Goal: Task Accomplishment & Management: Complete application form

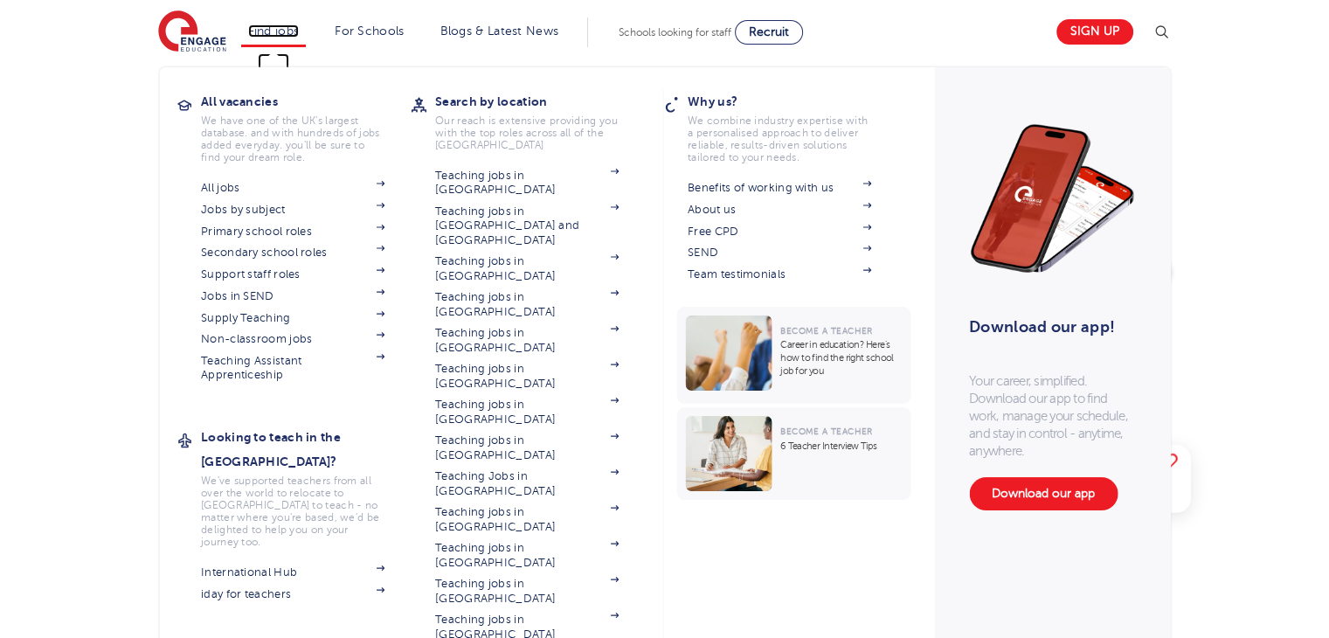
click at [279, 32] on link "Find jobs" at bounding box center [274, 30] width 52 height 13
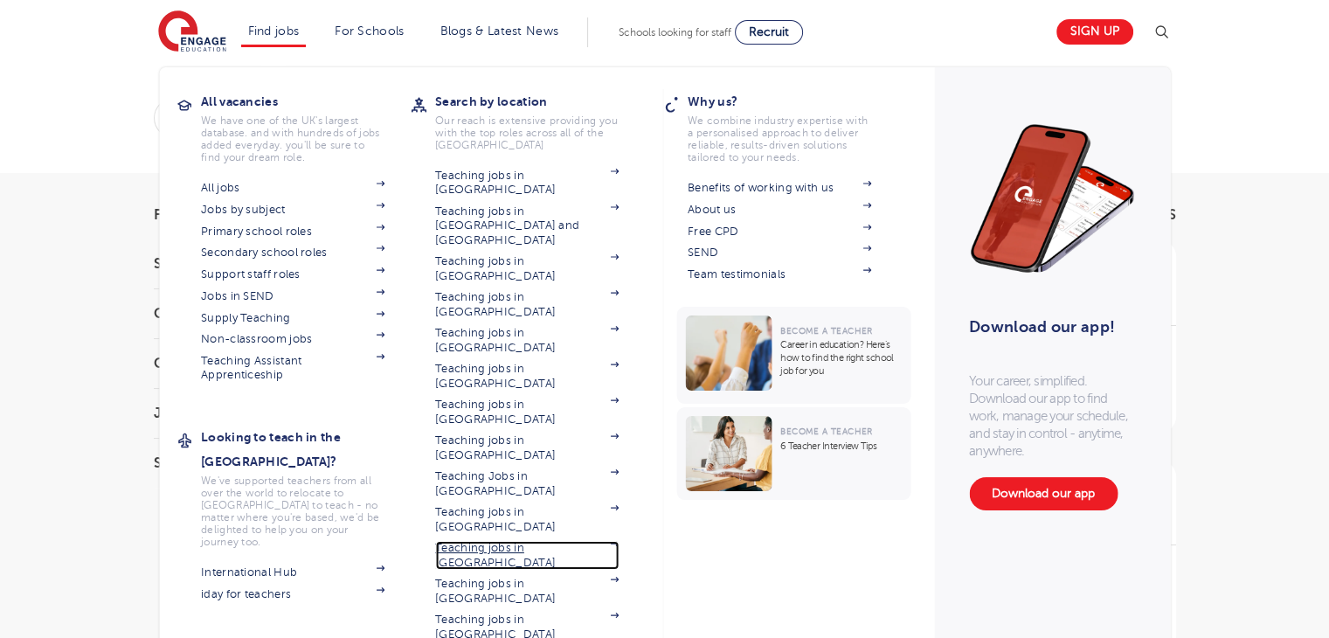
click at [533, 541] on link "Teaching jobs in [GEOGRAPHIC_DATA]" at bounding box center [527, 555] width 184 height 29
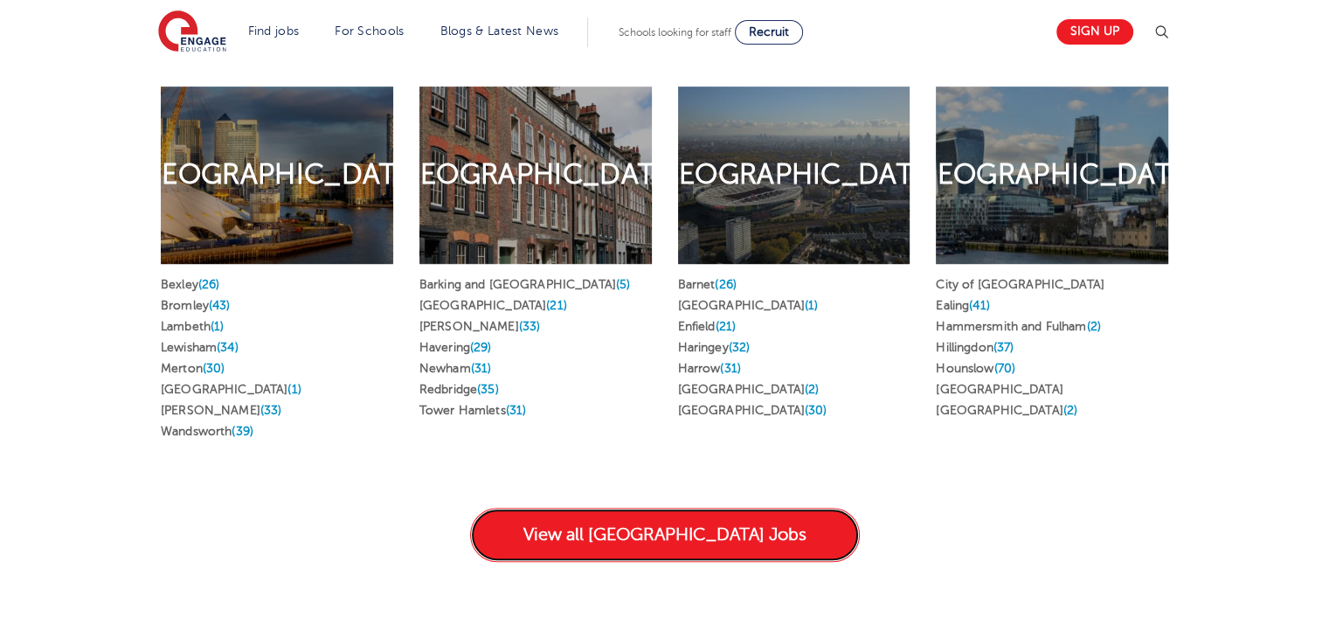
click at [729, 508] on link "View all London Jobs" at bounding box center [665, 535] width 390 height 54
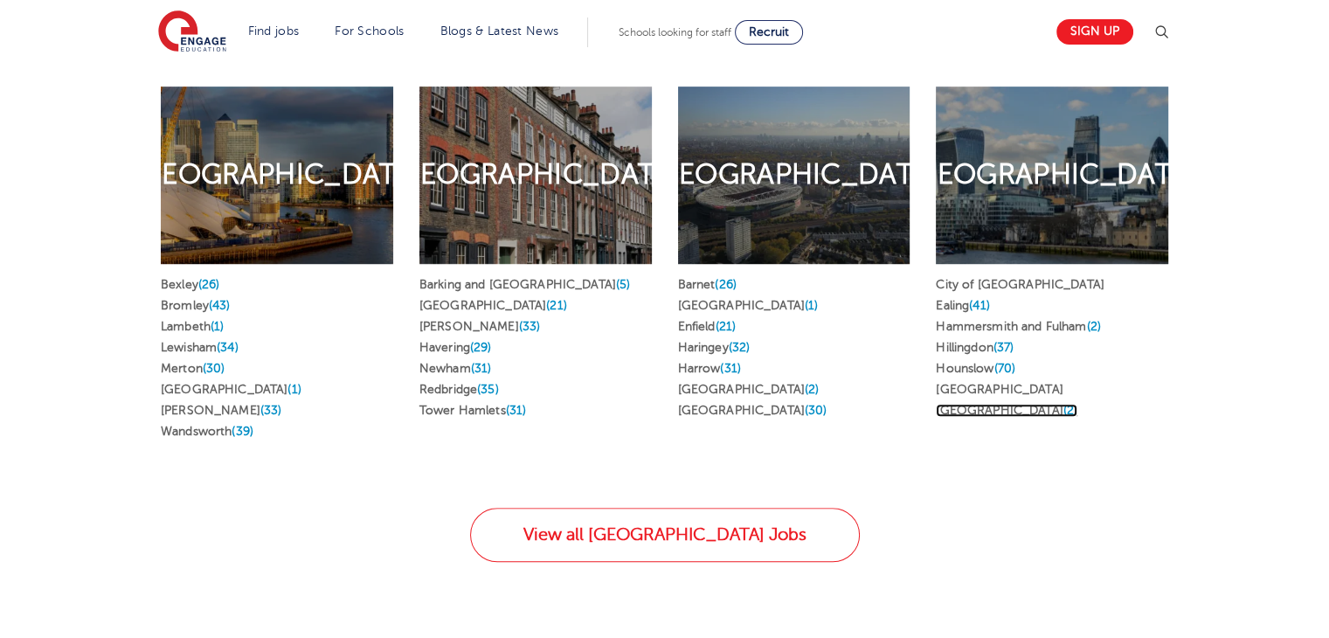
click at [979, 404] on link "Westminster (2)" at bounding box center [1007, 410] width 142 height 13
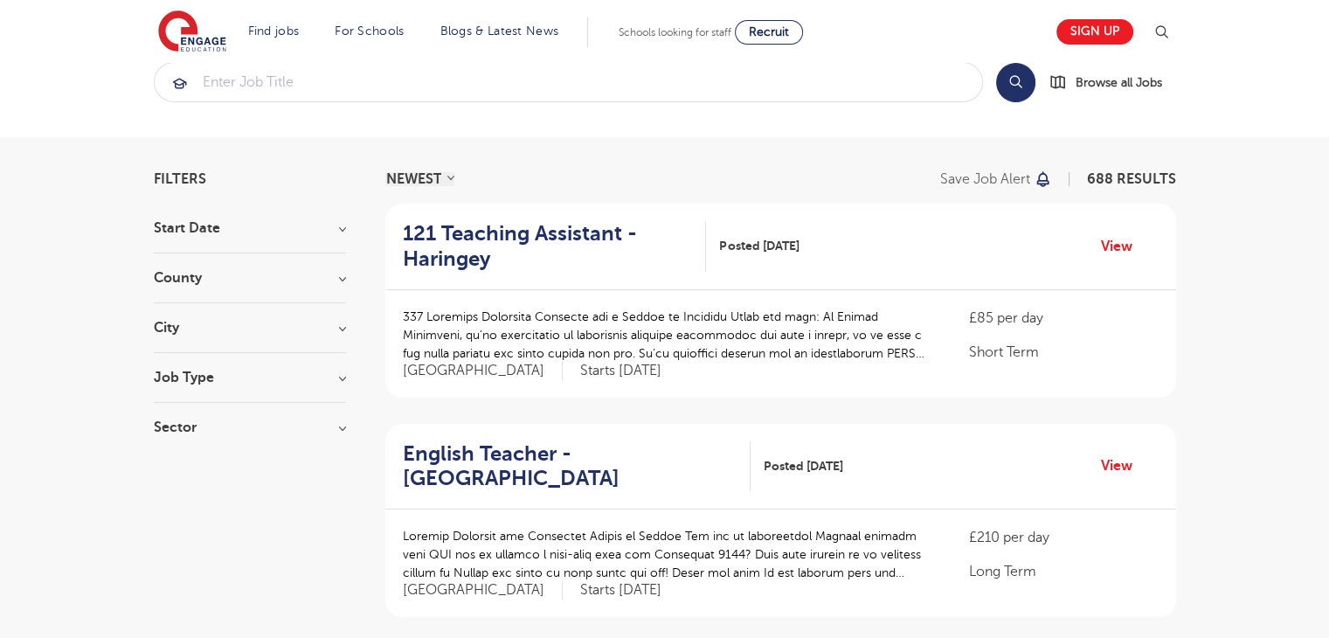
scroll to position [197, 0]
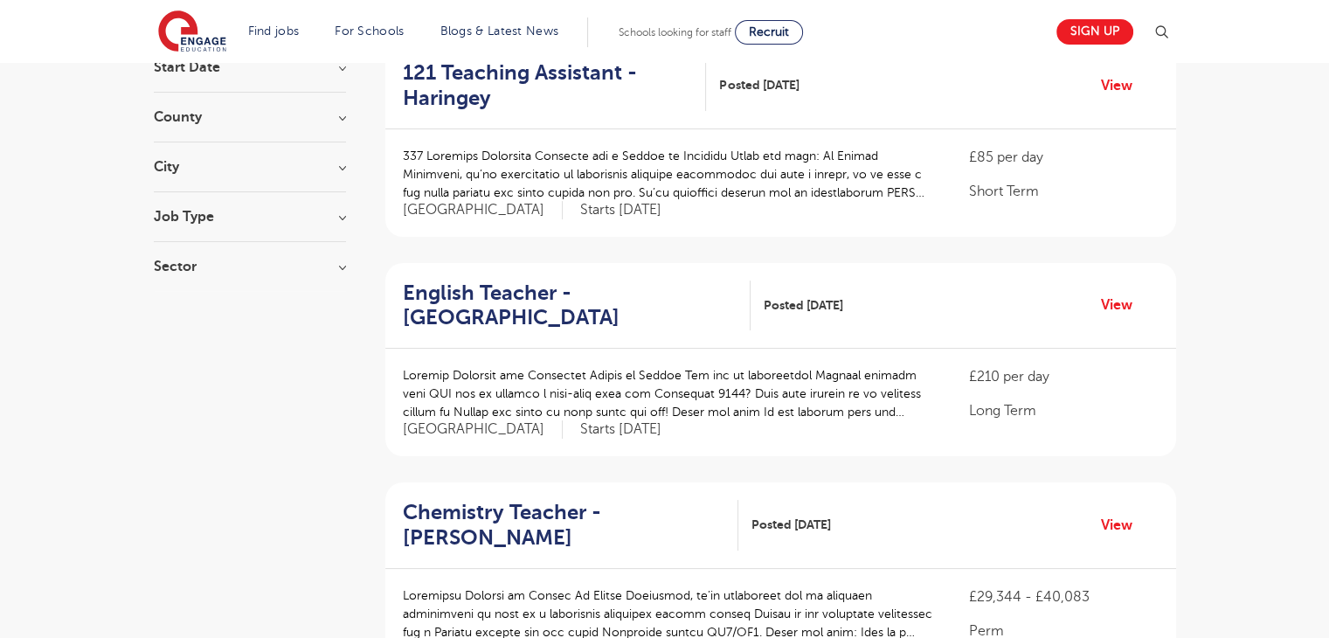
click at [338, 218] on h3 "Job Type" at bounding box center [250, 217] width 192 height 14
click at [333, 221] on h3 "Job Type" at bounding box center [250, 217] width 192 height 14
click at [328, 279] on div "Sector Long Term 398 Short Term 228 Perm 62 Show more" at bounding box center [250, 275] width 192 height 31
click at [343, 263] on h3 "Sector" at bounding box center [250, 267] width 192 height 14
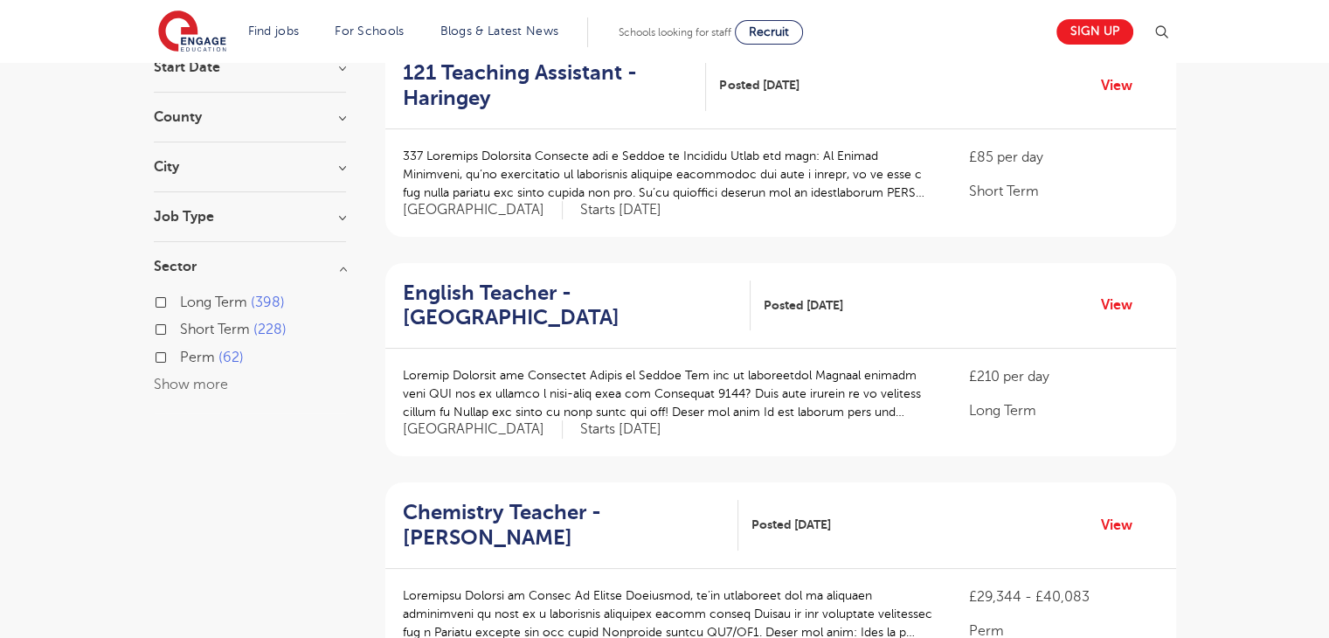
click at [231, 308] on label "Long Term 398" at bounding box center [232, 302] width 105 height 23
click at [191, 306] on input "Long Term 398" at bounding box center [185, 299] width 11 height 11
checkbox input "true"
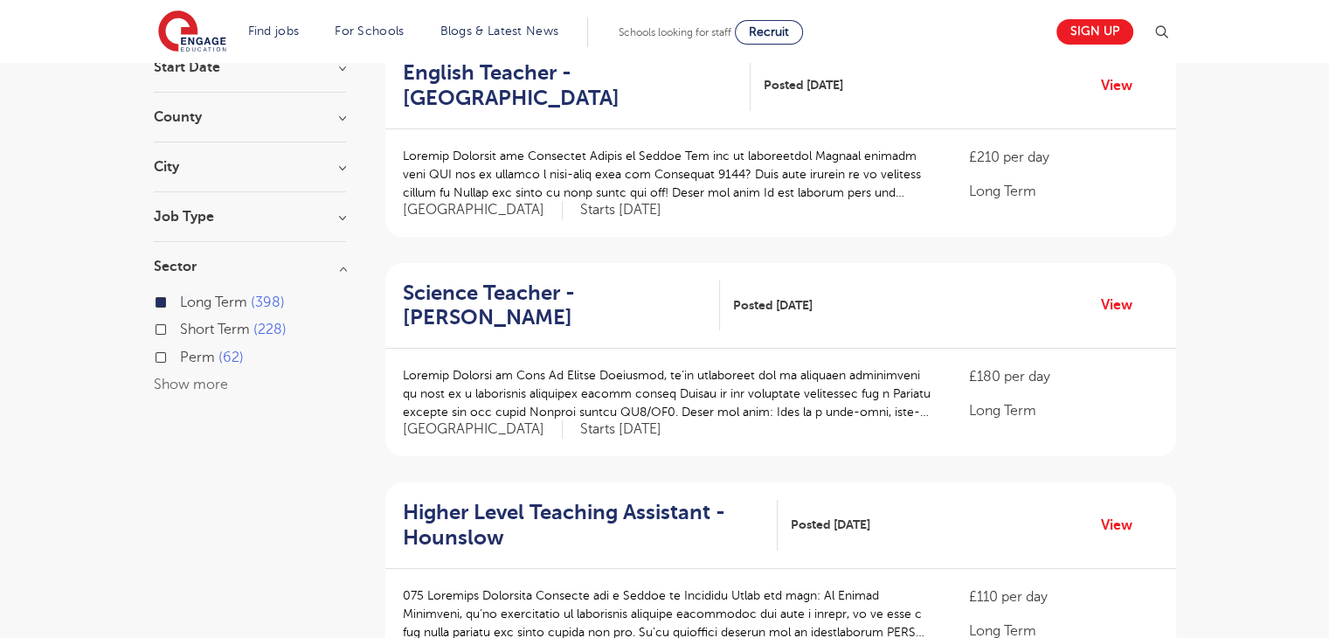
click at [204, 357] on span "Perm" at bounding box center [197, 358] width 35 height 16
click at [191, 357] on input "Perm 62" at bounding box center [185, 355] width 11 height 11
checkbox input "true"
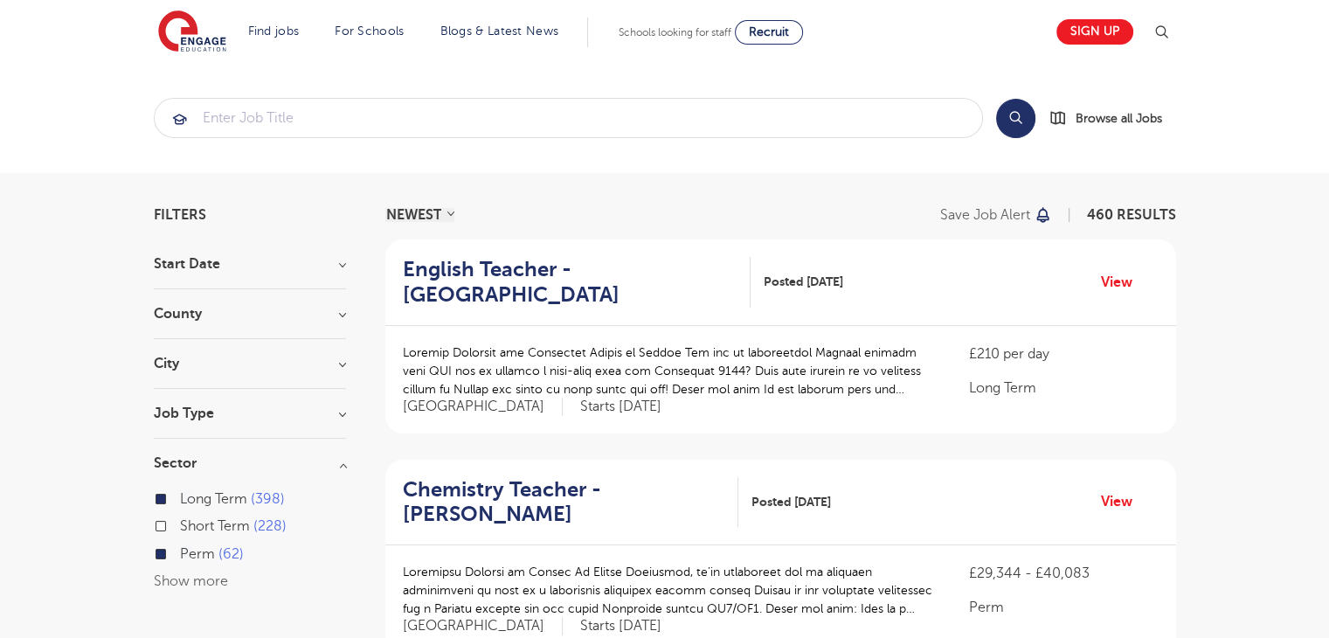
drag, startPoint x: 328, startPoint y: 304, endPoint x: 337, endPoint y: 312, distance: 12.4
click at [337, 312] on section "Start Date County London 460 Hertfordshire 89 Show more City Hounslow 70 Wandsw…" at bounding box center [250, 433] width 192 height 353
click at [337, 312] on h3 "County" at bounding box center [250, 314] width 192 height 14
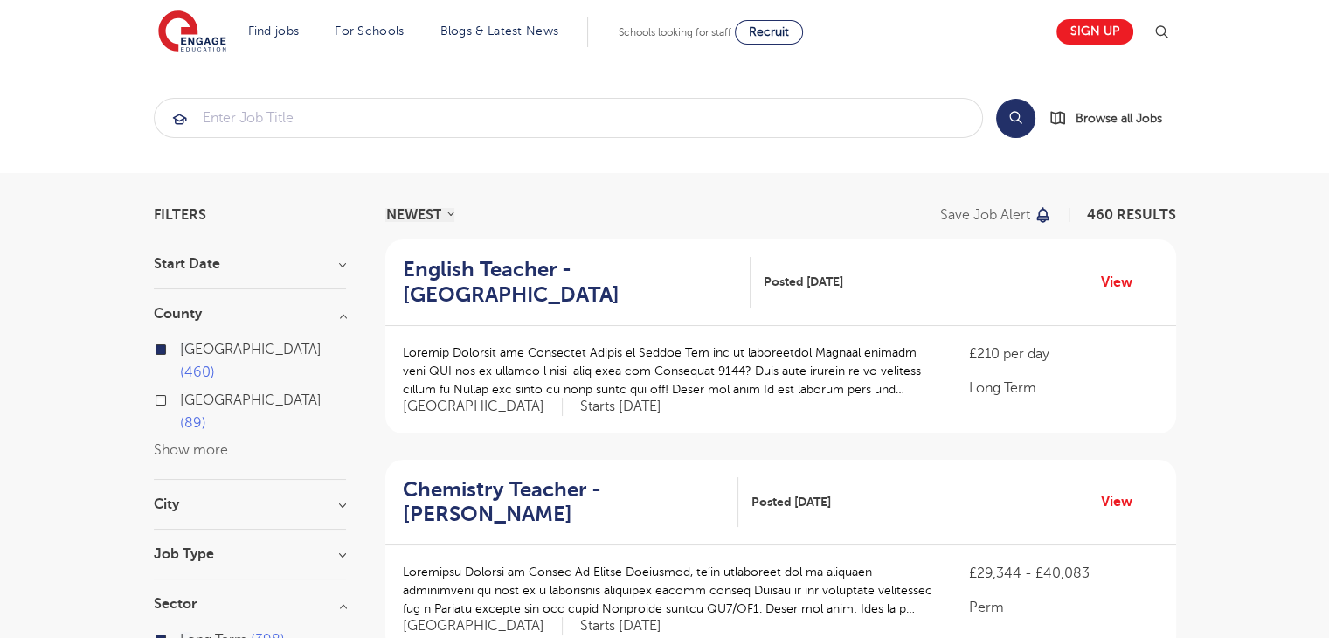
click at [204, 497] on h3 "City" at bounding box center [250, 504] width 192 height 14
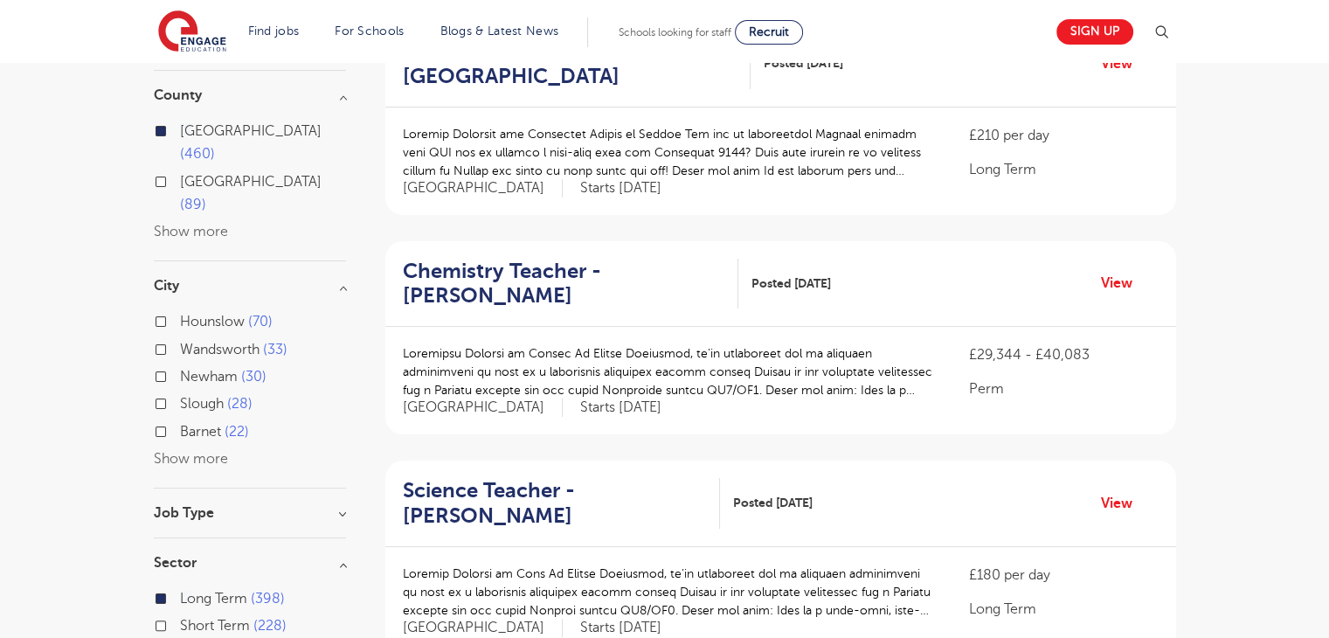
scroll to position [280, 0]
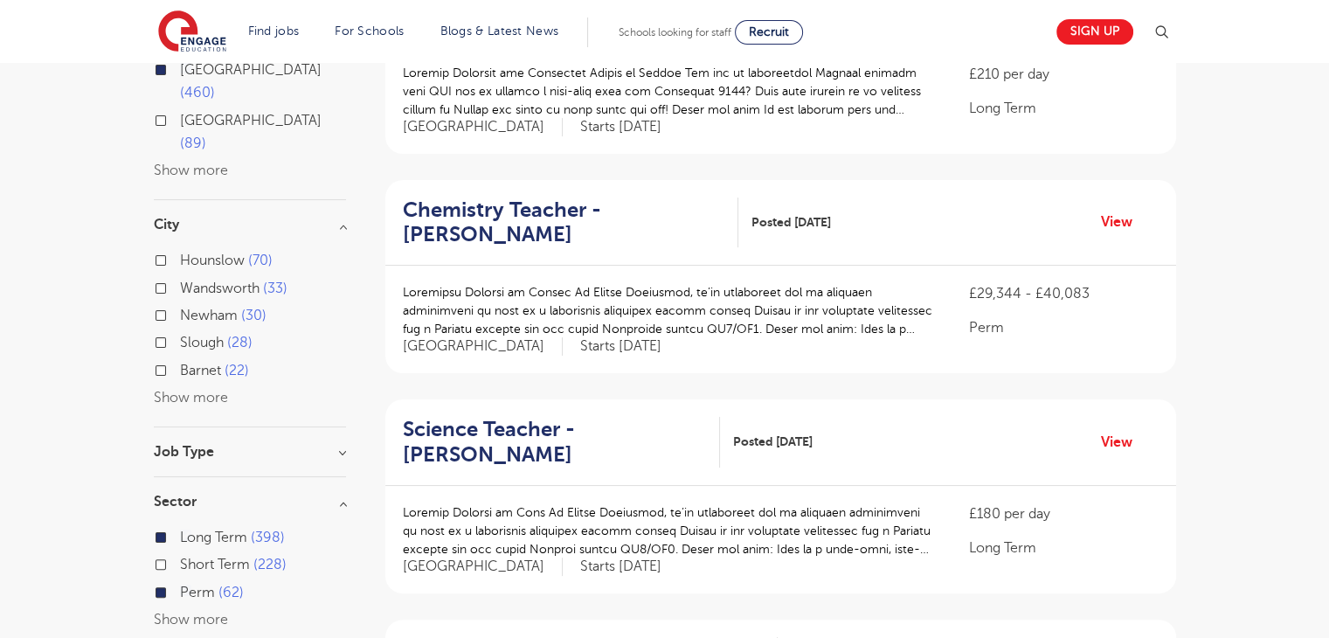
click at [193, 390] on button "Show more" at bounding box center [191, 398] width 74 height 16
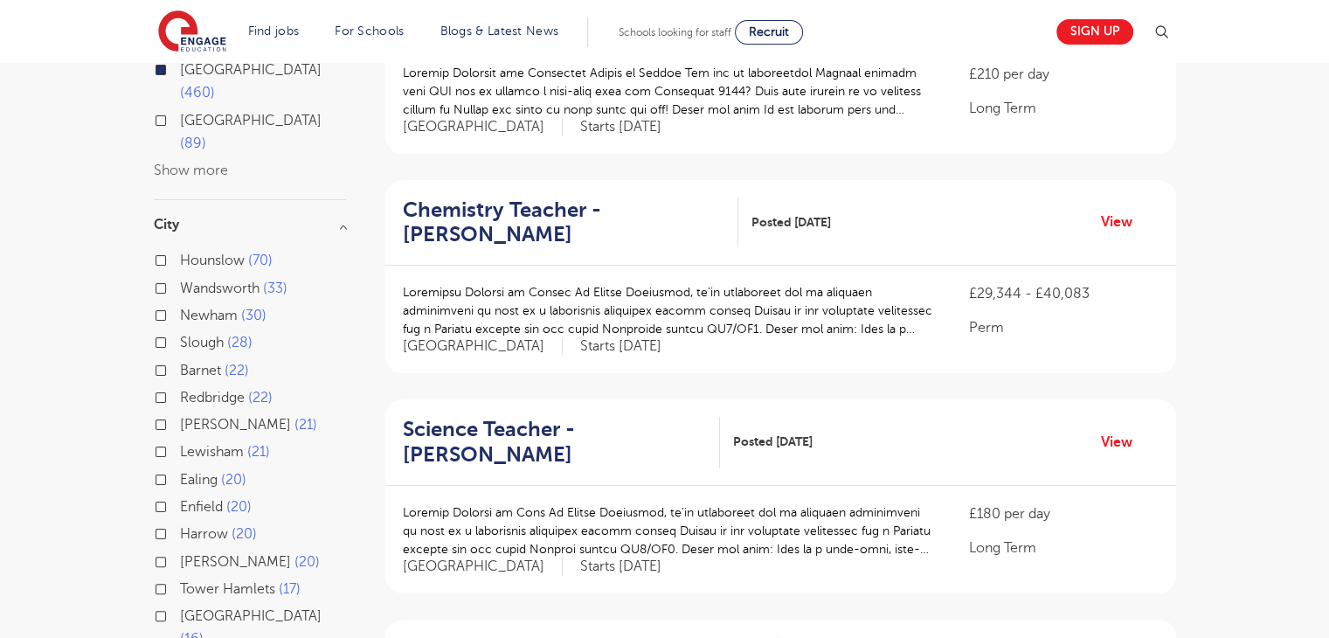
click at [180, 359] on label "Barnet 22" at bounding box center [214, 370] width 69 height 23
click at [180, 363] on input "Barnet 22" at bounding box center [185, 368] width 11 height 11
checkbox input "true"
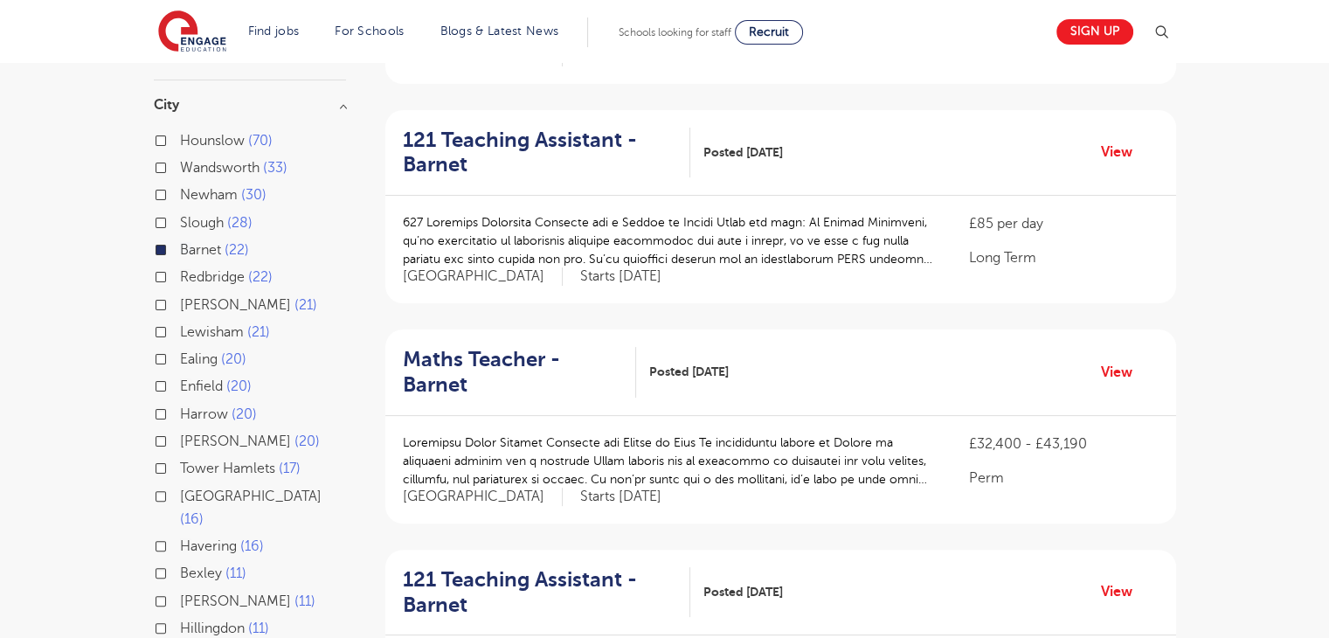
scroll to position [315, 0]
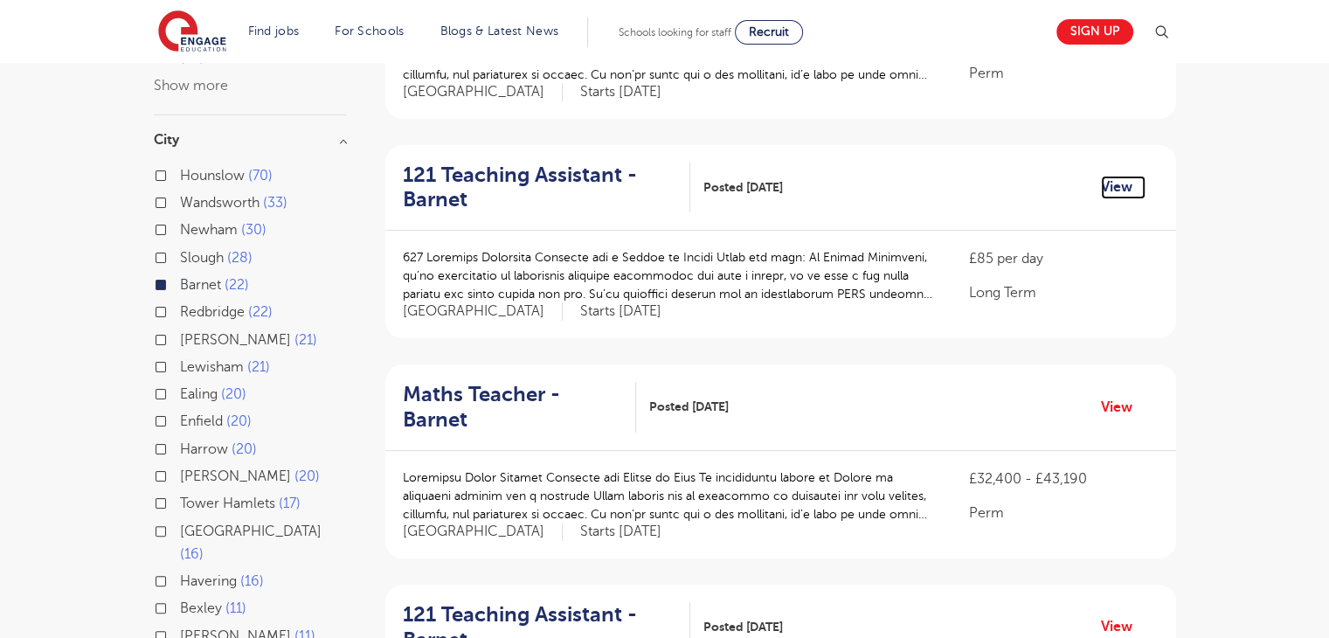
click at [1108, 176] on link "View" at bounding box center [1123, 187] width 45 height 23
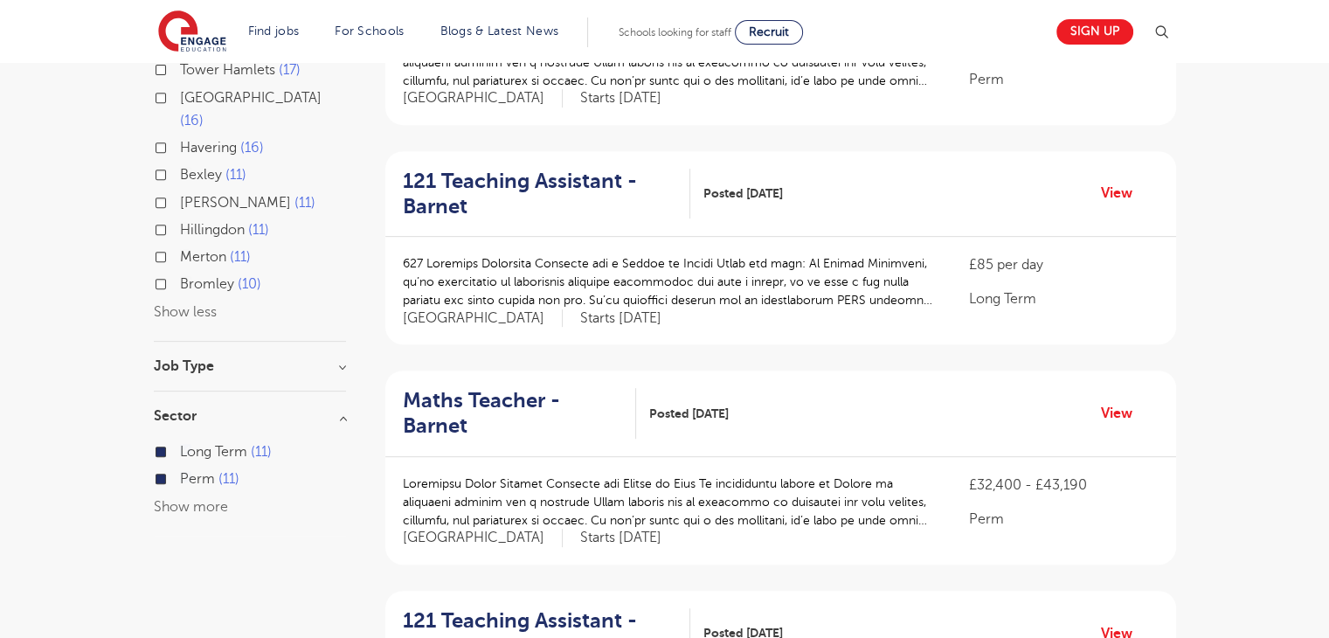
scroll to position [744, 0]
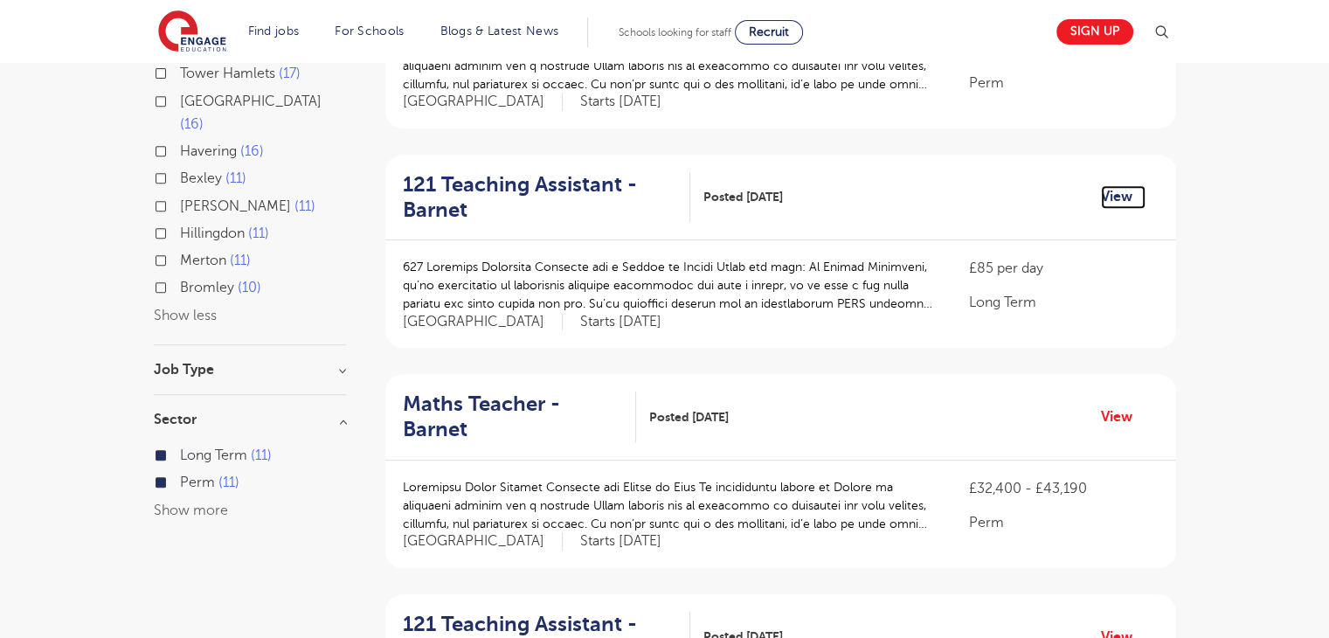
click at [1135, 185] on link "View" at bounding box center [1123, 196] width 45 height 23
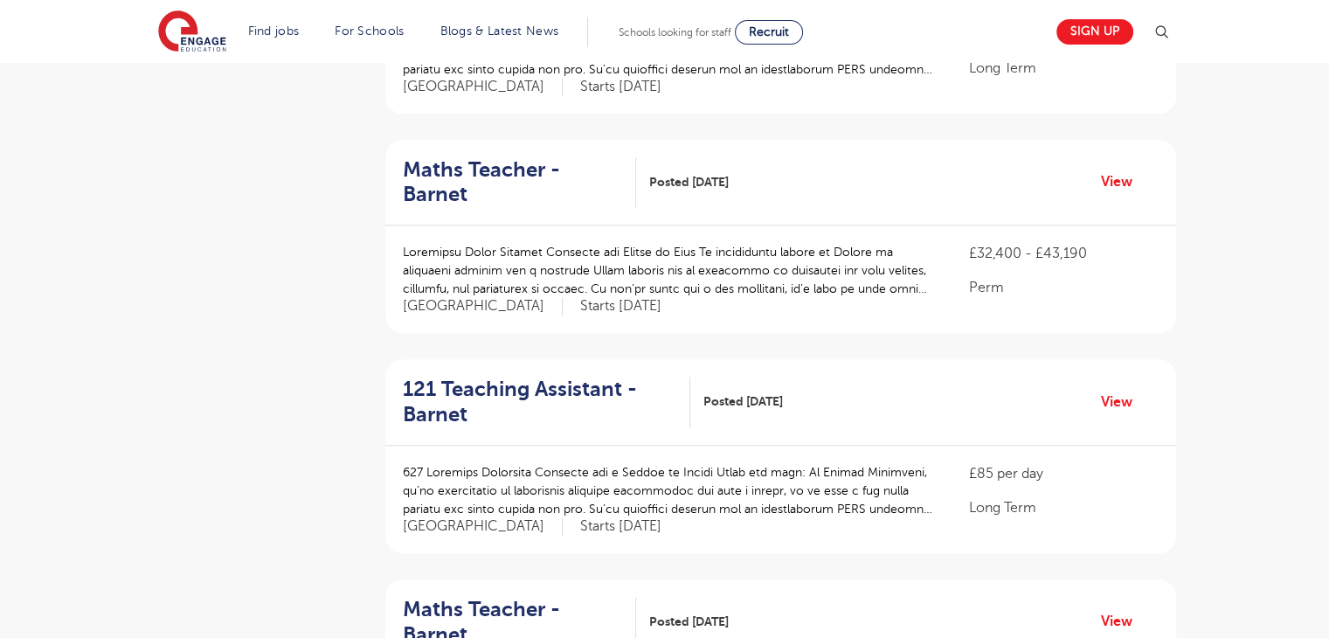
scroll to position [1416, 0]
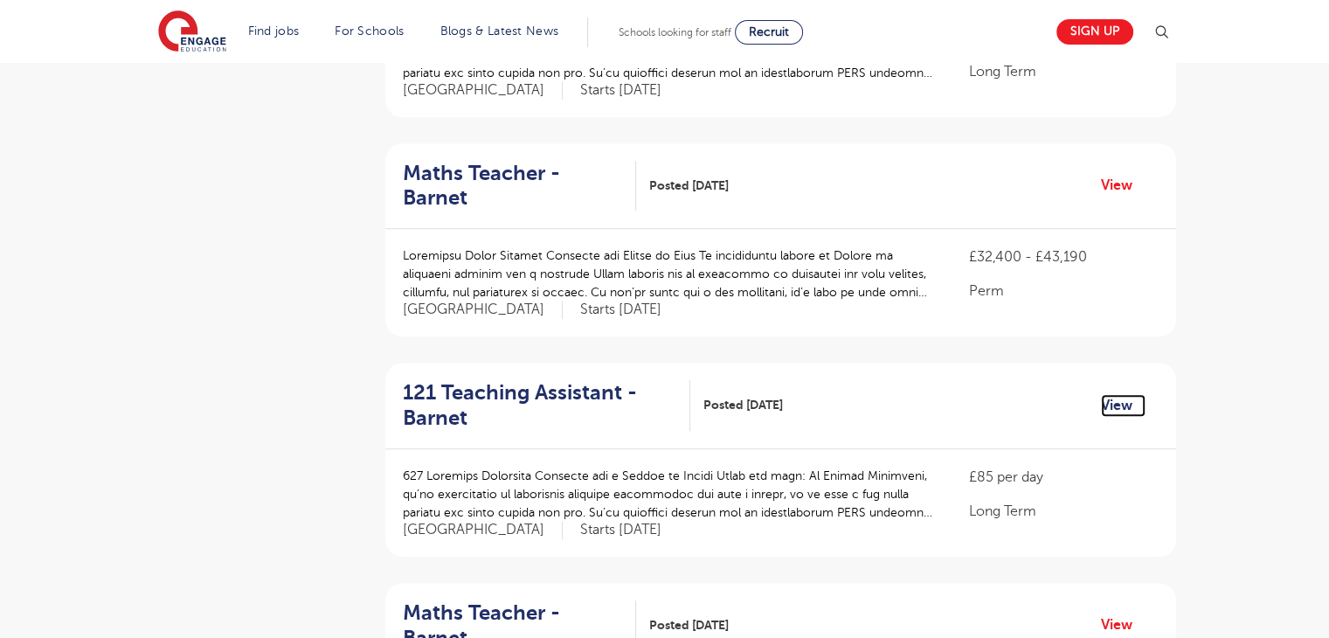
click at [1108, 394] on link "View" at bounding box center [1123, 405] width 45 height 23
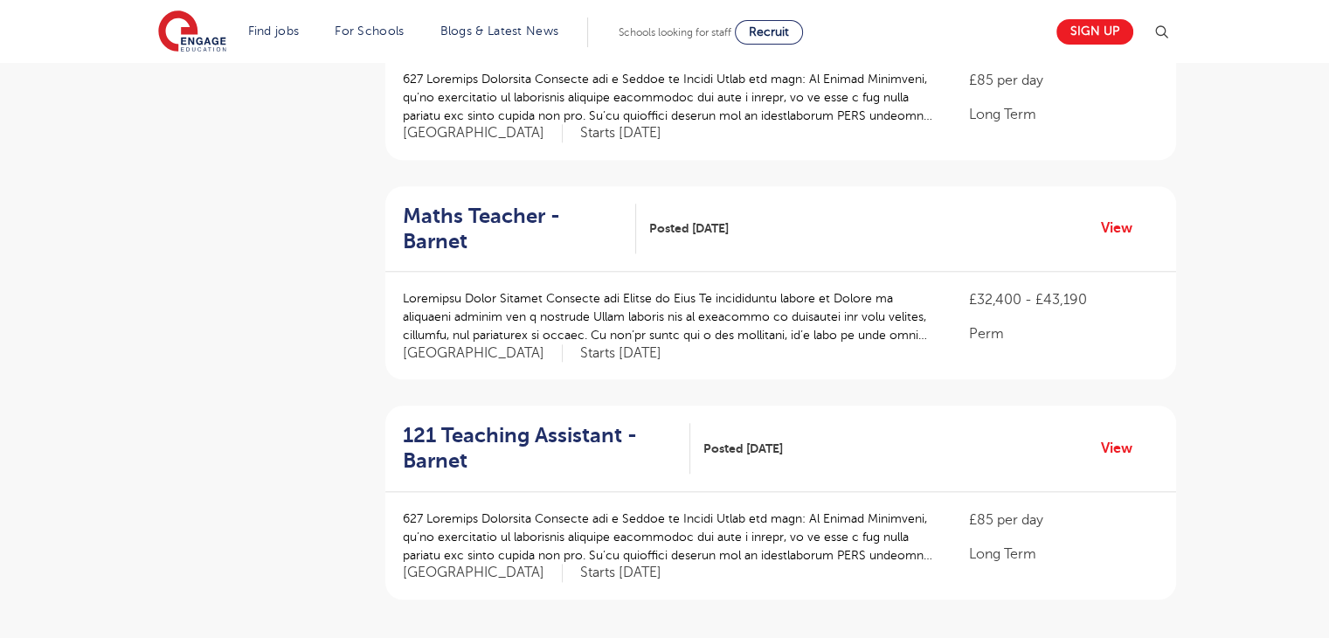
scroll to position [1835, 0]
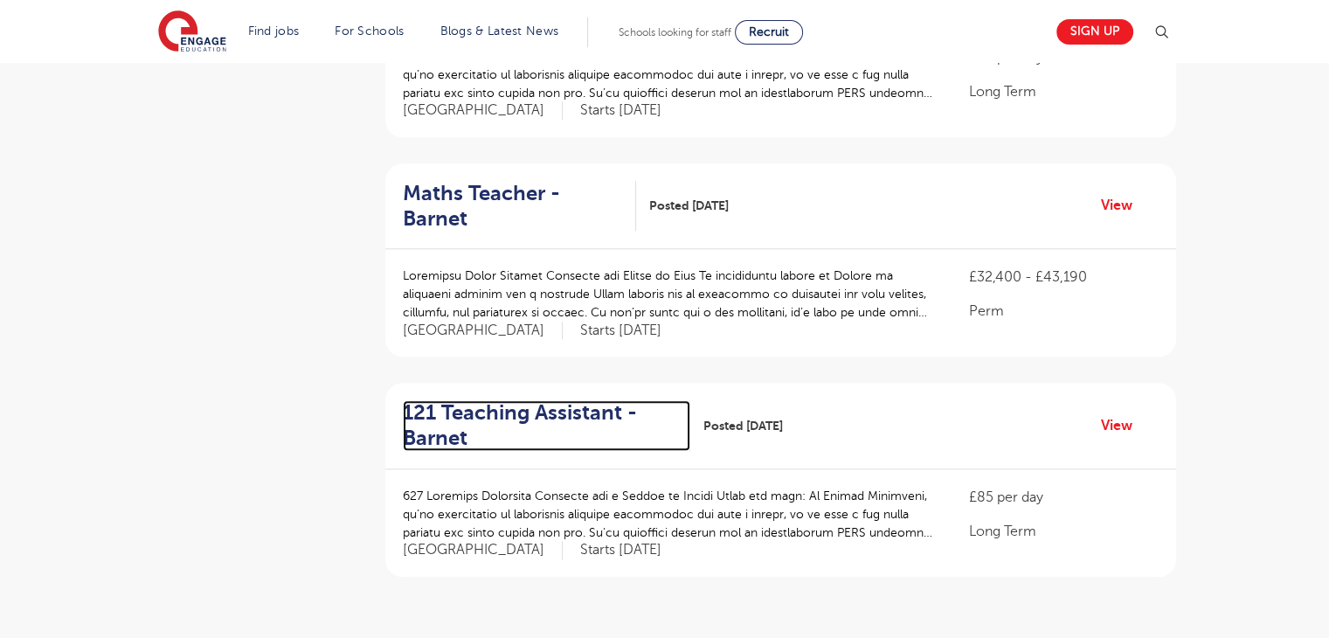
click at [483, 400] on h2 "121 Teaching Assistant - Barnet" at bounding box center [540, 425] width 274 height 51
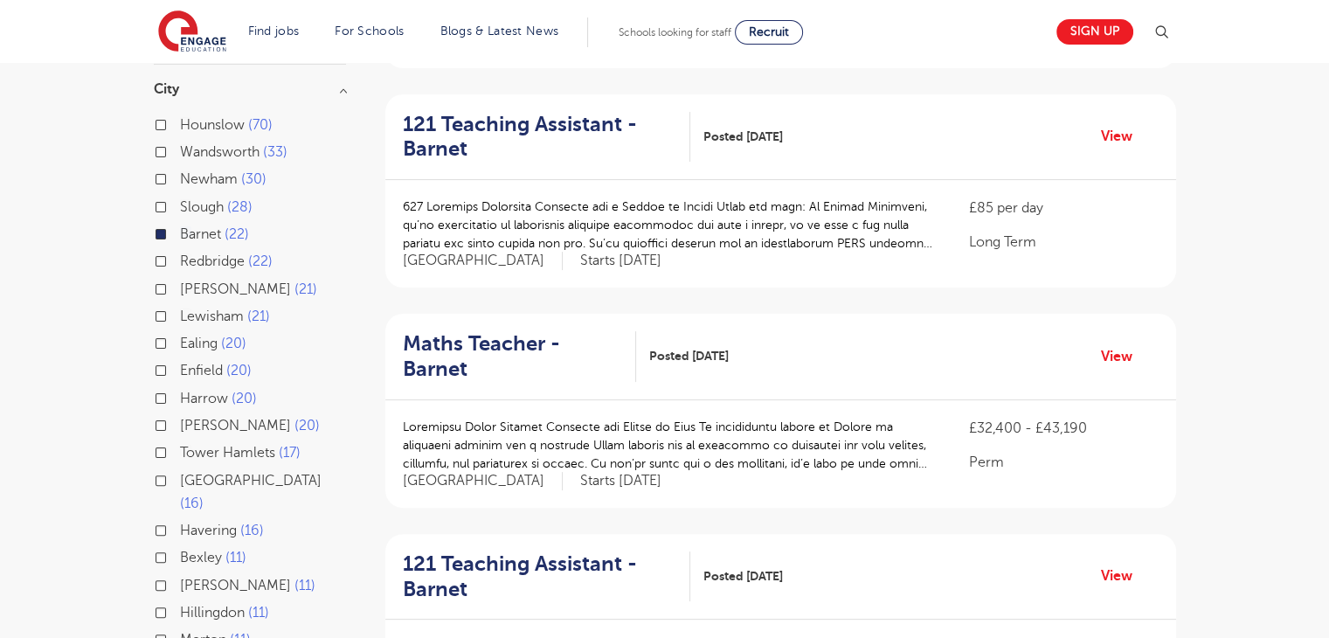
scroll to position [358, 0]
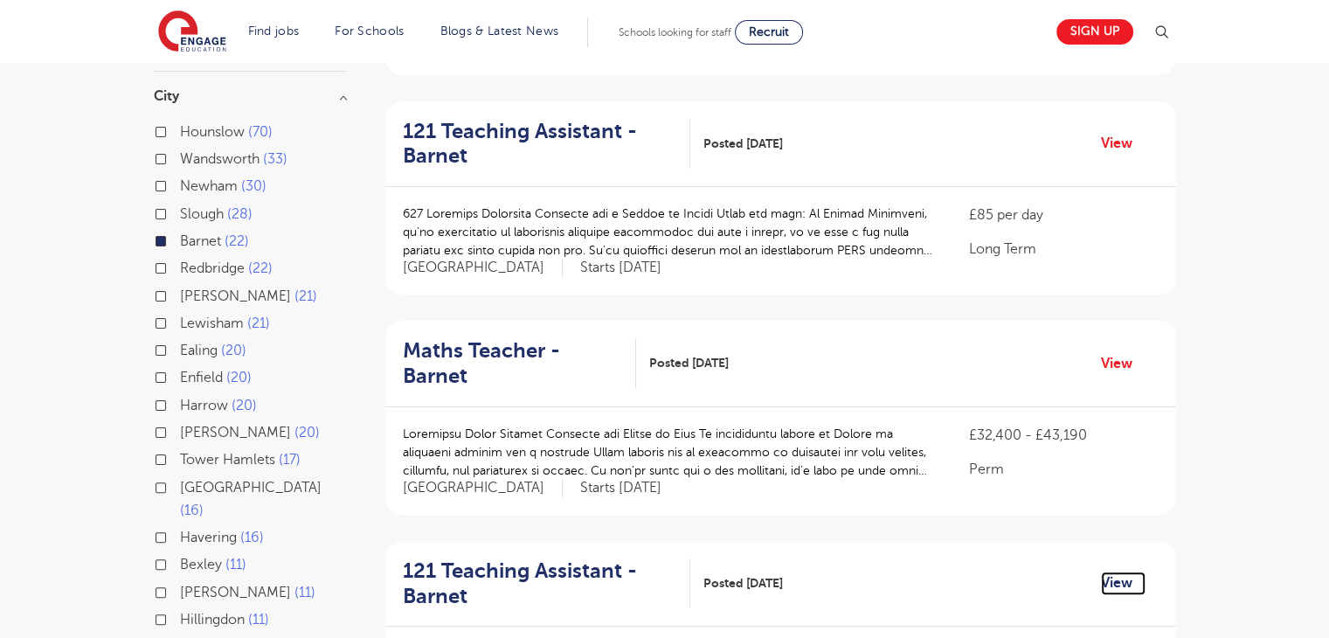
click at [1119, 571] on link "View" at bounding box center [1123, 582] width 45 height 23
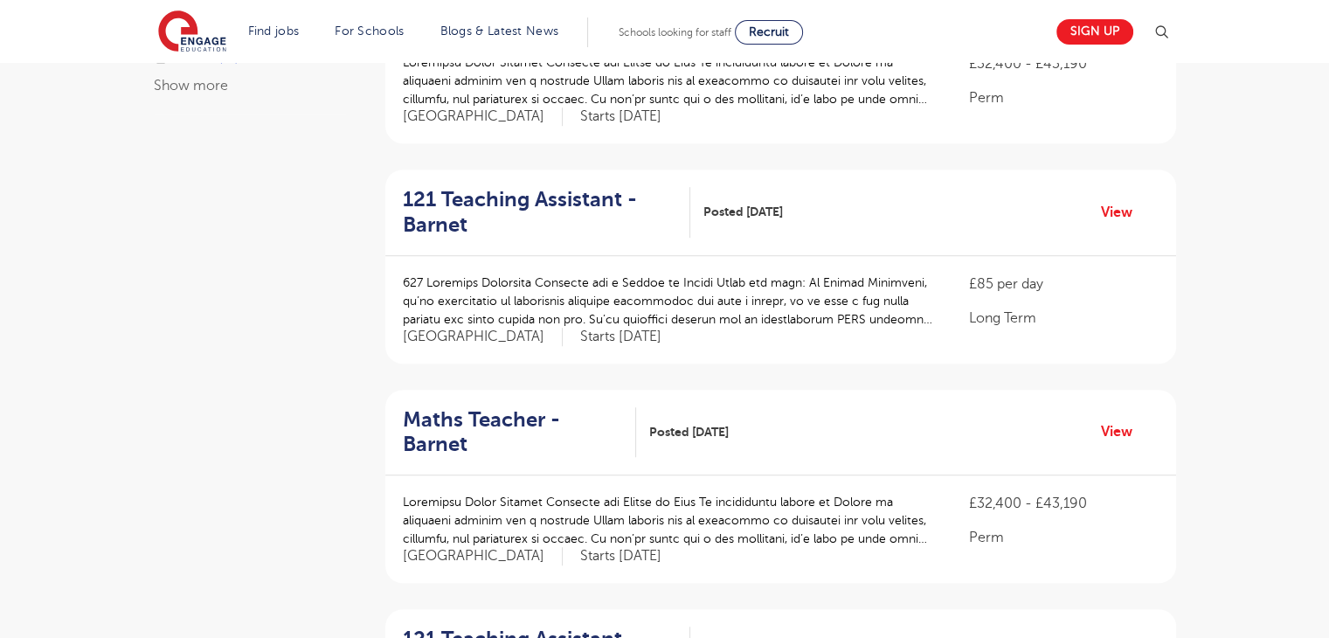
scroll to position [1197, 0]
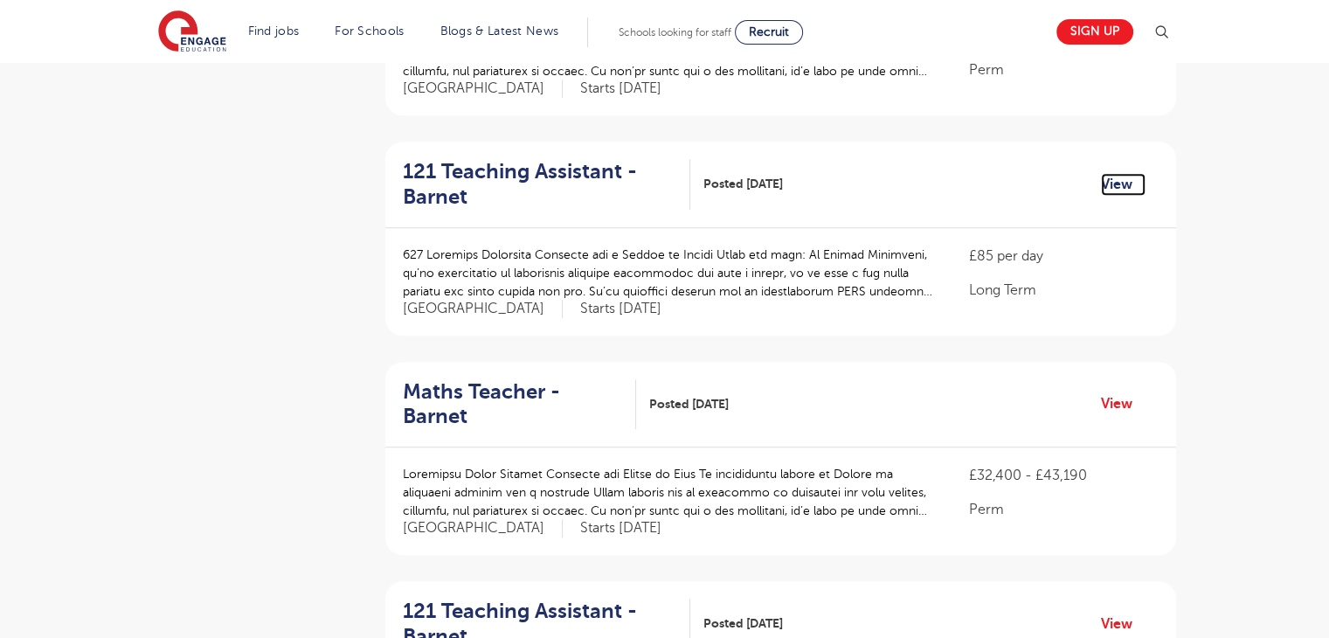
click at [1127, 173] on link "View" at bounding box center [1123, 184] width 45 height 23
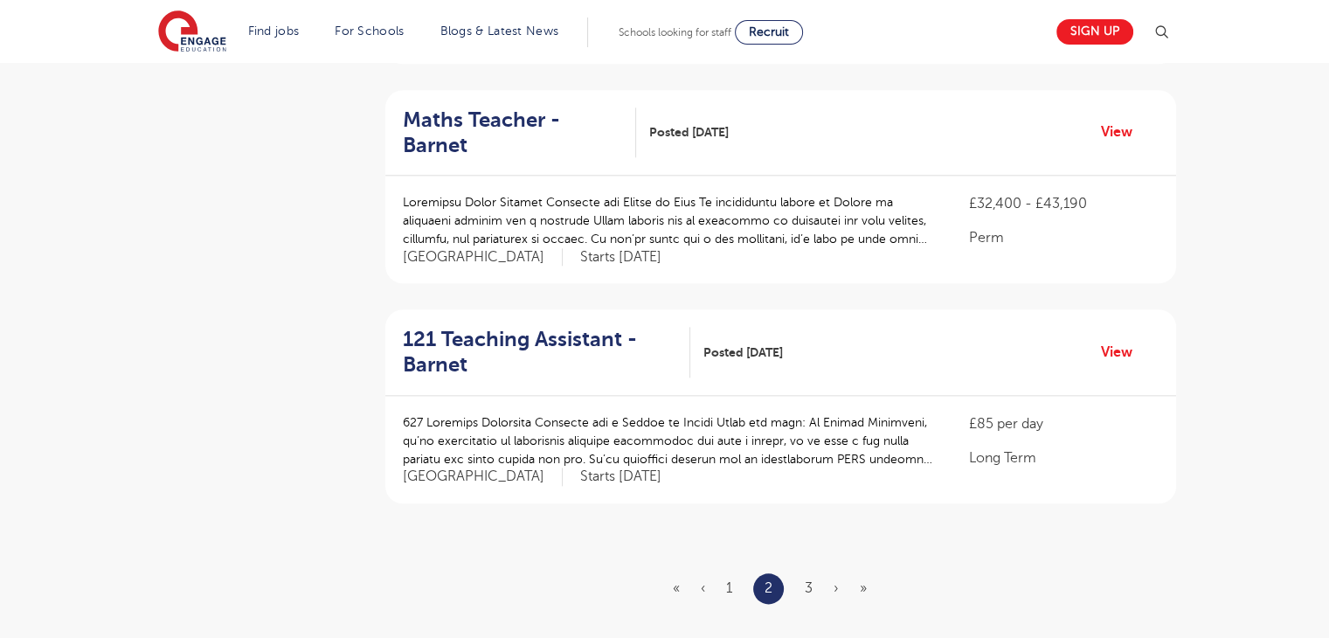
scroll to position [1966, 0]
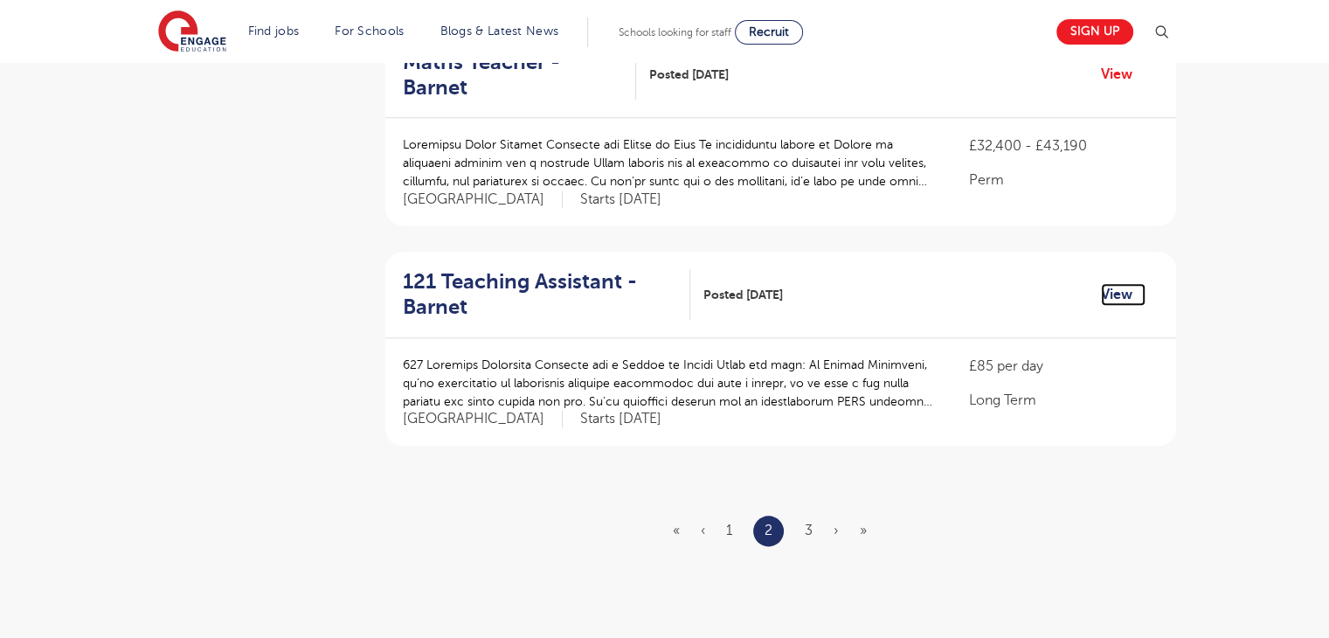
click at [1115, 283] on link "View" at bounding box center [1123, 294] width 45 height 23
click at [800, 516] on ul "« ‹ 1 2 3 › »" at bounding box center [780, 531] width 215 height 31
click at [804, 516] on ul "« ‹ 1 2 3 › »" at bounding box center [780, 531] width 215 height 31
click at [811, 523] on link "3" at bounding box center [809, 531] width 8 height 16
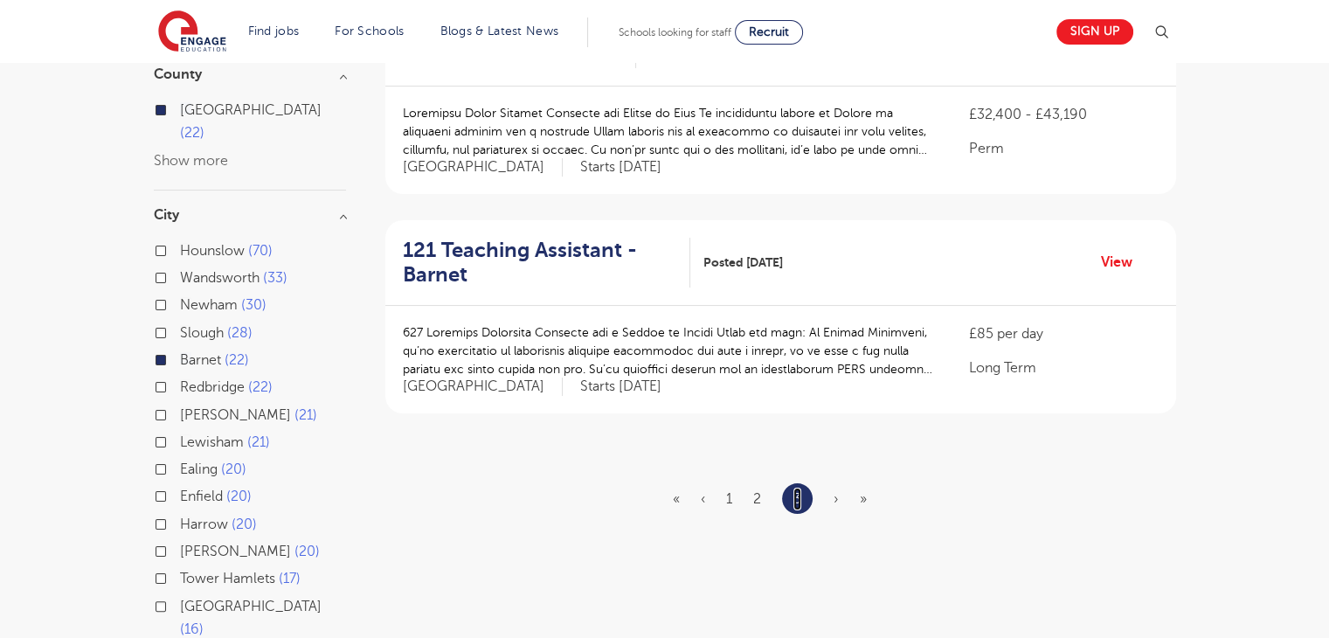
scroll to position [229, 0]
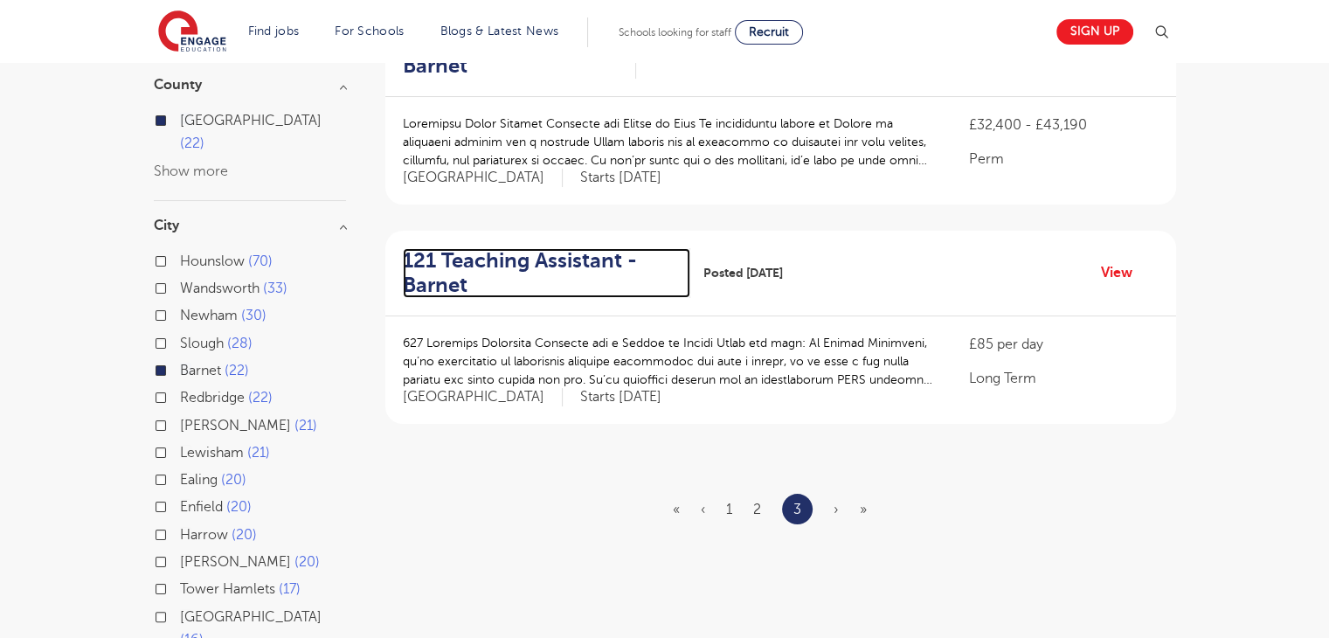
click at [566, 248] on h2 "121 Teaching Assistant - Barnet" at bounding box center [540, 273] width 274 height 51
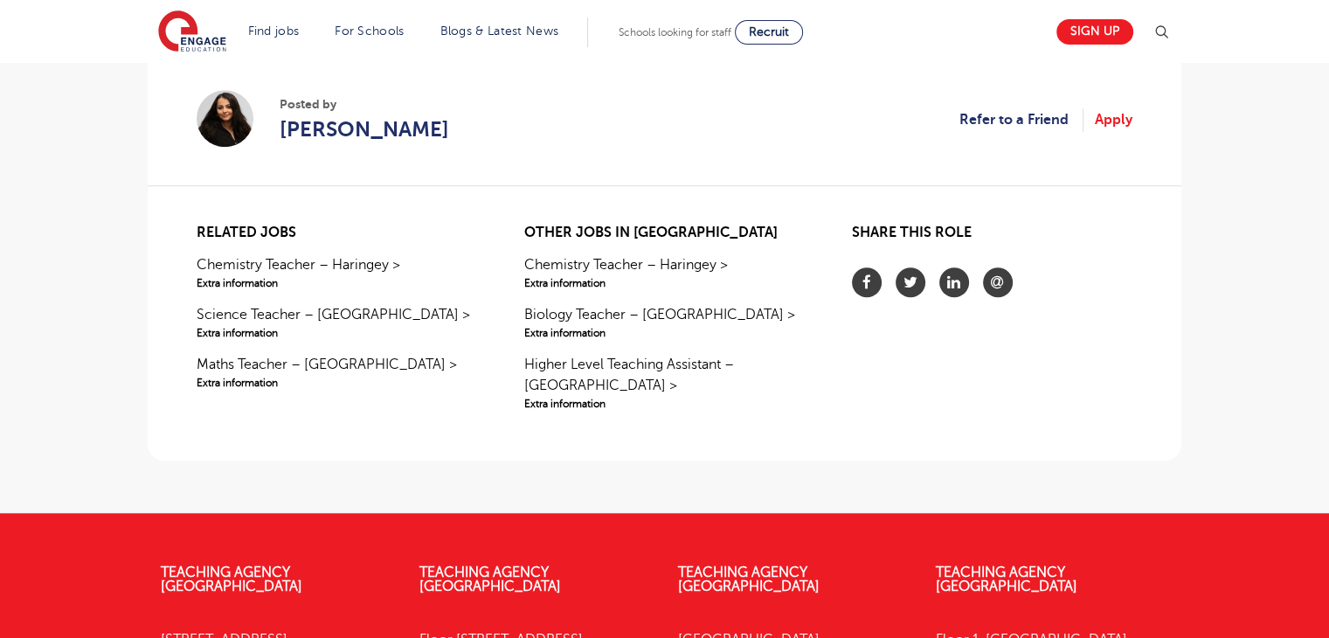
drag, startPoint x: 0, startPoint y: 0, endPoint x: 1341, endPoint y: 344, distance: 1384.8
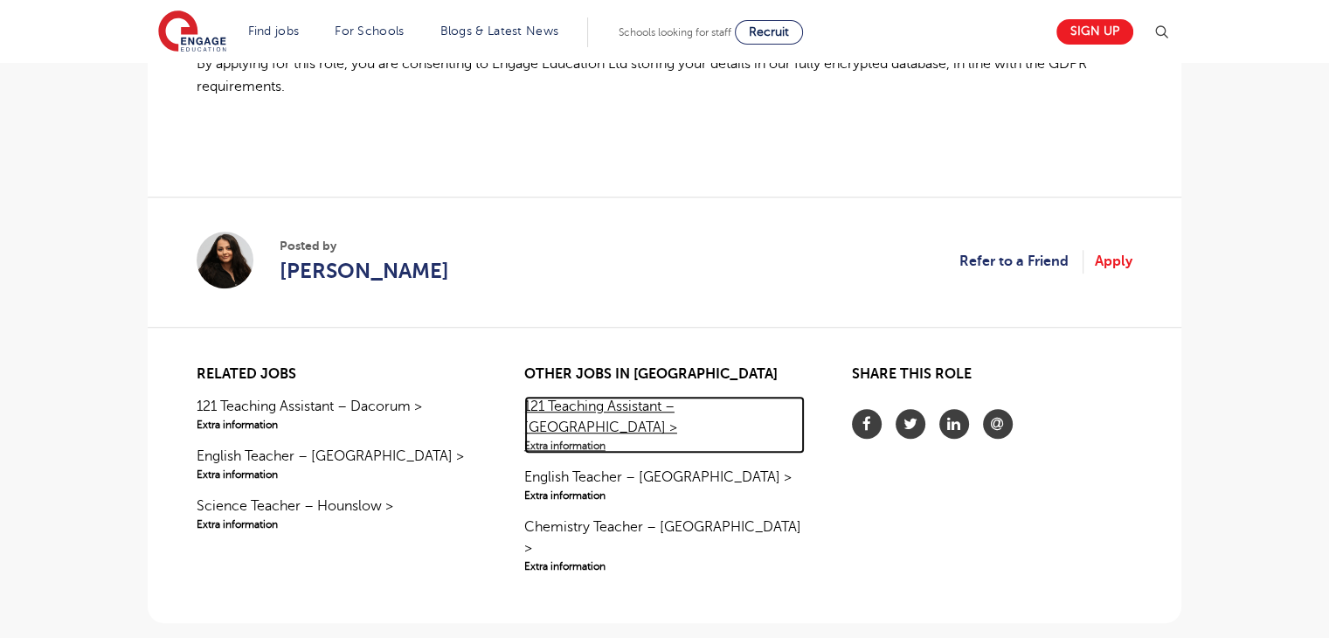
click at [557, 438] on span "Extra information" at bounding box center [664, 446] width 280 height 16
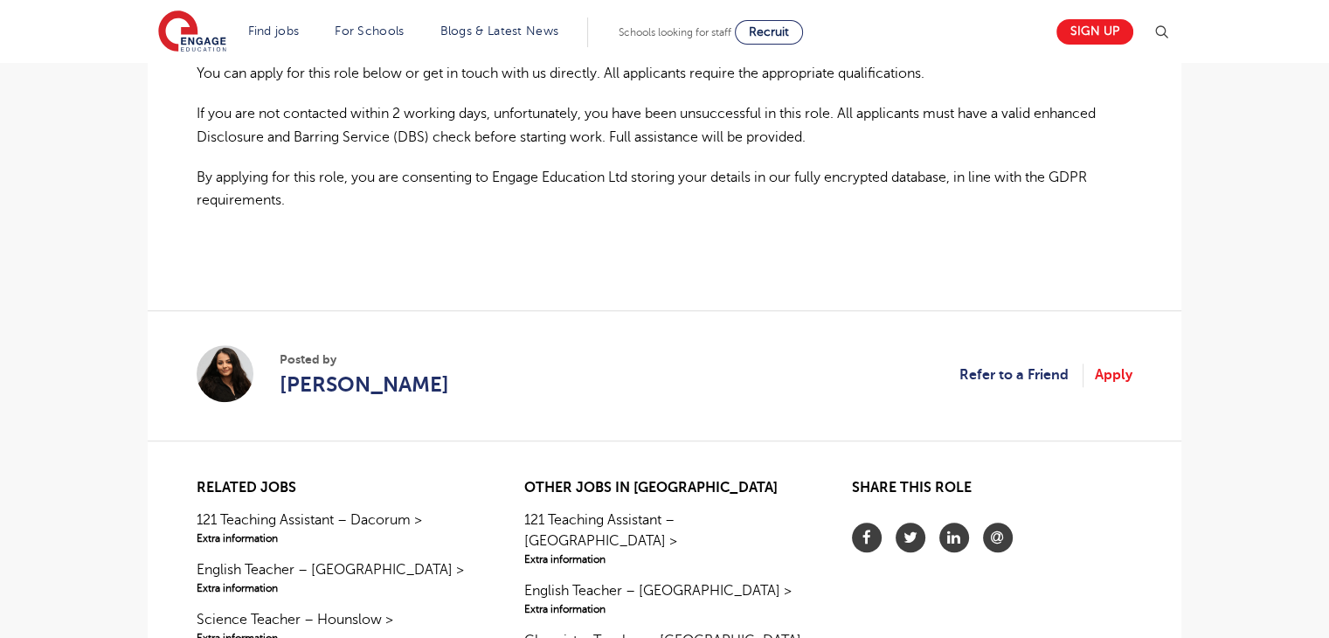
scroll to position [1293, 0]
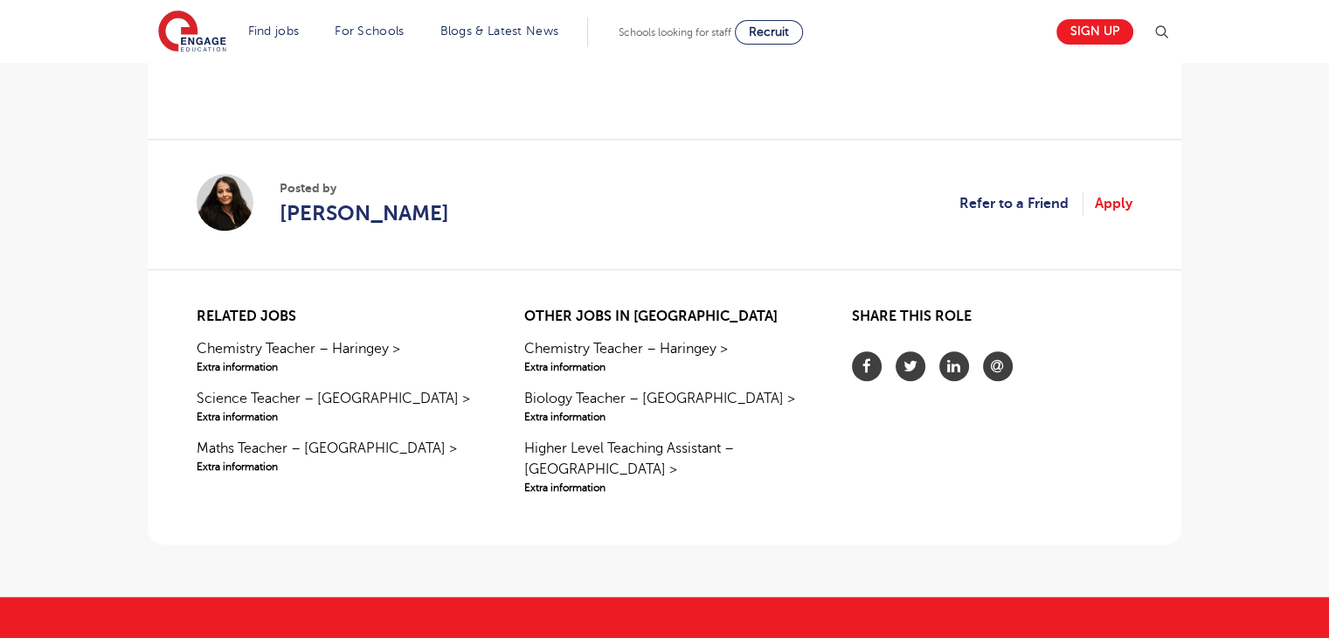
scroll to position [1460, 0]
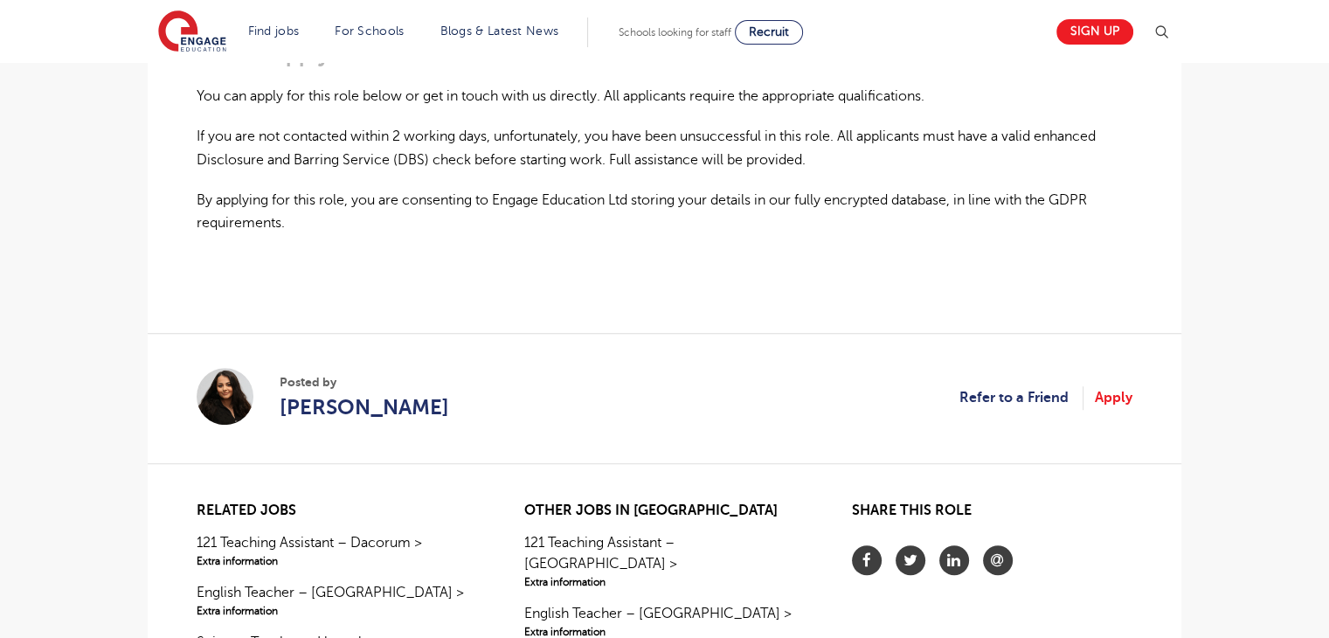
scroll to position [1360, 0]
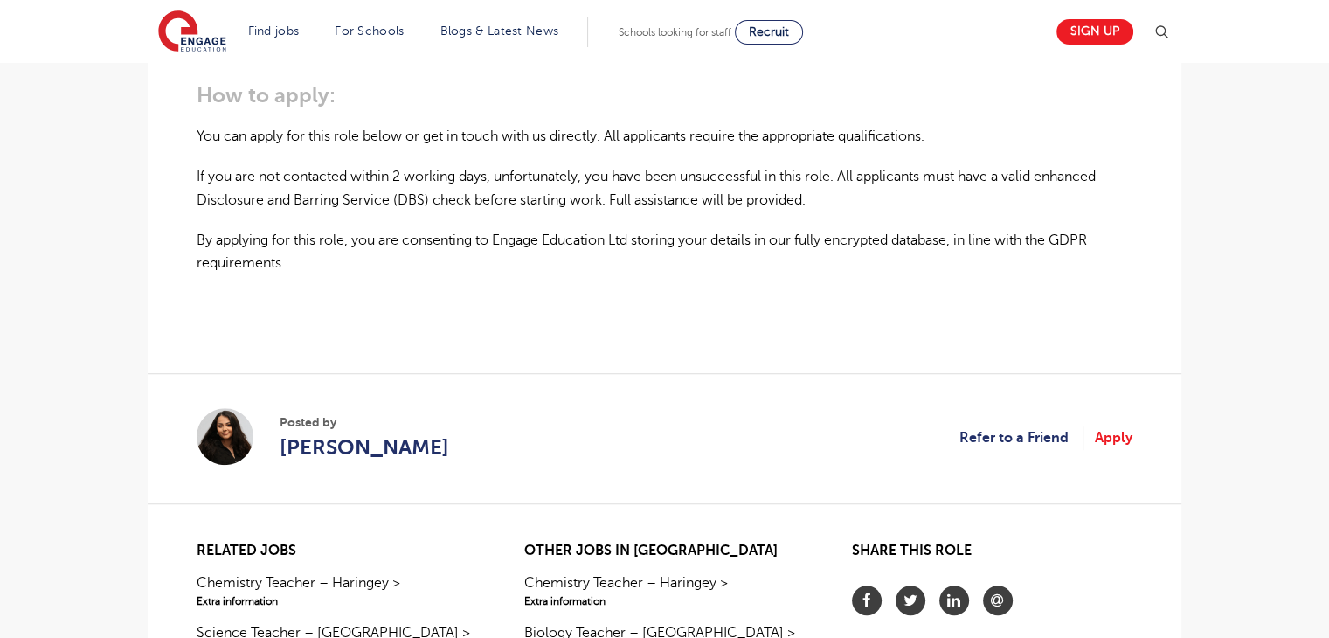
drag, startPoint x: 1341, startPoint y: 80, endPoint x: 1332, endPoint y: 398, distance: 319.1
click at [1328, 398] on html "Find jobs All vacancies We have one of the UK's largest database. and with hund…" at bounding box center [664, 40] width 1329 height 2520
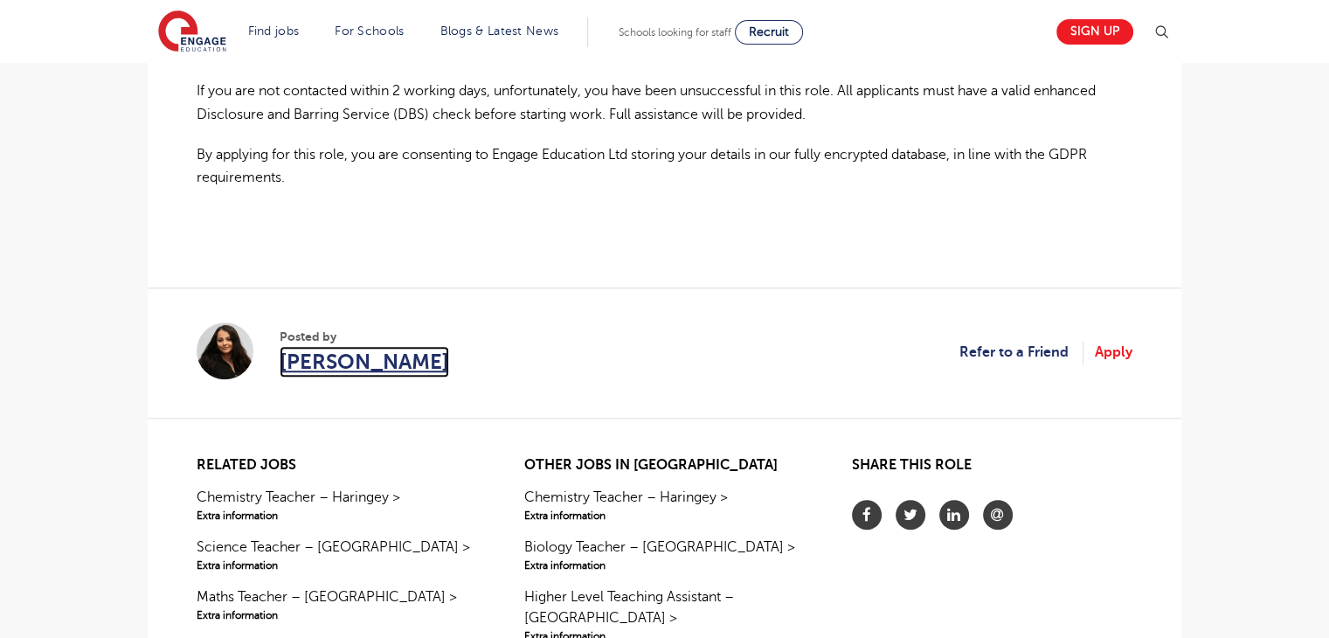
click at [342, 357] on span "[PERSON_NAME]" at bounding box center [365, 361] width 170 height 31
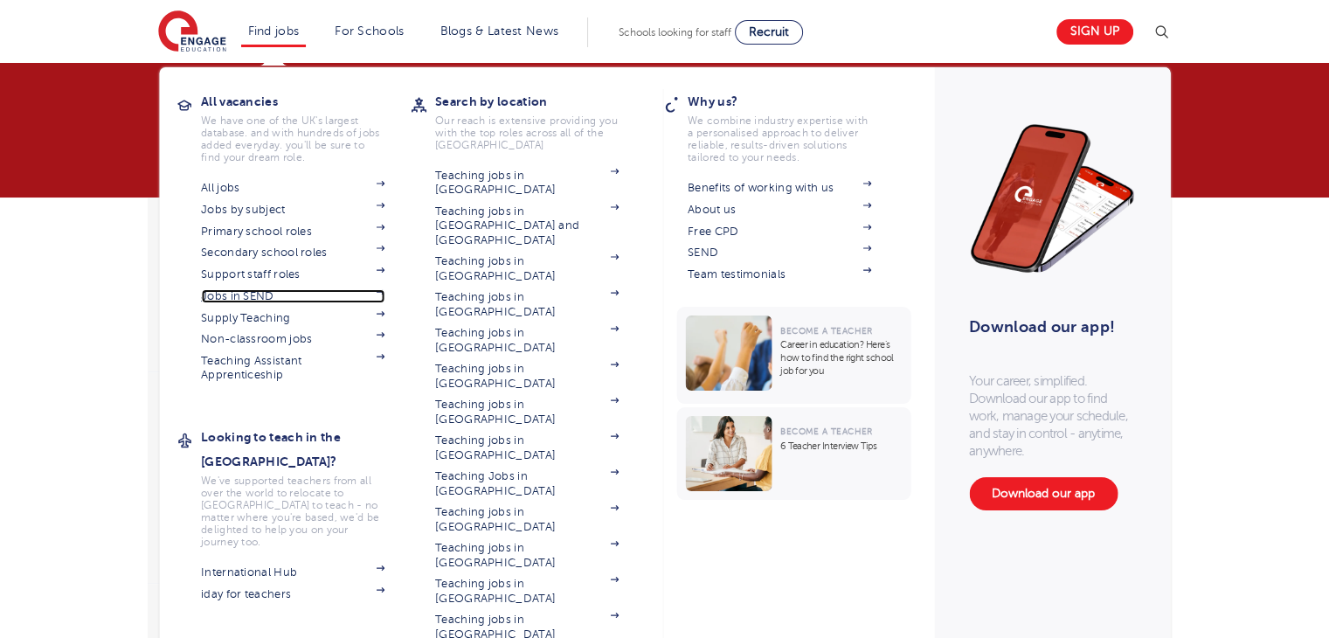
click at [255, 299] on link "Jobs in SEND" at bounding box center [293, 296] width 184 height 14
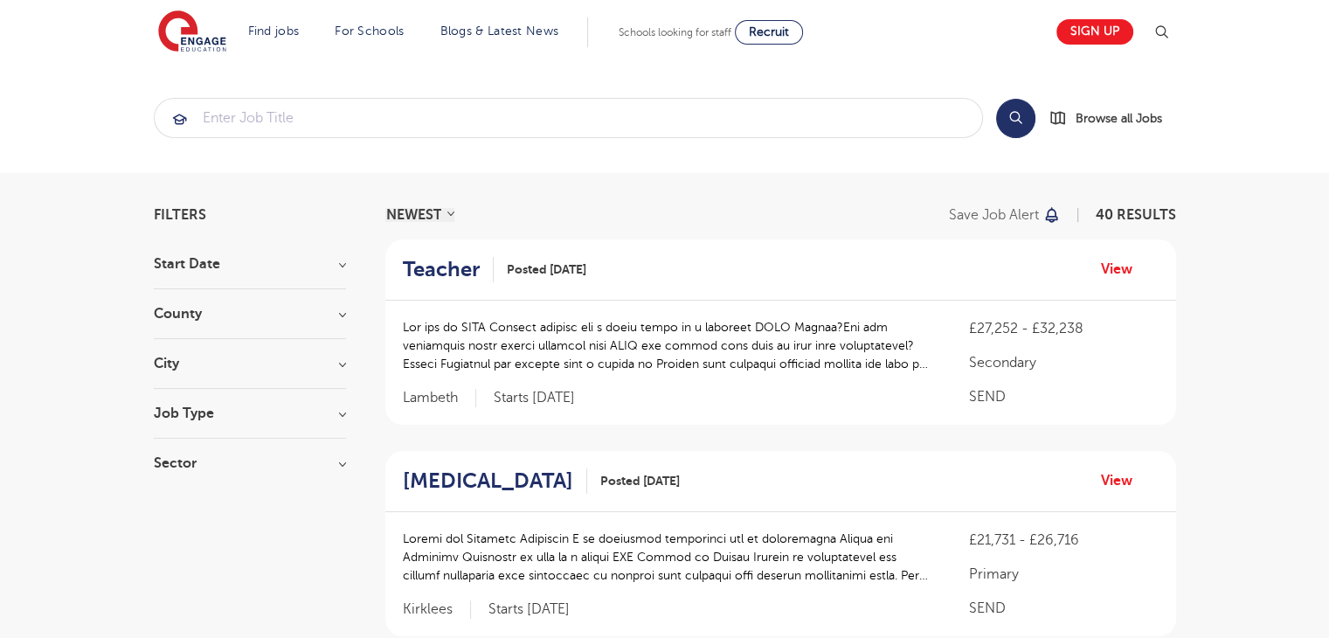
click at [306, 375] on div "City Leeds 17 Kirklees 3 Croydon 2 Islington 2 Wakefield 2 Show more" at bounding box center [250, 373] width 192 height 32
click at [337, 365] on h3 "City" at bounding box center [250, 364] width 192 height 14
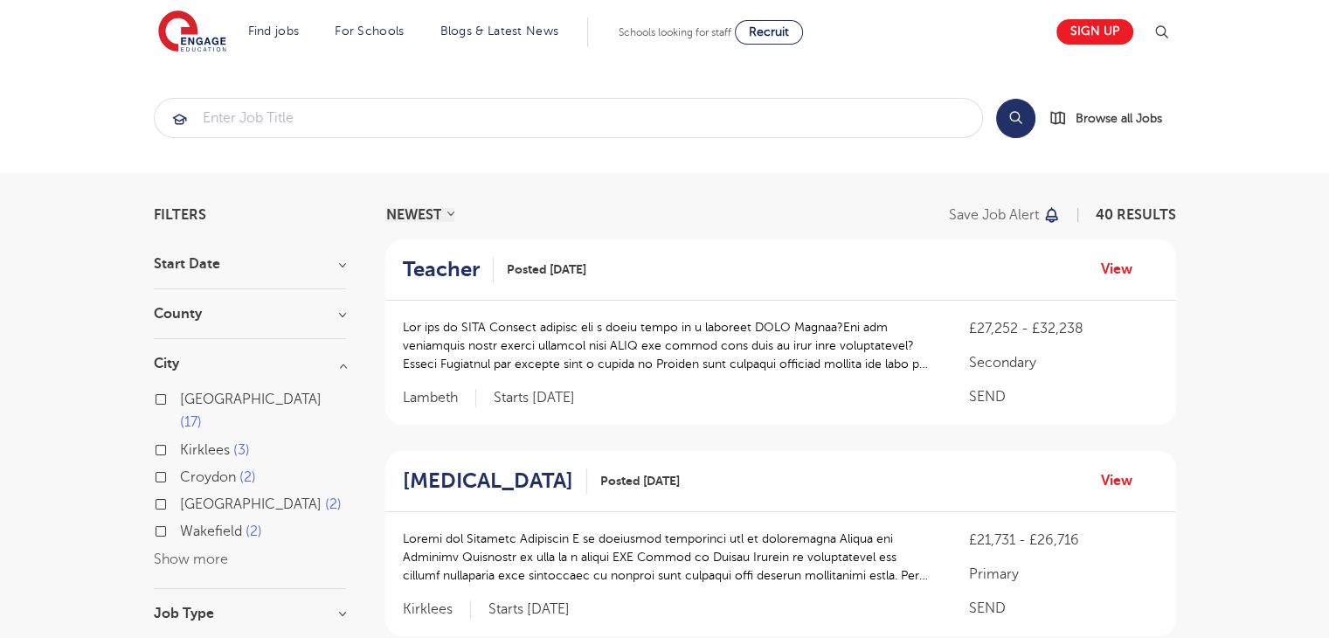
click at [210, 496] on span "Islington" at bounding box center [251, 504] width 142 height 16
click at [191, 496] on input "Islington 2" at bounding box center [185, 501] width 11 height 11
checkbox input "true"
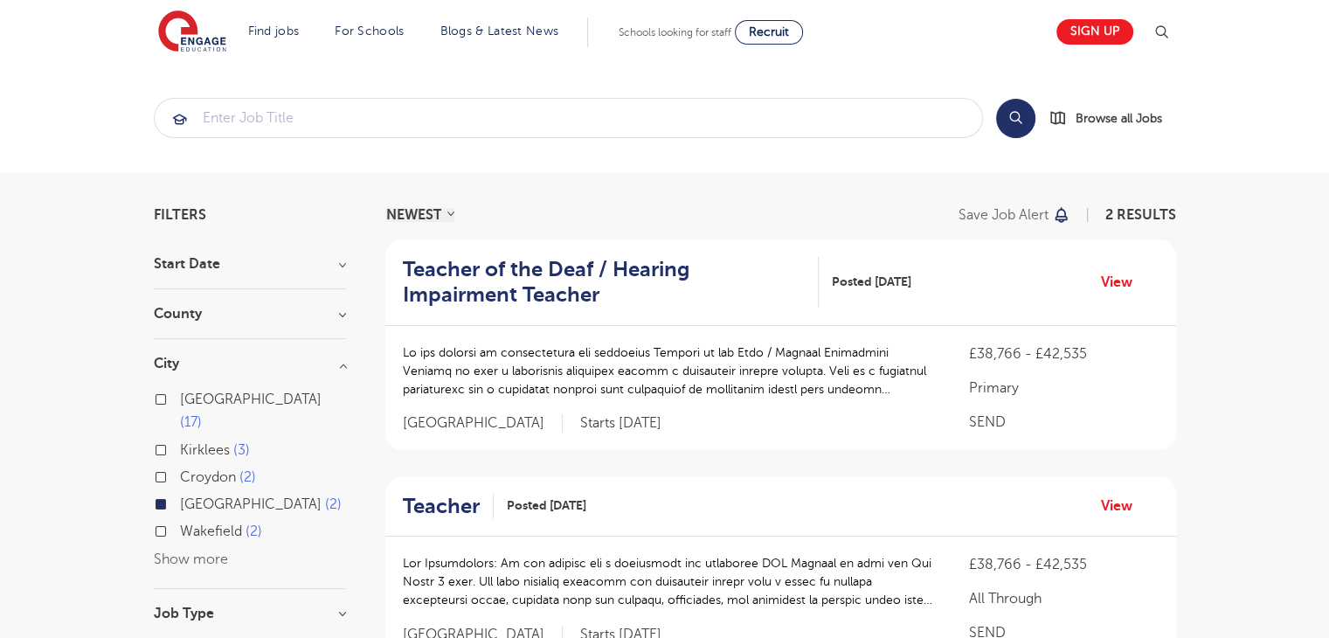
click at [182, 551] on button "Show more" at bounding box center [191, 559] width 74 height 16
click at [84, 546] on div "Filters Start Date January 1 November 1 Show more County Islington 2 Show more …" at bounding box center [664, 598] width 1329 height 850
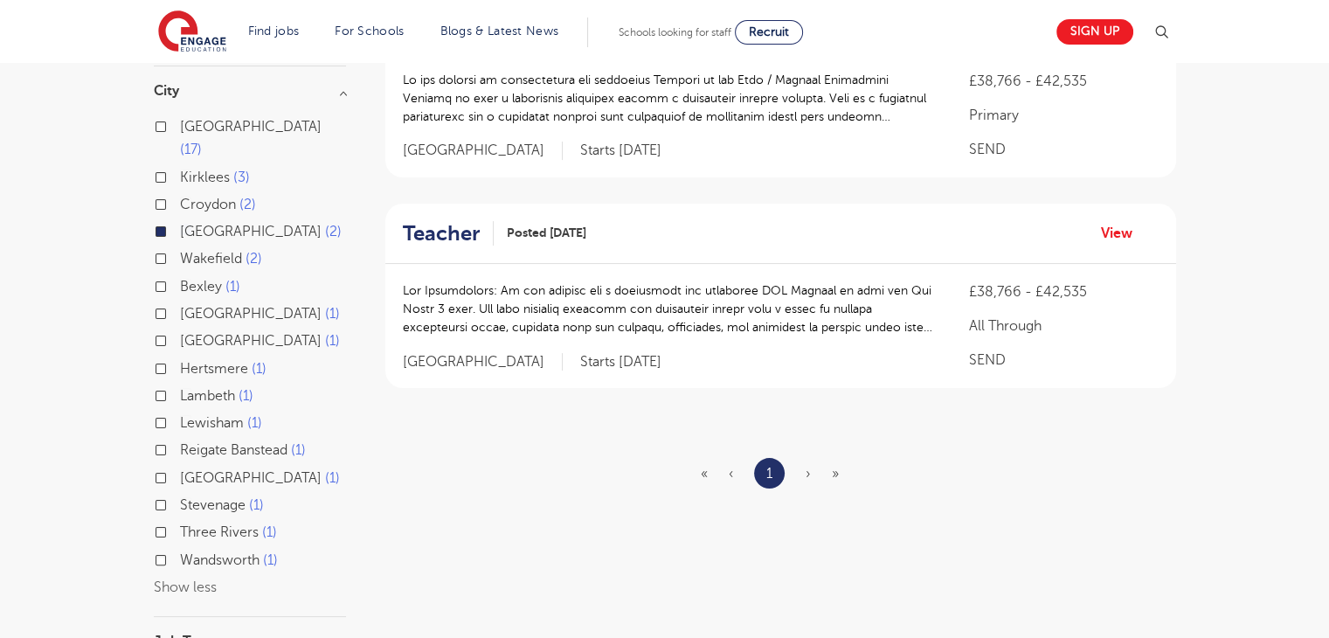
scroll to position [384, 0]
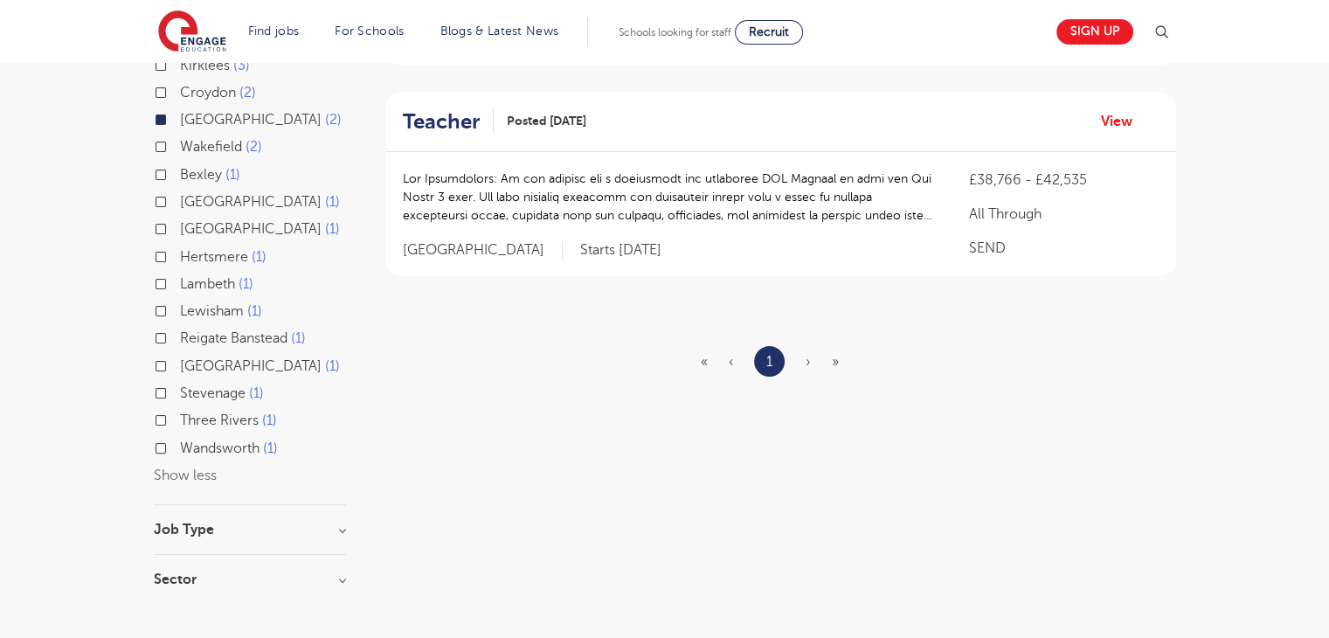
click at [204, 523] on h3 "Job Type" at bounding box center [250, 530] width 192 height 14
drag, startPoint x: 183, startPoint y: 585, endPoint x: 182, endPoint y: 596, distance: 10.5
click at [182, 596] on section "Start Date January 1 November 1 Show more County Islington 2 Show more City Lee…" at bounding box center [250, 260] width 192 height 776
click at [182, 617] on h3 "Sector" at bounding box center [250, 624] width 192 height 14
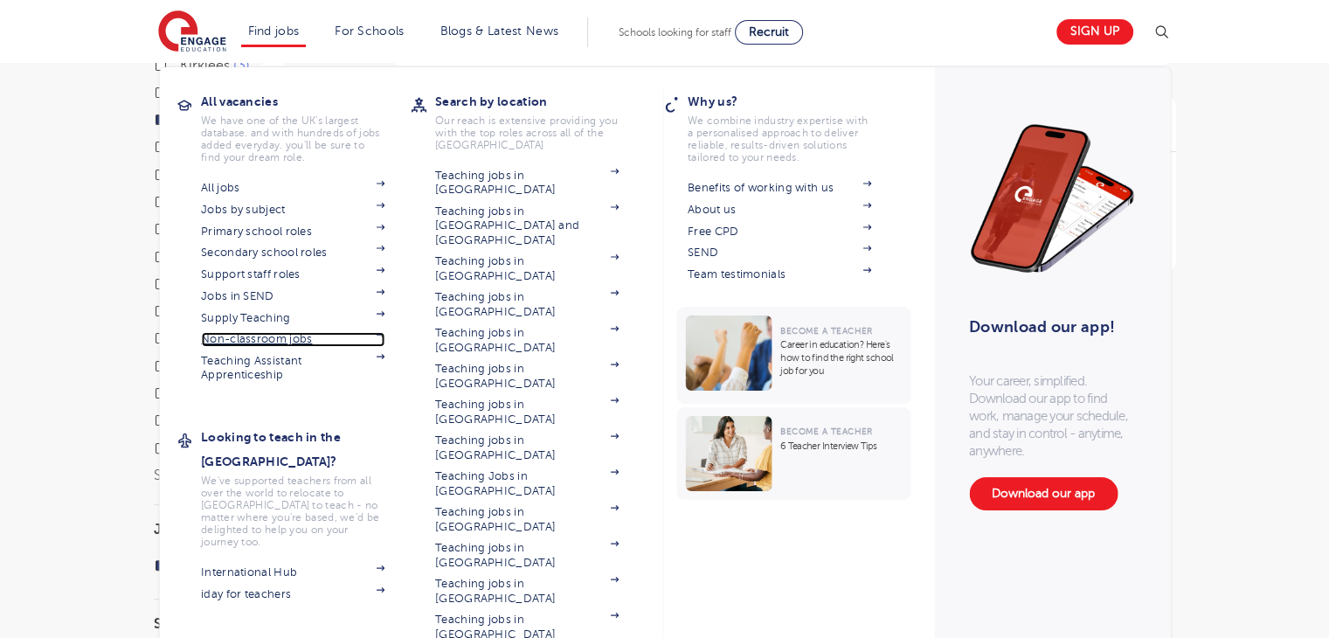
click at [274, 342] on link "Non-classroom jobs" at bounding box center [293, 339] width 184 height 14
click at [260, 360] on link "Teaching Assistant Apprenticeship" at bounding box center [293, 368] width 184 height 29
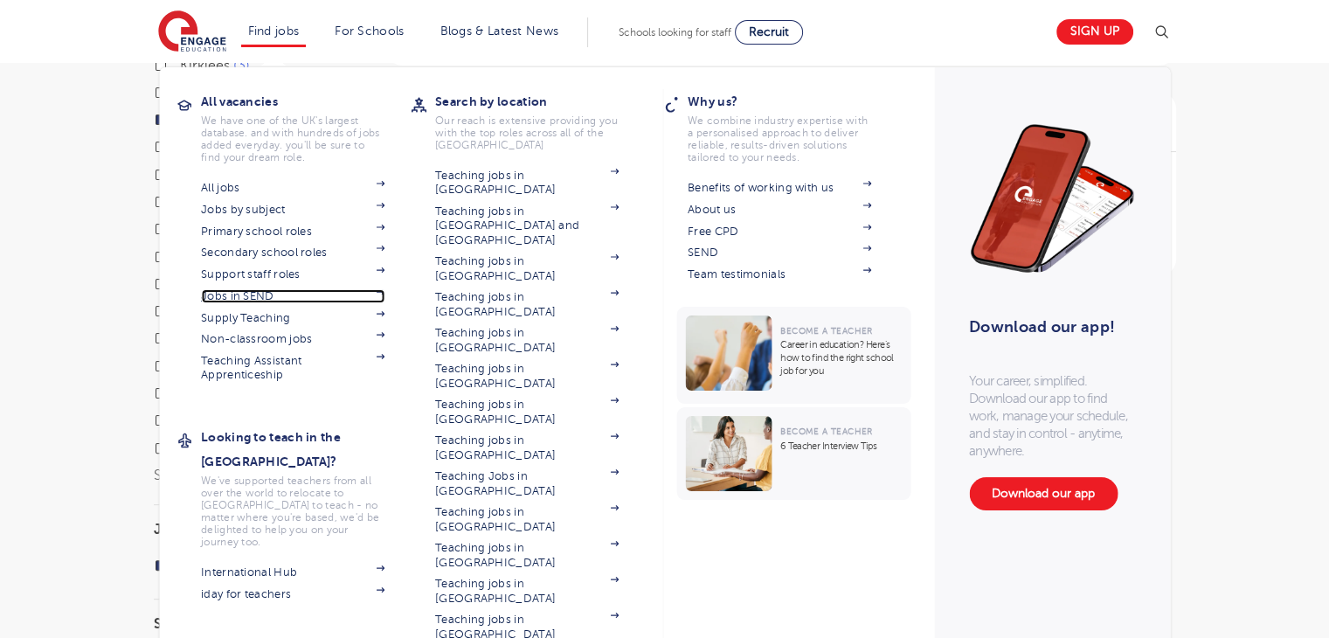
click at [271, 290] on link "Jobs in SEND" at bounding box center [293, 296] width 184 height 14
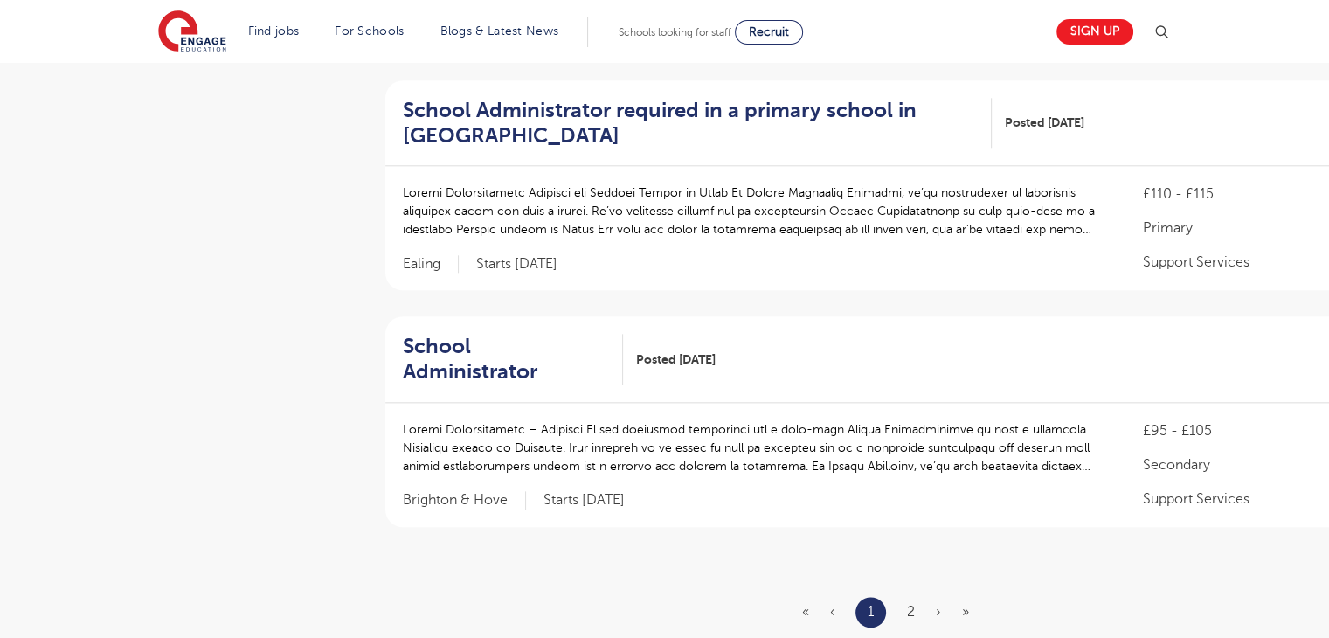
scroll to position [1929, 0]
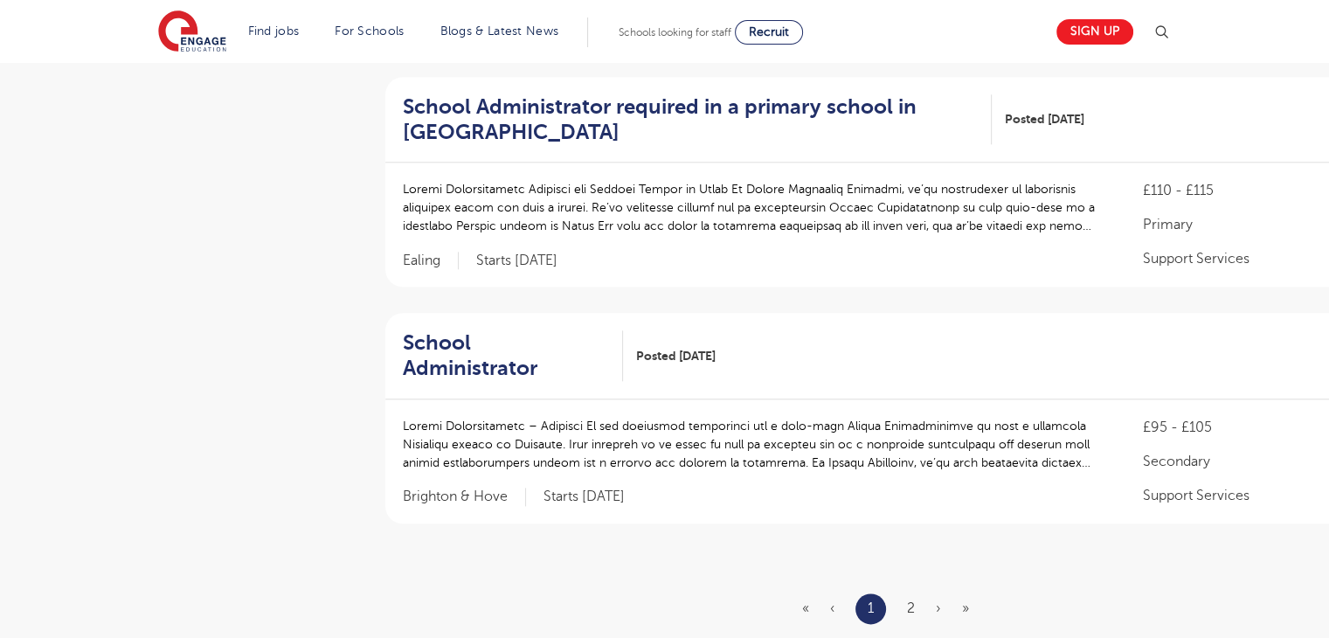
drag, startPoint x: 1341, startPoint y: 92, endPoint x: 1312, endPoint y: 474, distance: 382.9
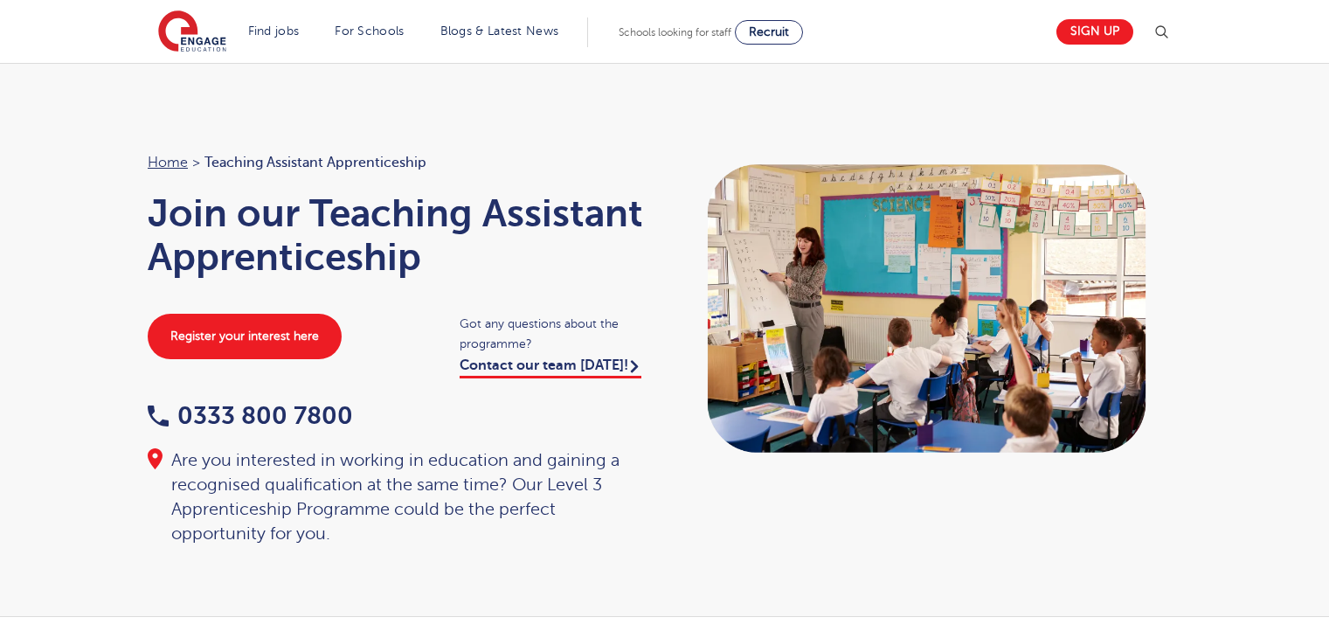
scroll to position [795, 0]
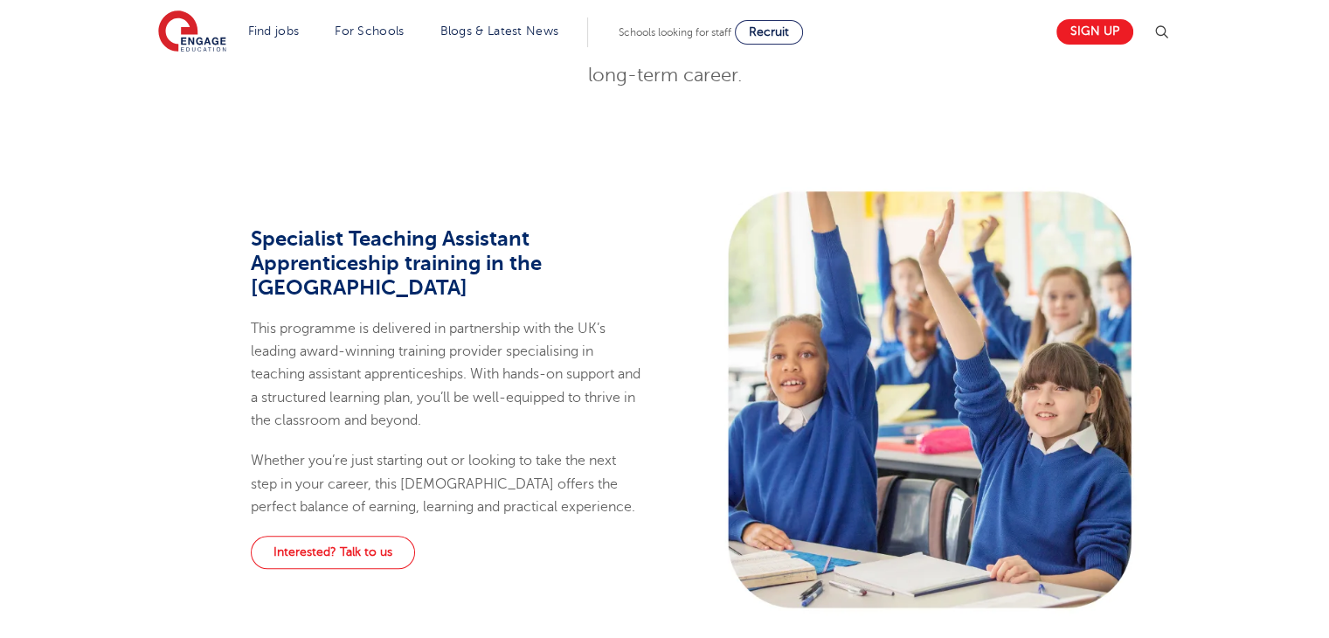
drag, startPoint x: 0, startPoint y: 0, endPoint x: 1328, endPoint y: 384, distance: 1382.7
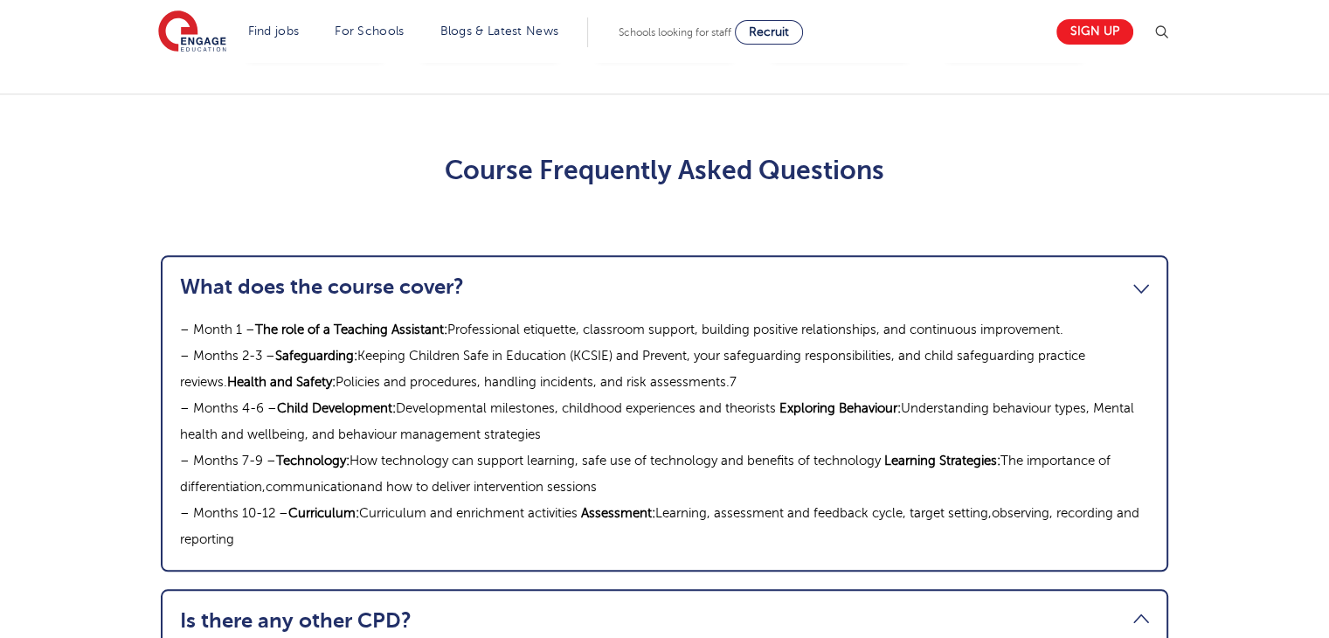
scroll to position [952, 0]
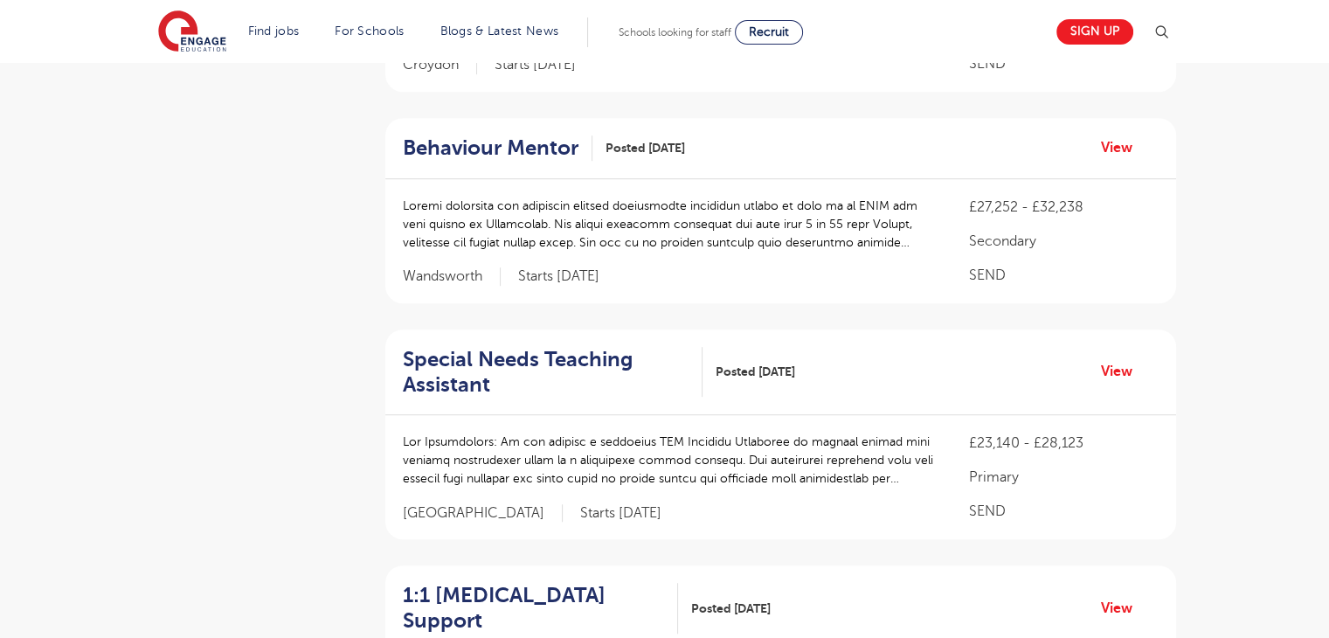
scroll to position [978, 0]
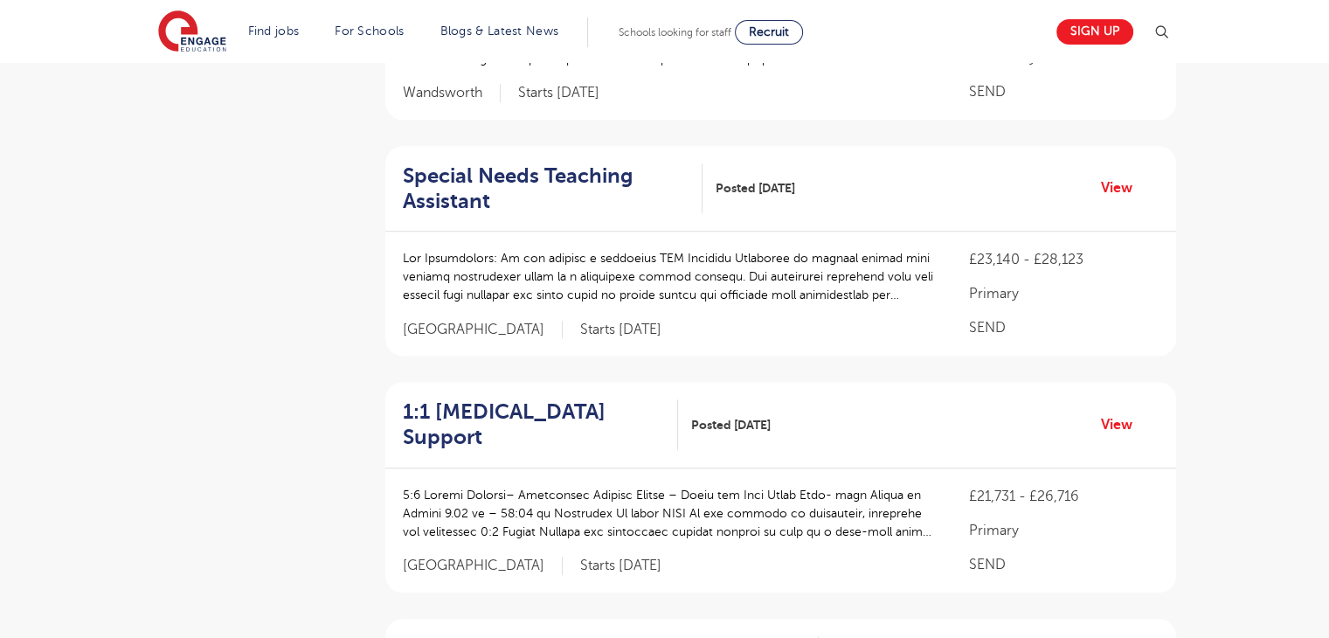
click at [1326, 339] on html "Find jobs All vacancies We have one of the UK's largest database. and with hund…" at bounding box center [664, 375] width 1329 height 3101
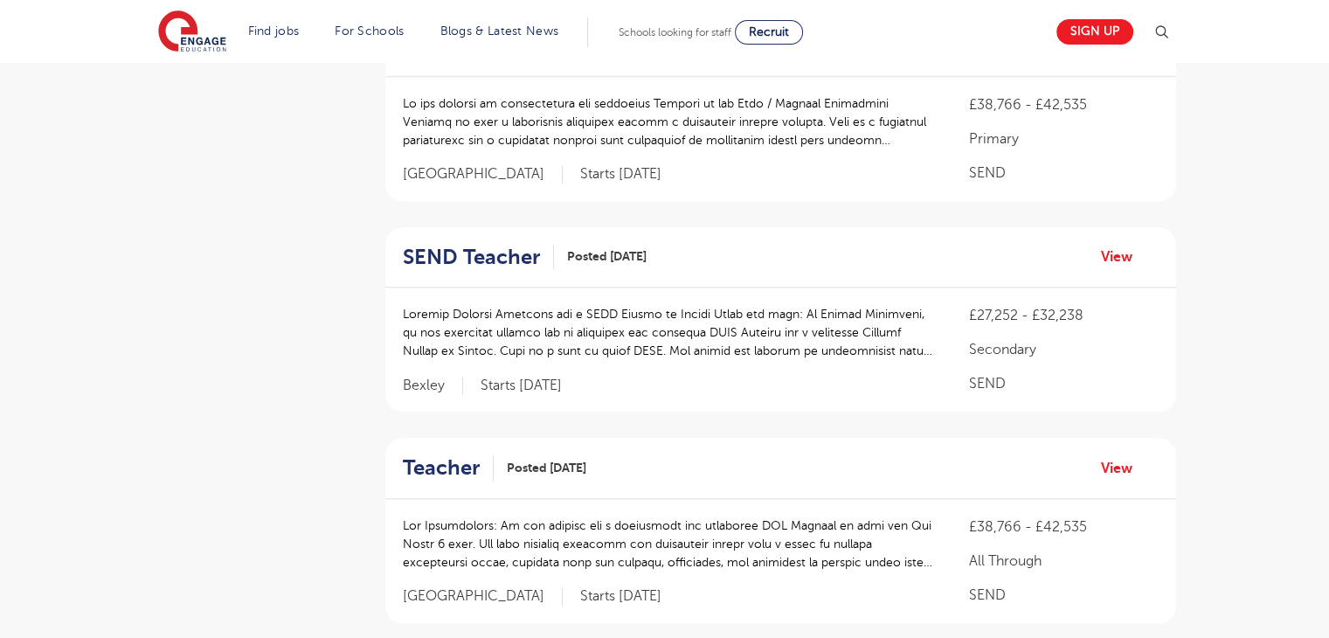
scroll to position [2167, 0]
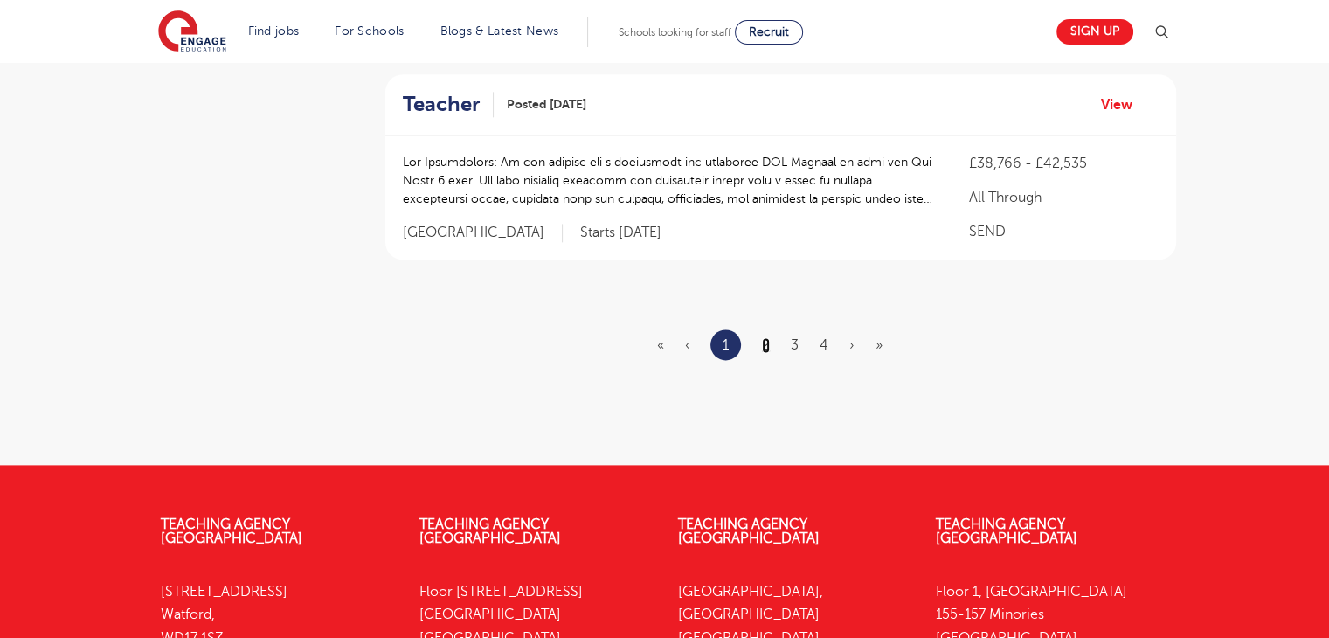
click at [764, 341] on link "2" at bounding box center [766, 345] width 8 height 16
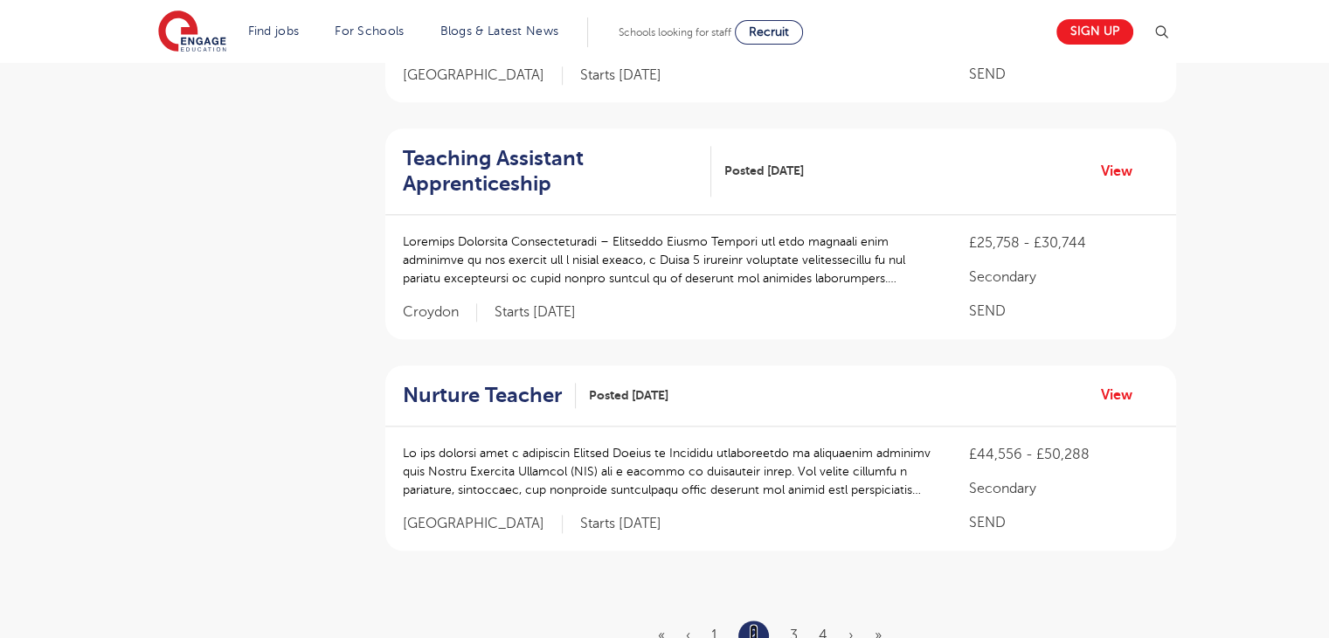
scroll to position [1974, 0]
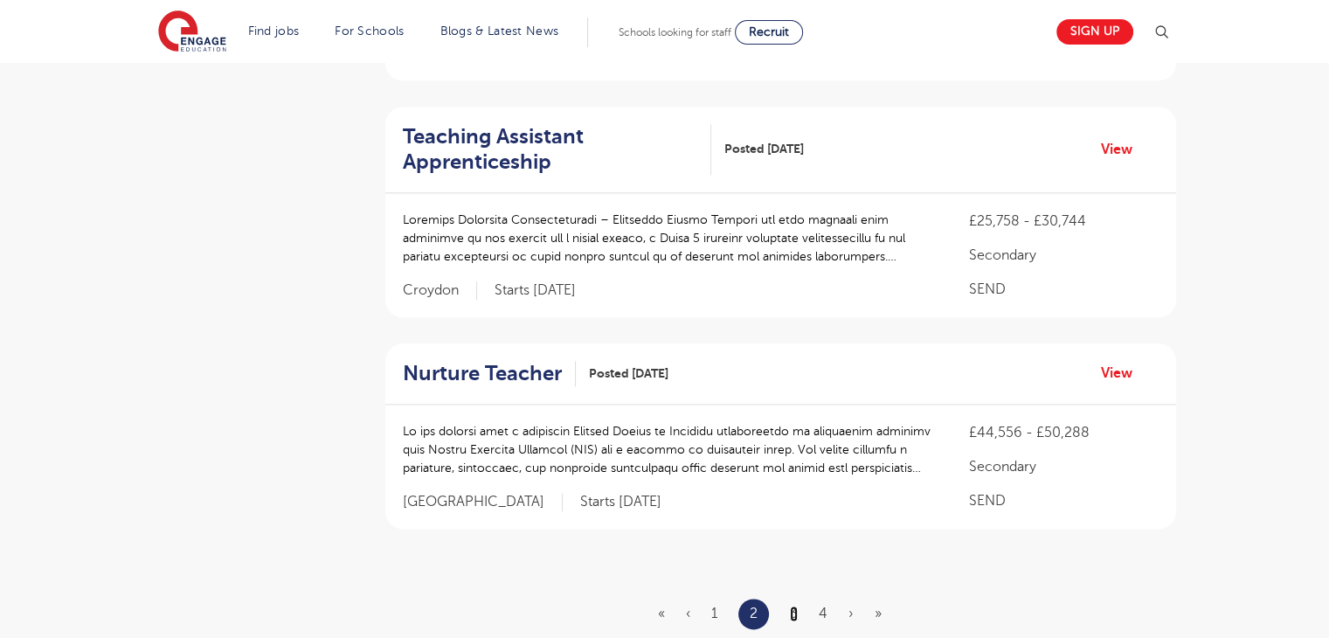
click at [790, 606] on link "3" at bounding box center [794, 614] width 8 height 16
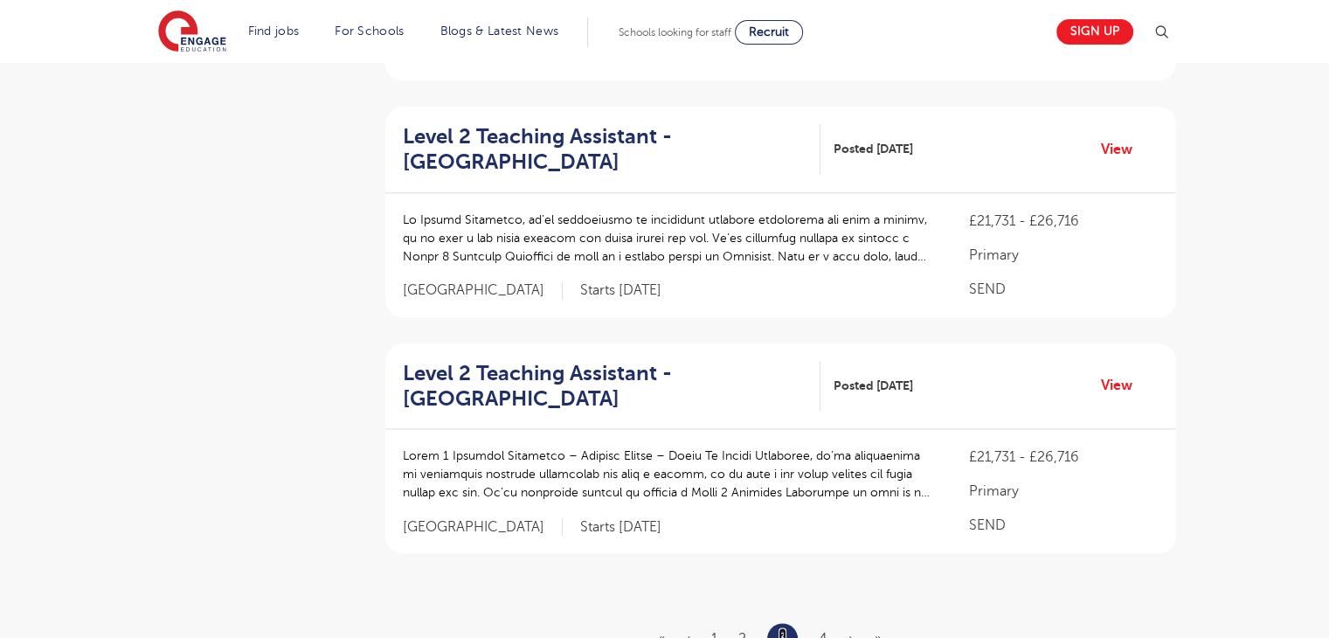
scroll to position [0, 0]
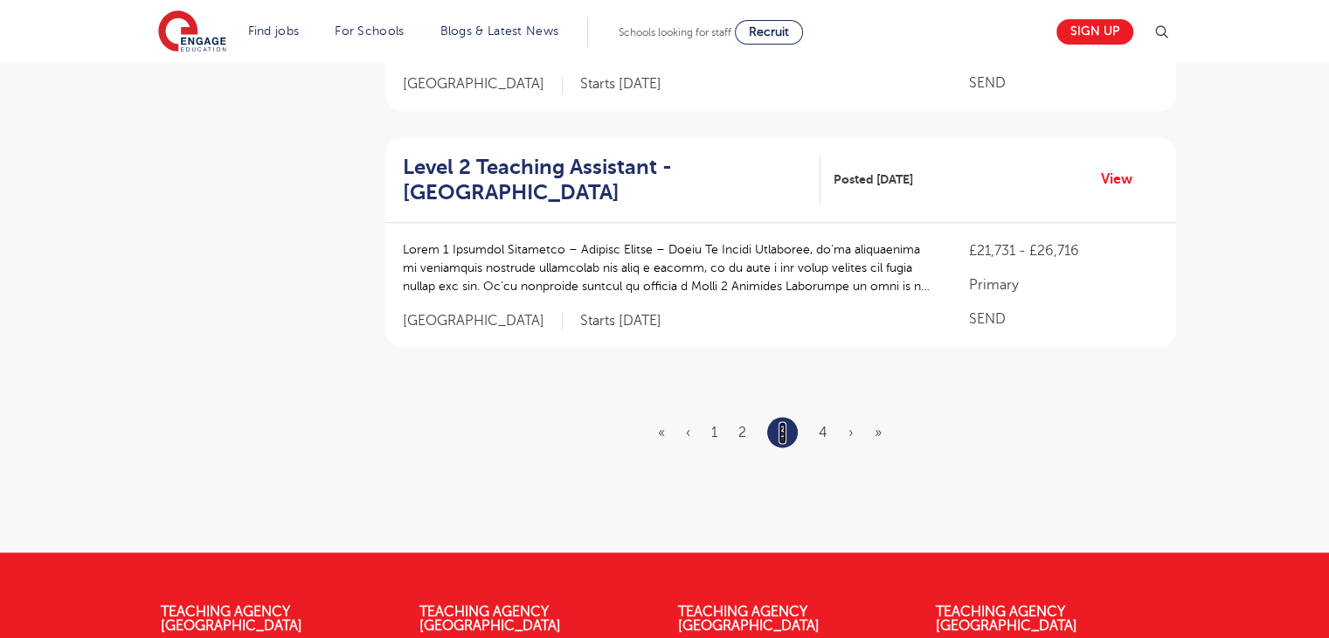
scroll to position [2206, 0]
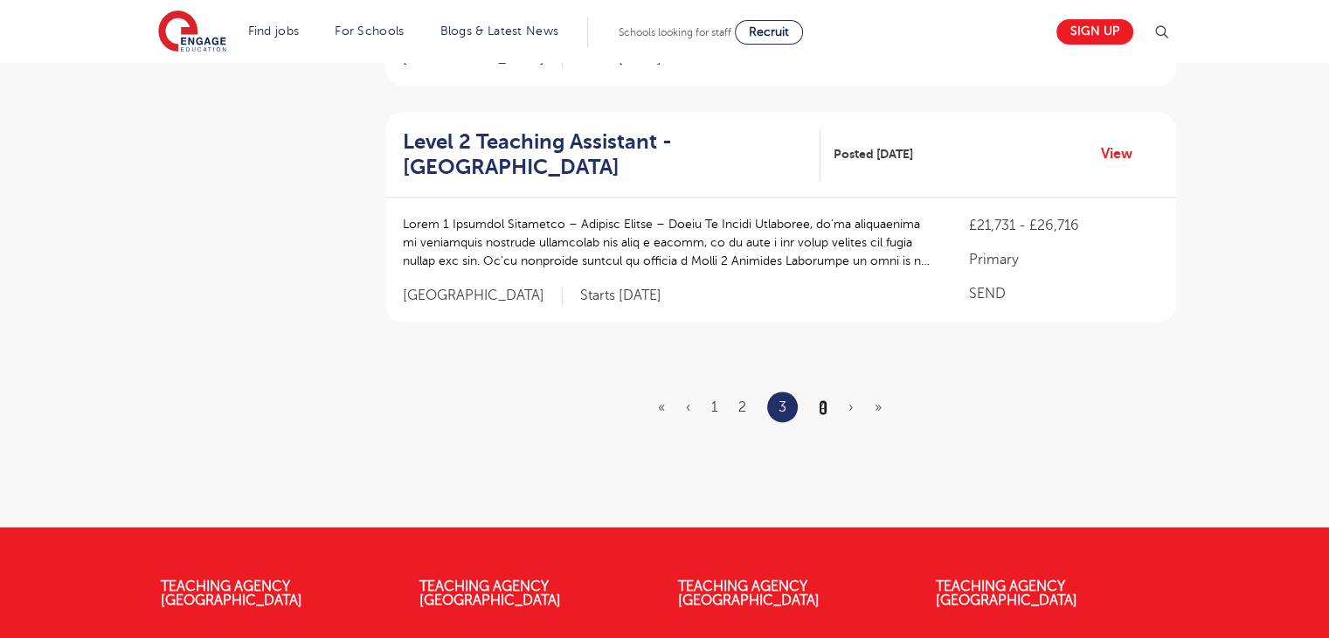
click at [819, 399] on link "4" at bounding box center [823, 407] width 9 height 16
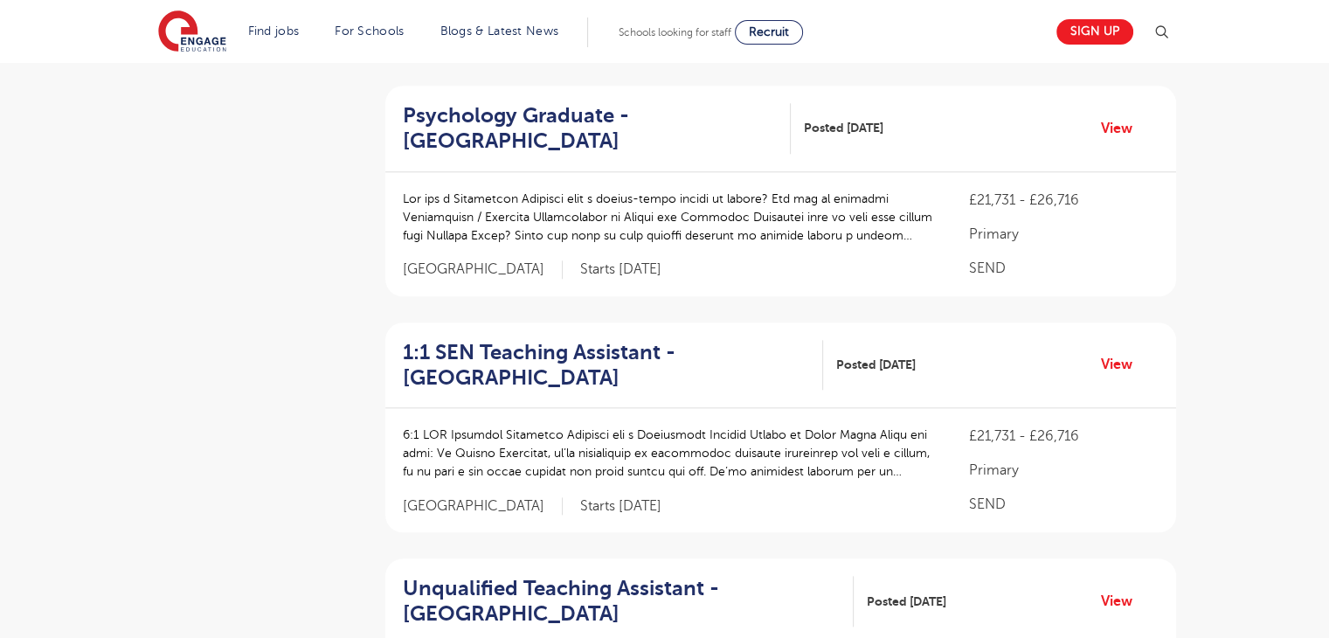
scroll to position [2339, 0]
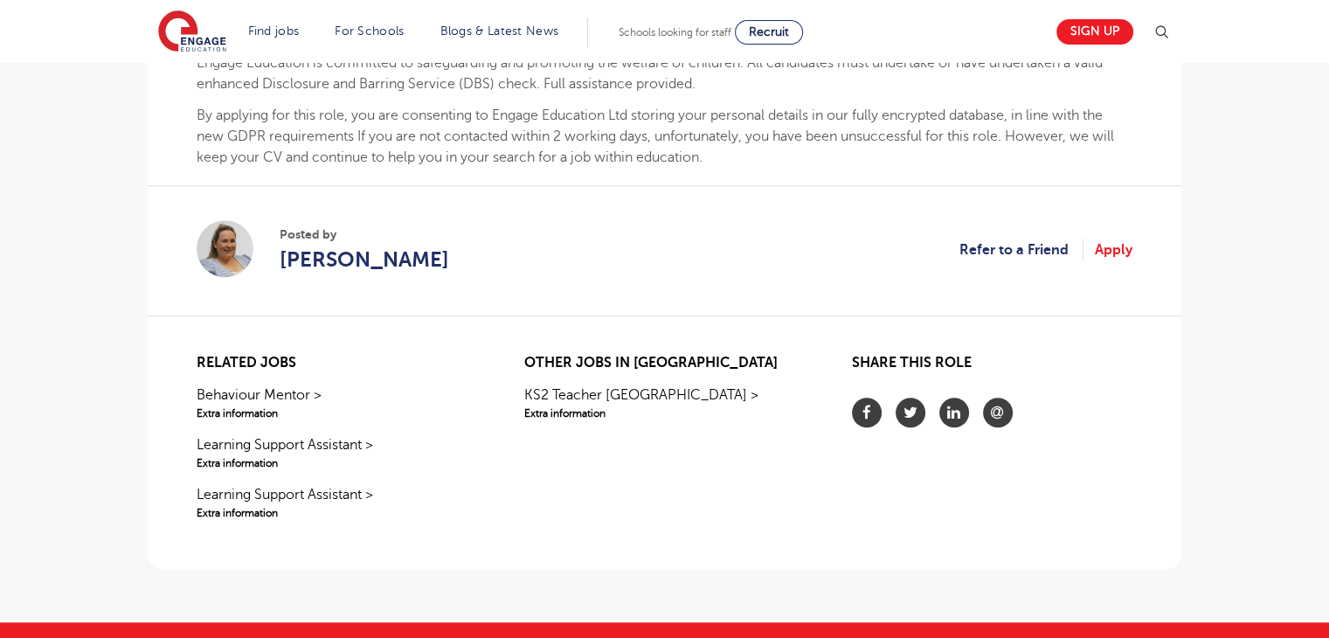
scroll to position [1449, 0]
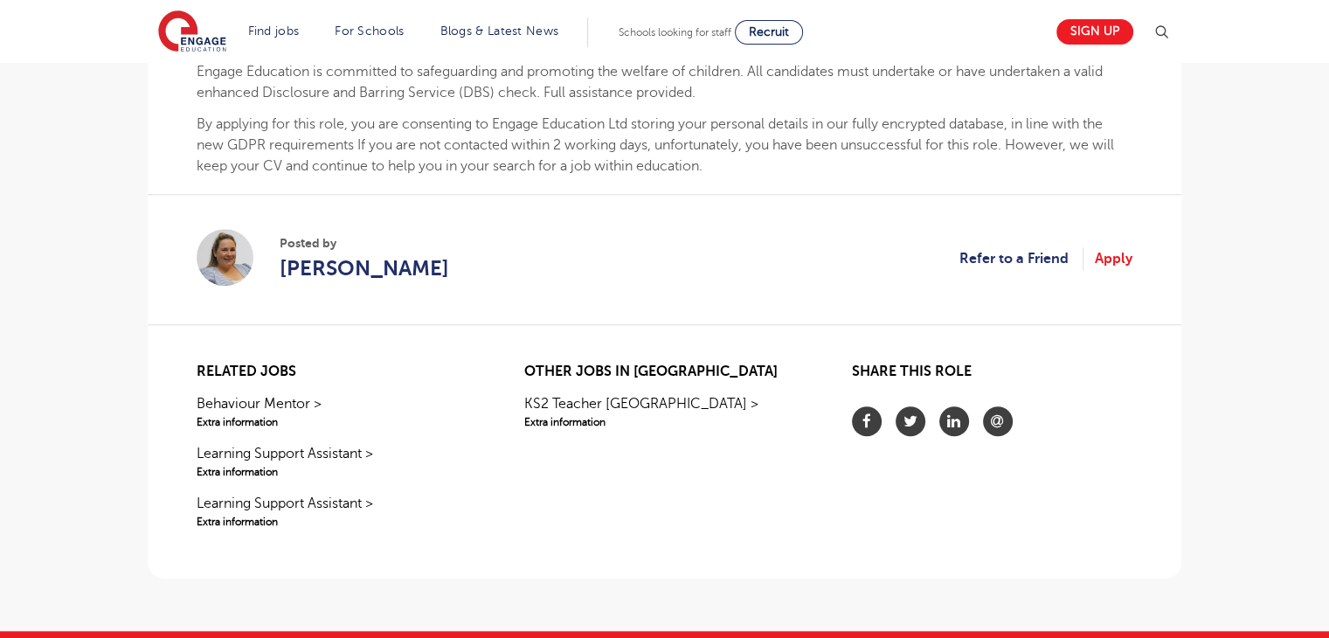
click at [1110, 250] on link "Apply" at bounding box center [1114, 258] width 38 height 23
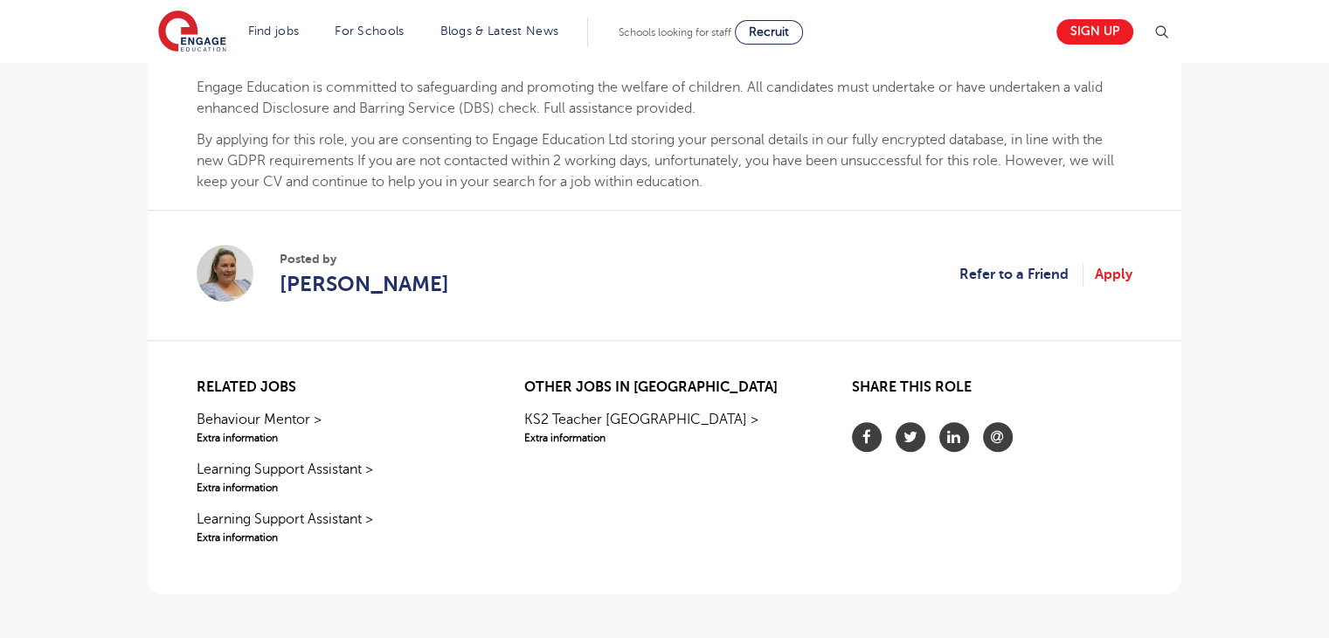
scroll to position [1437, 0]
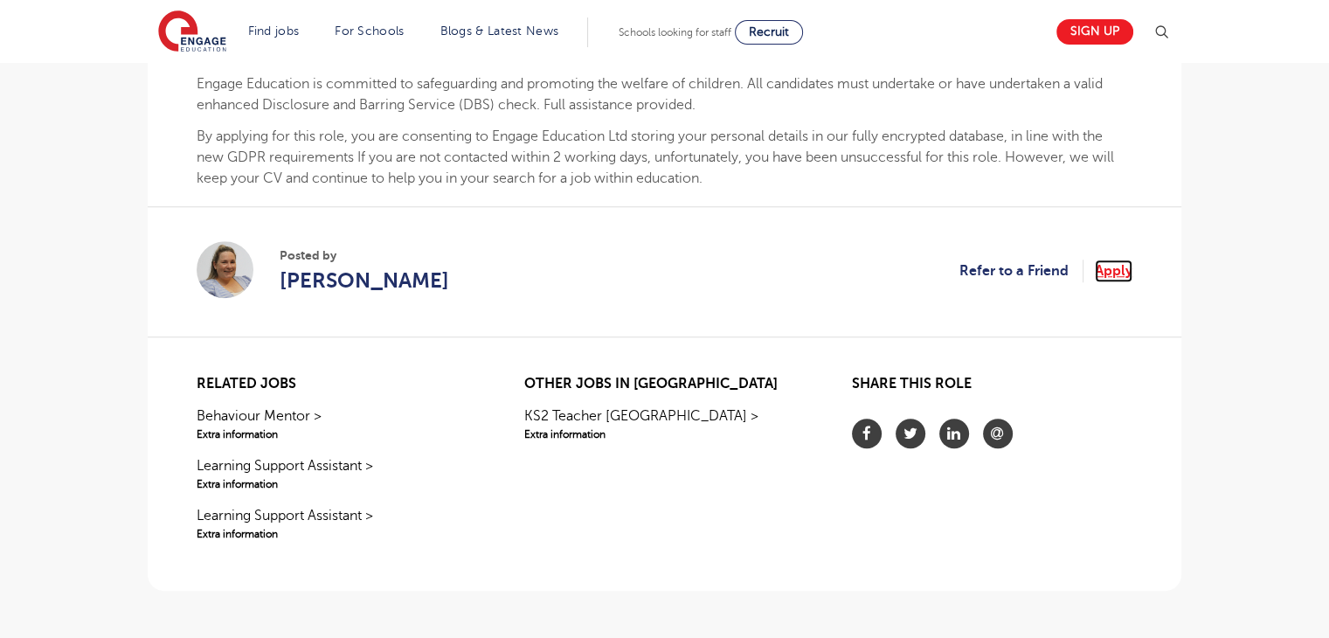
click at [1111, 274] on link "Apply" at bounding box center [1114, 271] width 38 height 23
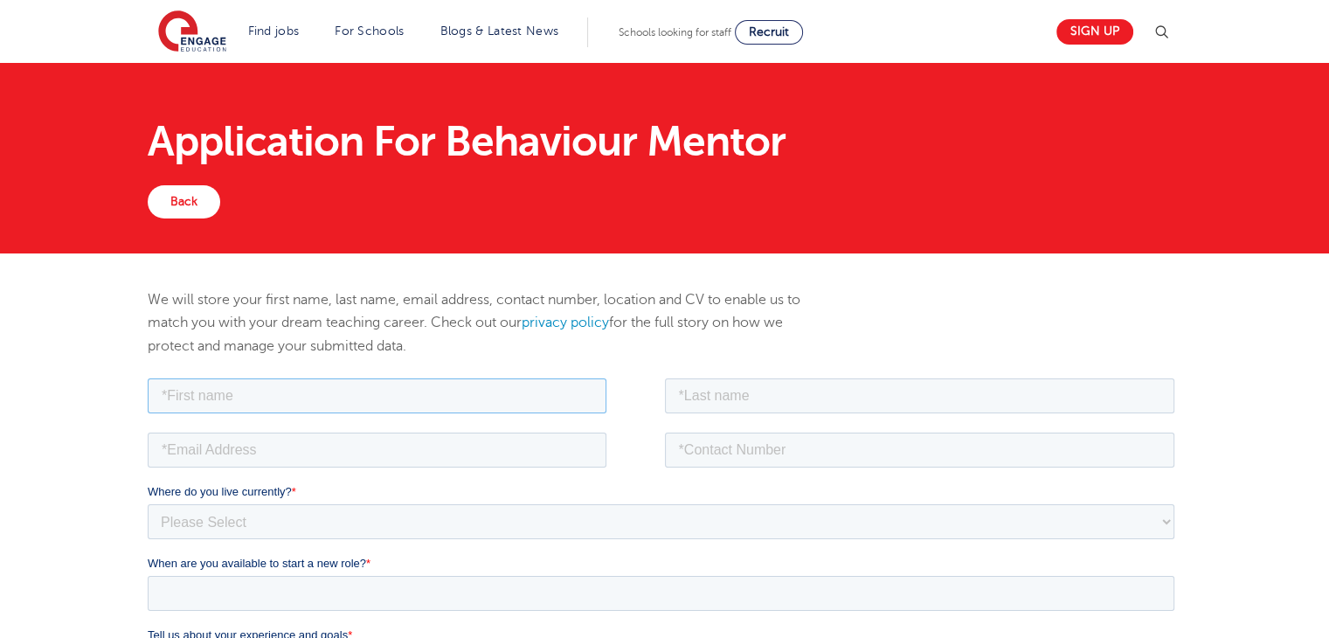
click at [564, 398] on input "text" at bounding box center [377, 394] width 459 height 35
type input "Sevda"
click at [811, 406] on input "text" at bounding box center [920, 394] width 510 height 35
type input "Sarica"
click at [563, 451] on input "email" at bounding box center [377, 449] width 459 height 35
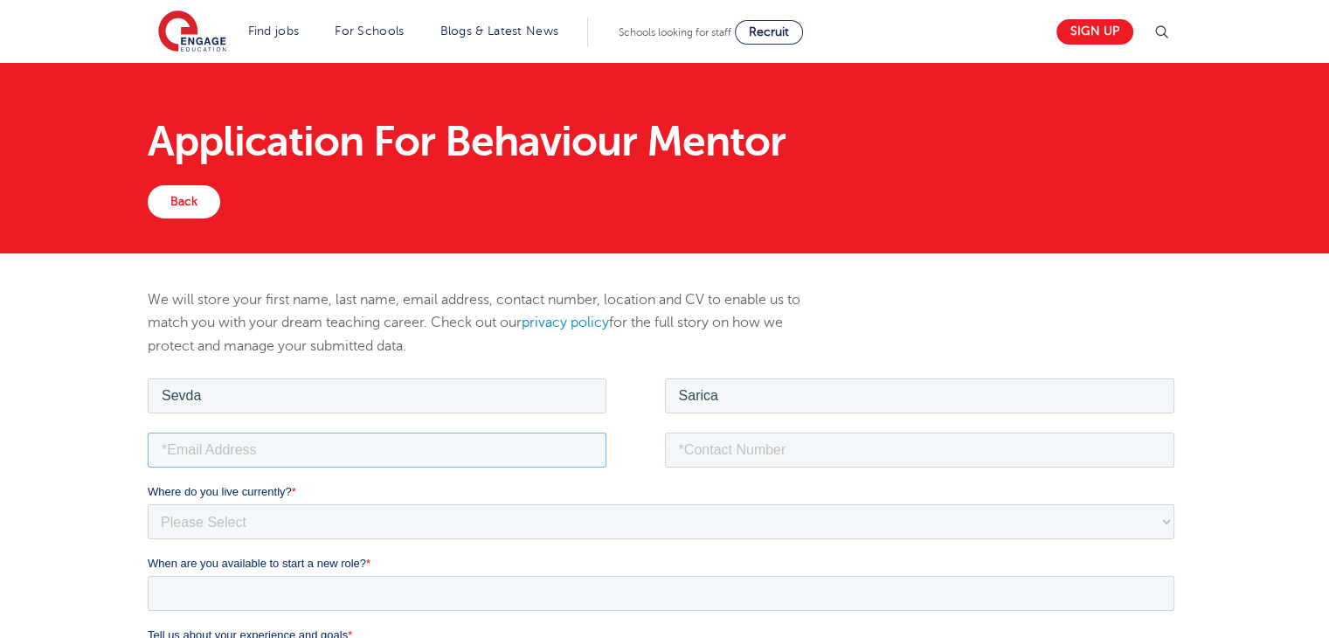
type input "sevdasarica1@outlook.com"
click at [744, 440] on input "tel" at bounding box center [920, 449] width 510 height 35
type input "+447939578306"
click at [737, 517] on select "Please Select UK Canada Ireland Australia New Zealand Europe USA South Africa J…" at bounding box center [661, 520] width 1027 height 35
select select "UK"
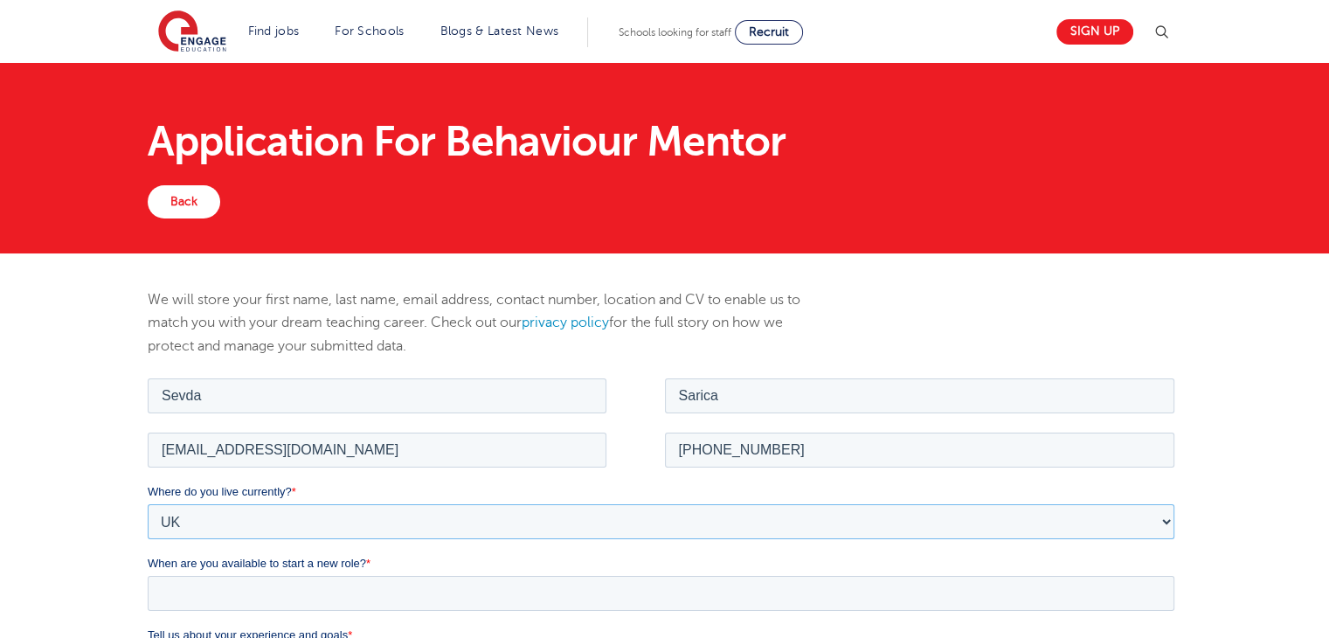
click at [148, 503] on select "Please Select UK Canada Ireland Australia New Zealand Europe USA South Africa J…" at bounding box center [661, 520] width 1027 height 35
click at [359, 598] on select "Please Select Overseas Barnsley Bedfordshire Berkshire Bournemouth Bracknell Fo…" at bounding box center [661, 592] width 1027 height 35
select select "London"
click at [148, 575] on select "Please Select Overseas Barnsley Bedfordshire Berkshire Bournemouth Bracknell Fo…" at bounding box center [661, 592] width 1027 height 35
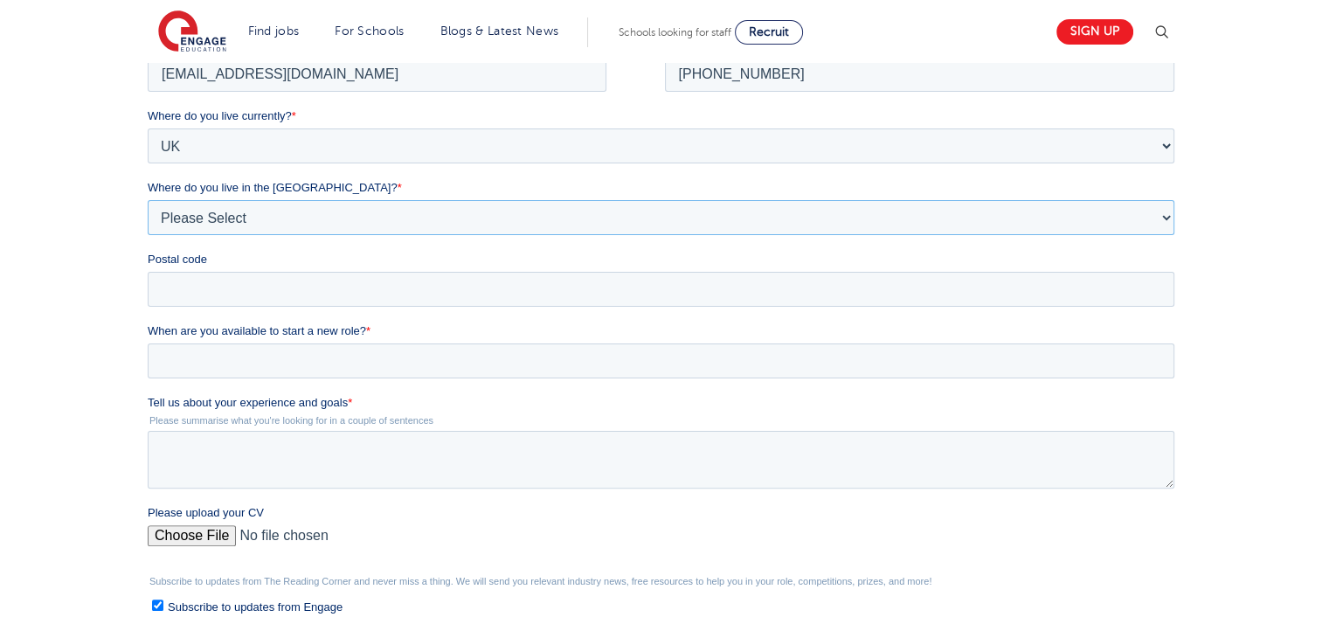
scroll to position [395, 0]
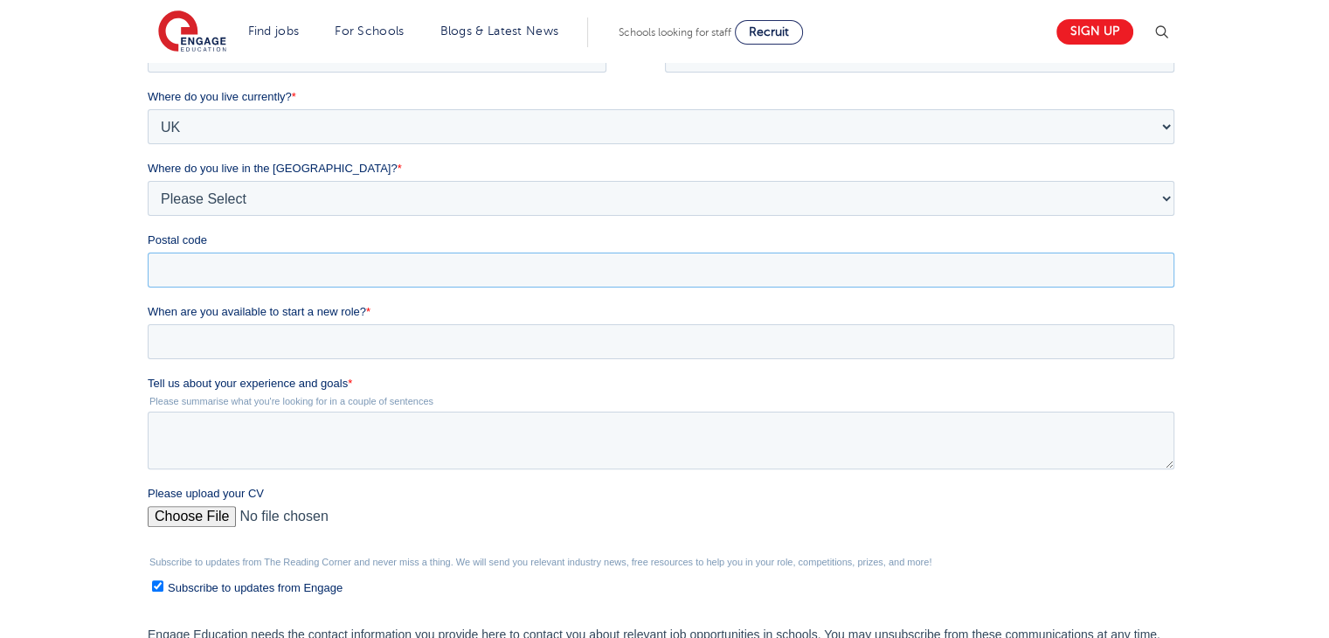
click at [899, 268] on input "Postal code" at bounding box center [661, 270] width 1027 height 35
type input "N19 3XE"
click at [292, 339] on input "When are you available to start a new role? *" at bounding box center [661, 341] width 1027 height 35
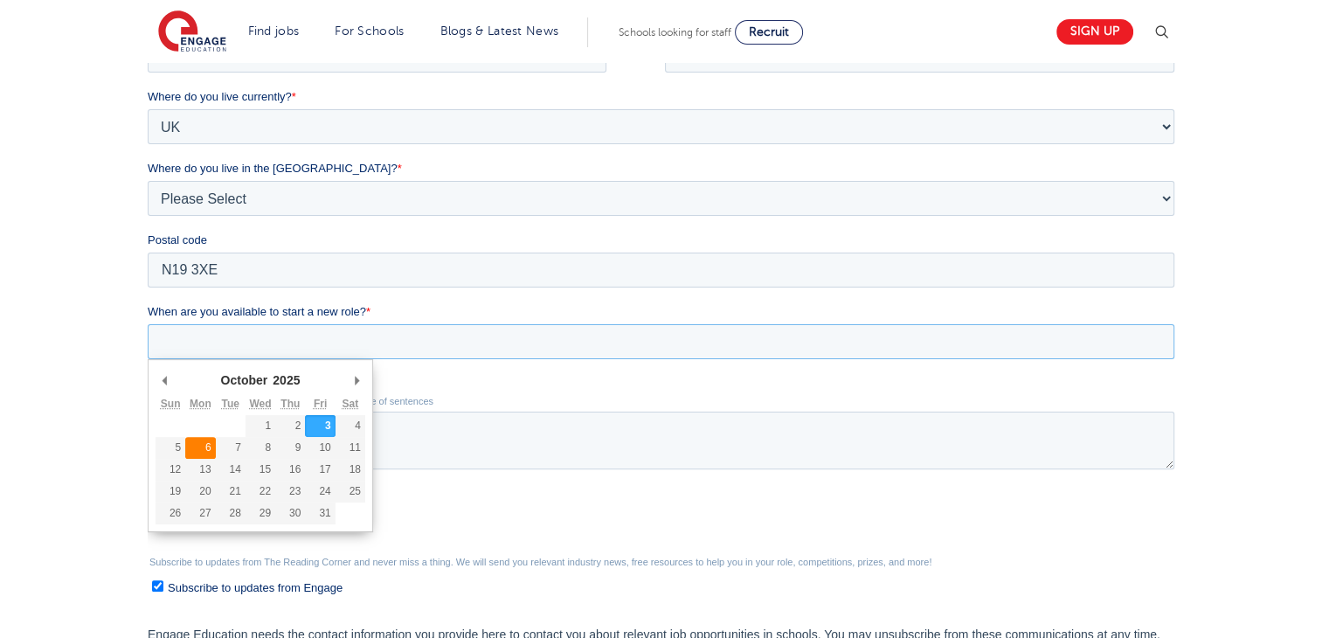
type div "2025-10-06"
type input "2025/10/06"
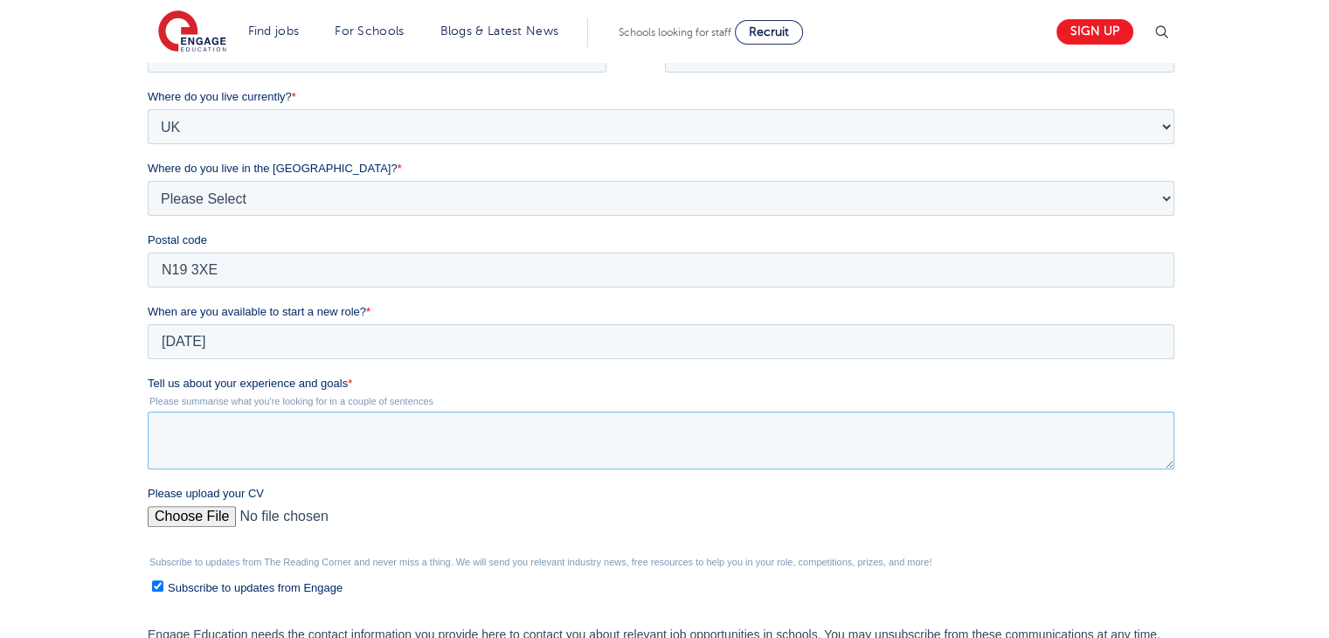
click at [591, 450] on textarea "Tell us about your experience and goals *" at bounding box center [661, 441] width 1027 height 58
click at [500, 422] on textarea "Tell us about your experience and goals *" at bounding box center [661, 441] width 1027 height 58
paste textarea "I am very interested in the role of Behaviour Mentor because I am passionate ab…"
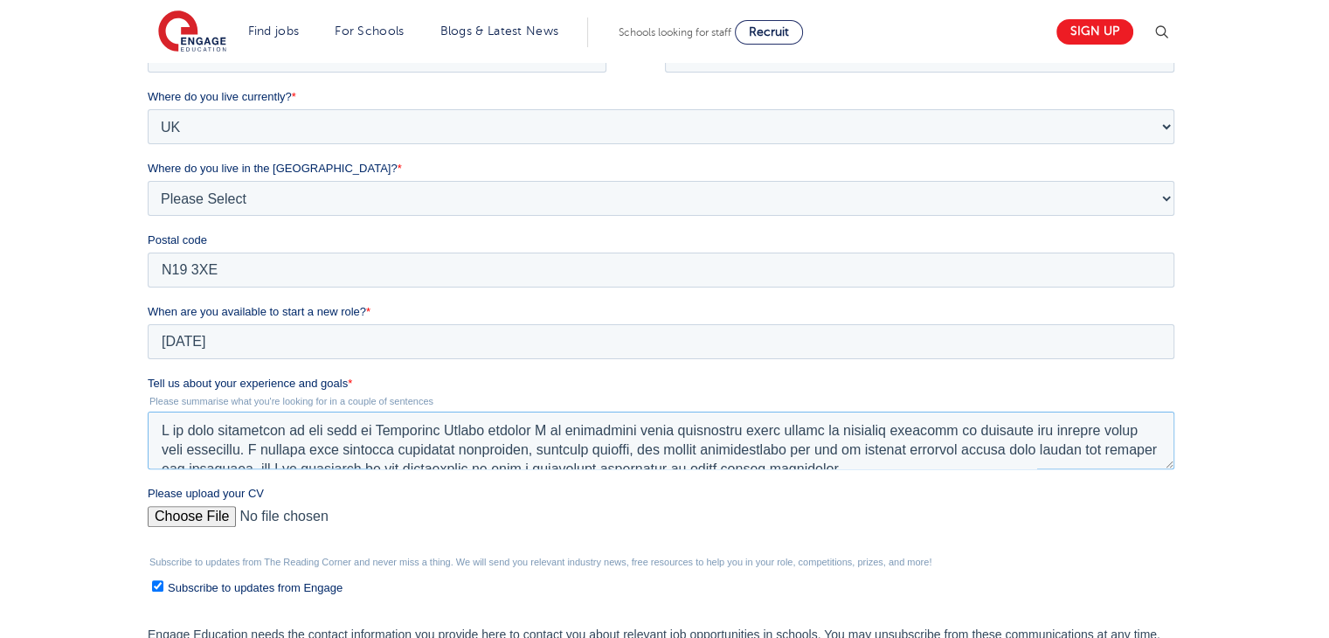
scroll to position [297, 0]
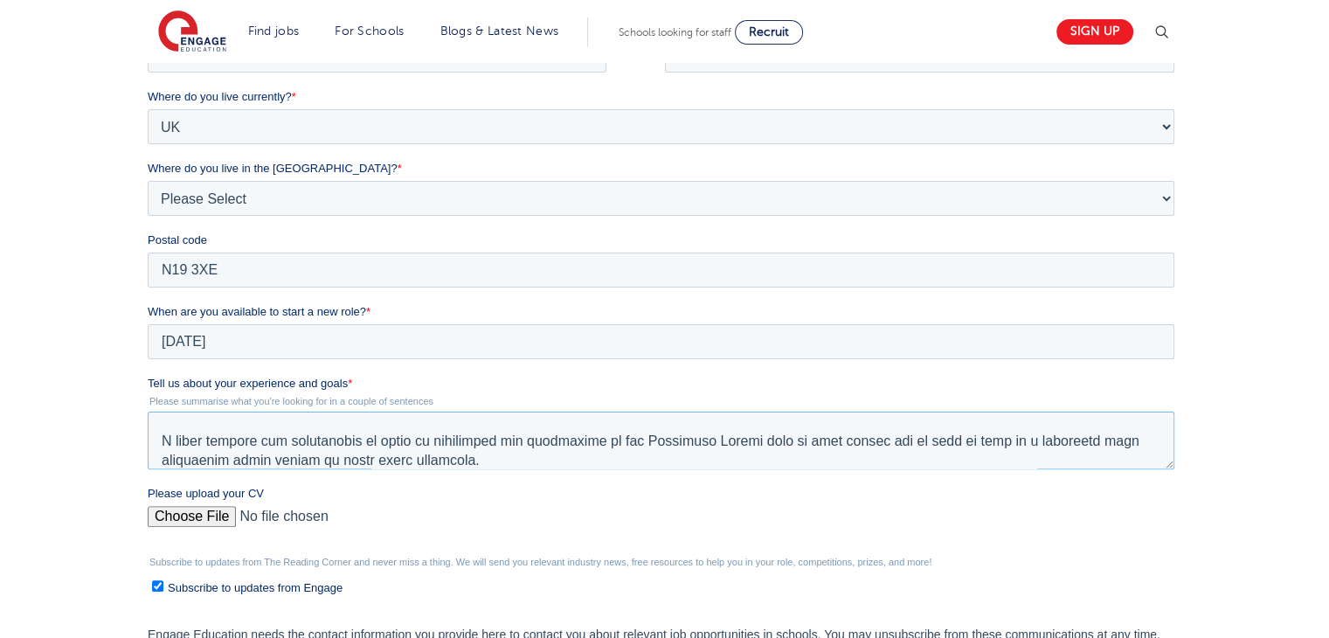
click at [1136, 421] on textarea "Tell us about your experience and goals *" at bounding box center [661, 441] width 1027 height 58
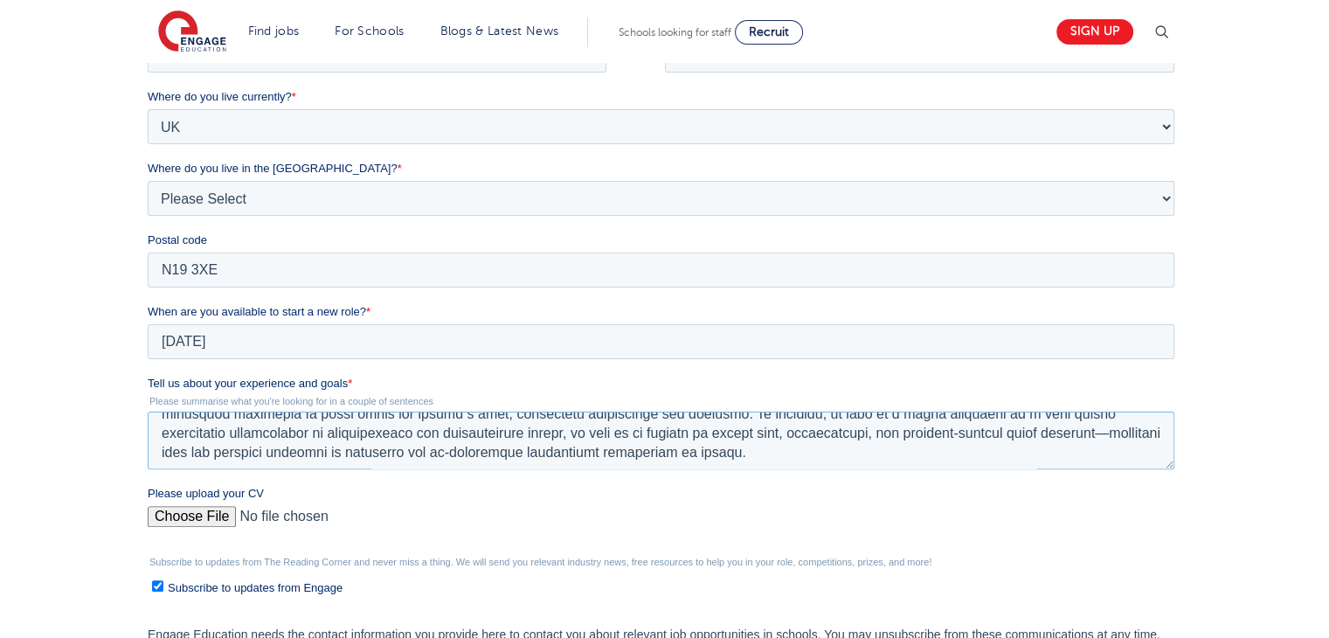
scroll to position [140, 0]
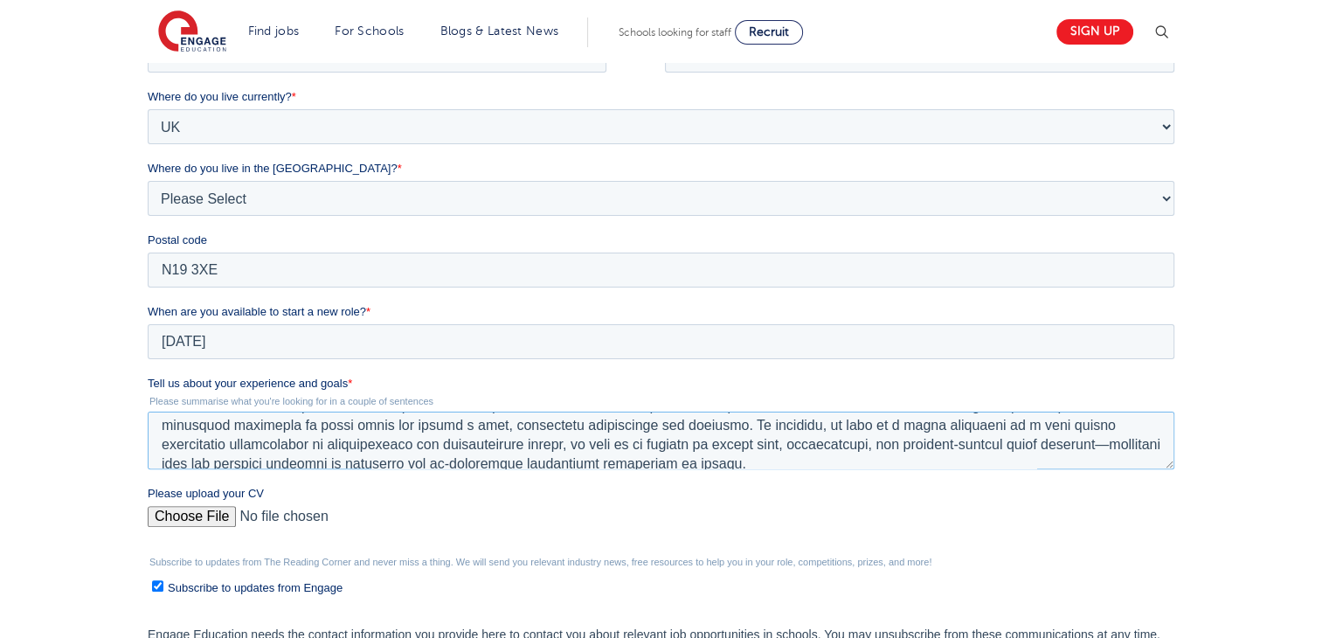
click at [1066, 447] on textarea "Tell us about your experience and goals *" at bounding box center [661, 441] width 1027 height 58
click at [1052, 440] on textarea "Tell us about your experience and goals *" at bounding box center [661, 441] width 1027 height 58
click at [182, 461] on textarea "Tell us about your experience and goals *" at bounding box center [661, 441] width 1027 height 58
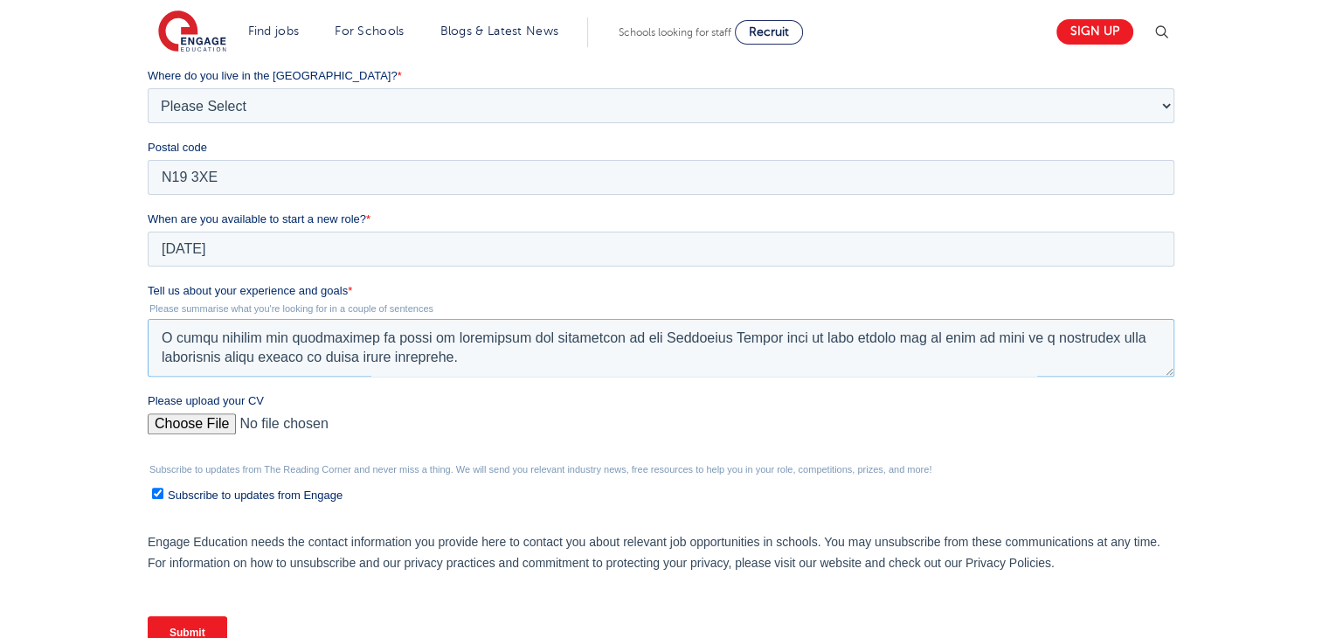
scroll to position [491, 0]
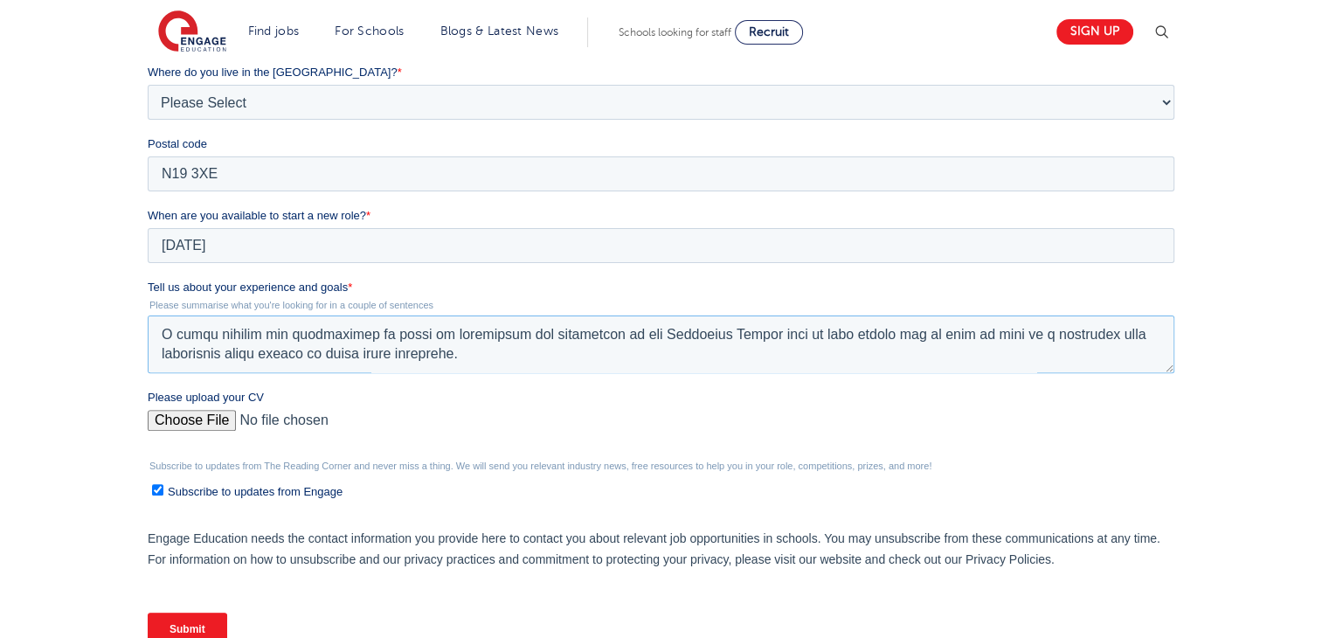
type textarea "I am very interested in the role of Behaviour Mentor because I am passionate ab…"
click at [196, 416] on input "Please upload your CV" at bounding box center [661, 427] width 1027 height 35
type input "C:\fakepath\CV 1 (1).docx"
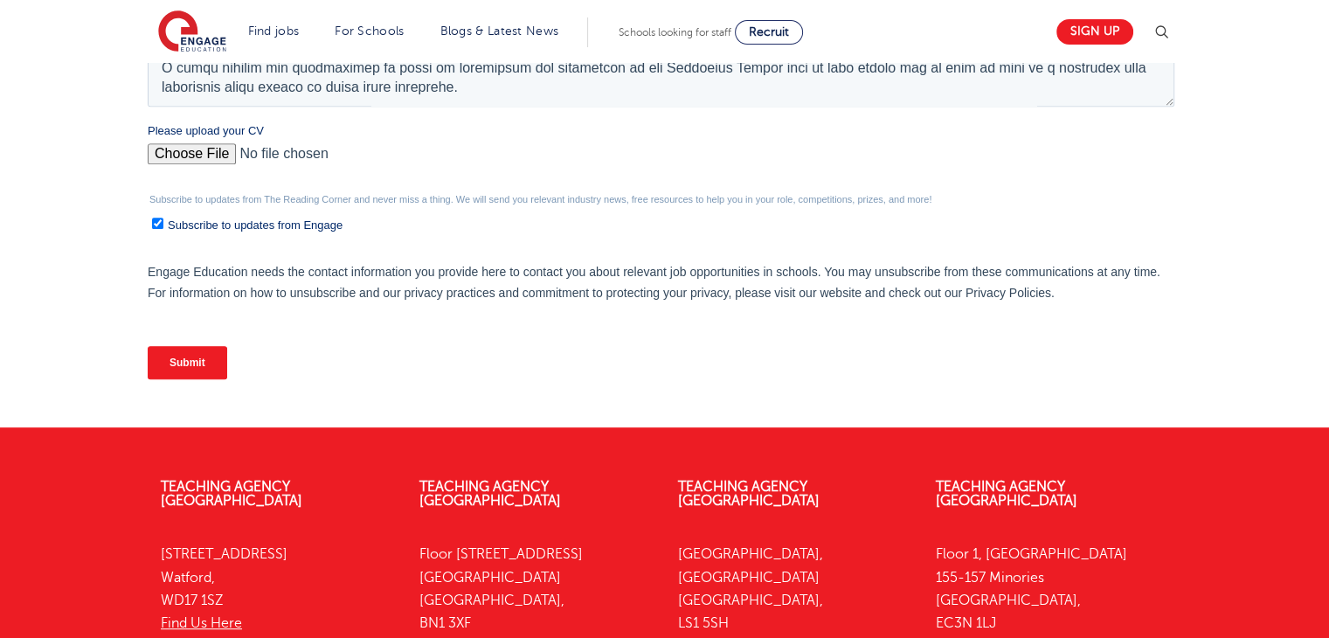
click at [177, 362] on input "Submit" at bounding box center [188, 362] width 80 height 33
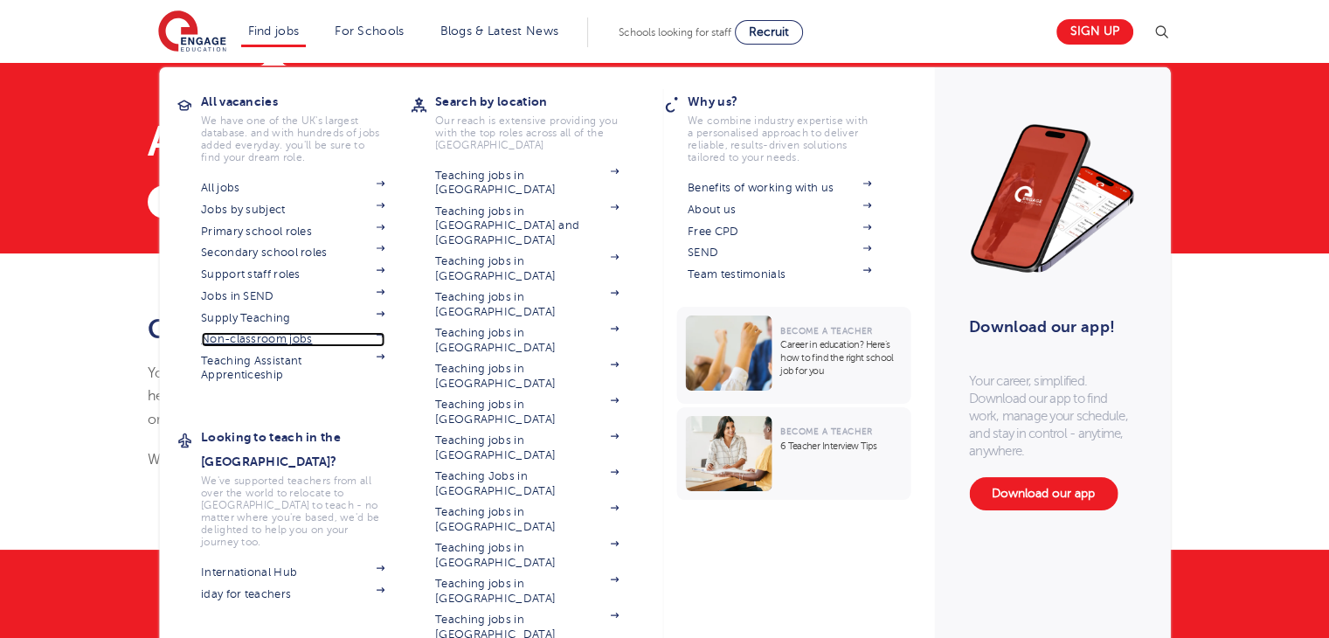
click at [269, 339] on link "Non-classroom jobs" at bounding box center [293, 339] width 184 height 14
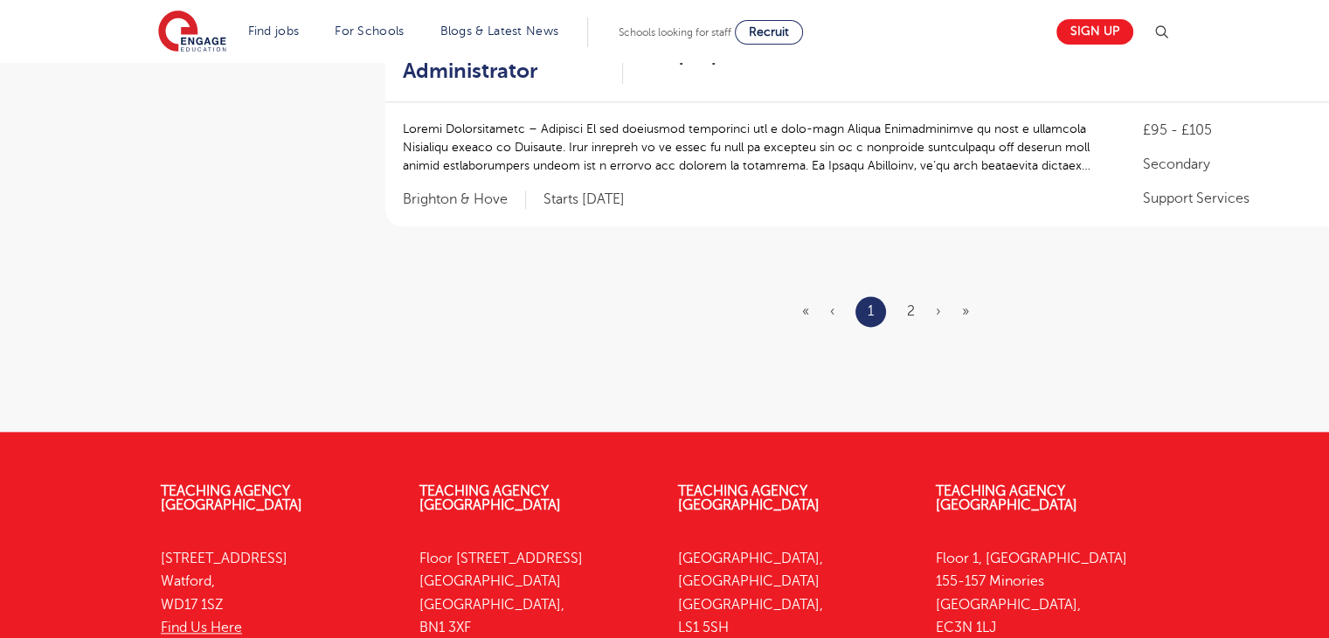
scroll to position [1893, 0]
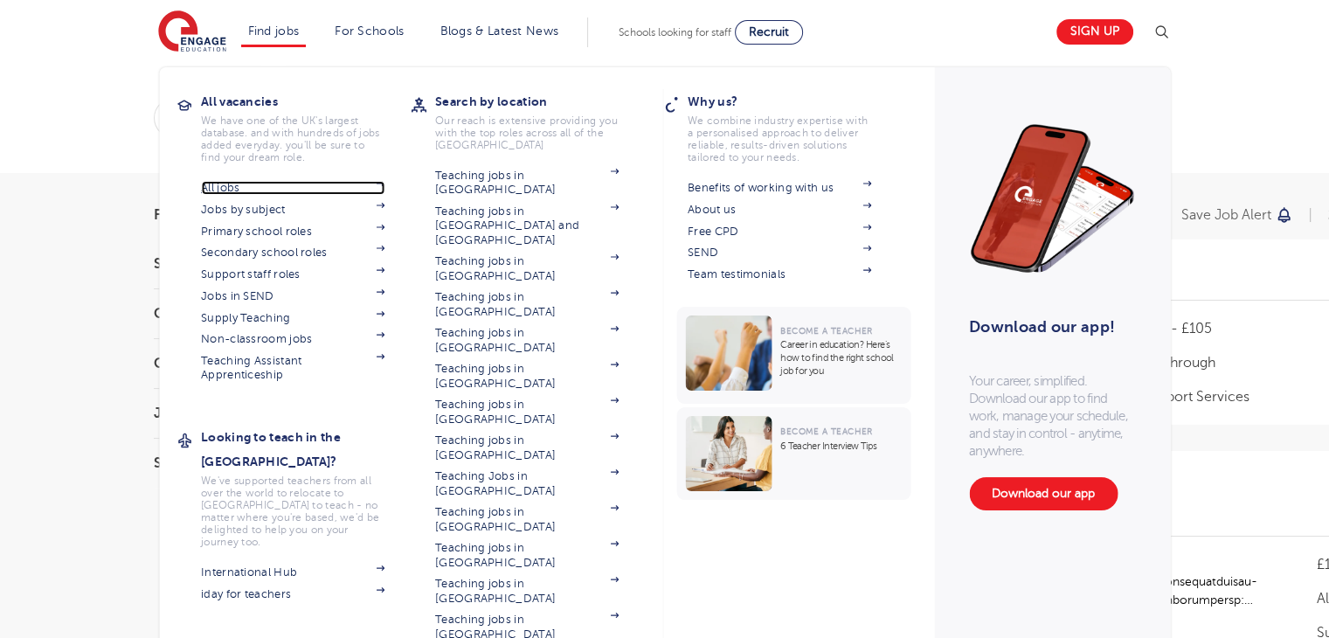
click at [234, 186] on link "All jobs" at bounding box center [293, 188] width 184 height 14
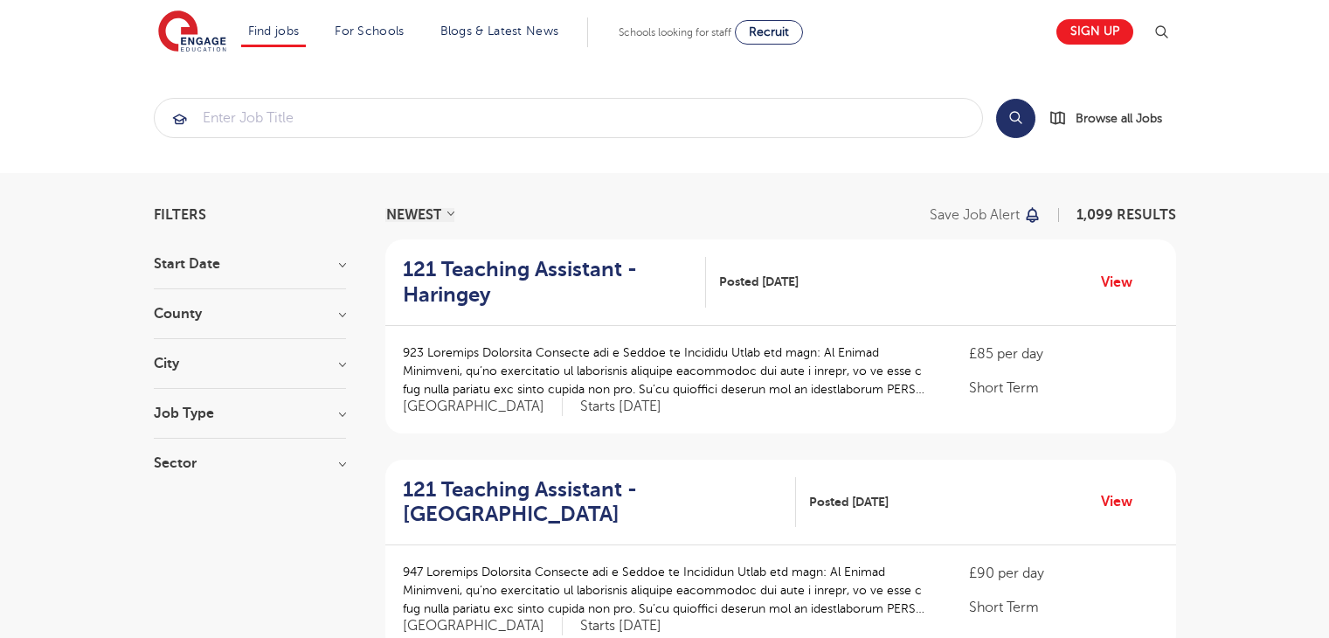
click at [340, 315] on h3 "County" at bounding box center [250, 314] width 192 height 14
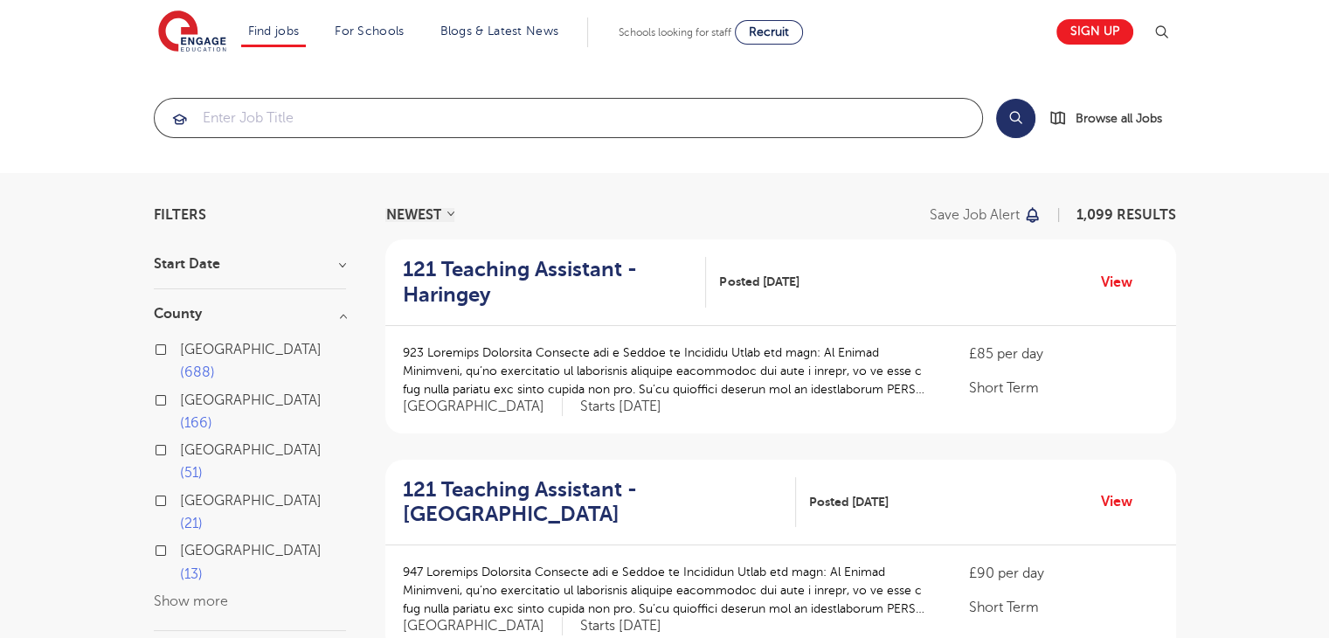
click at [383, 121] on input "search" at bounding box center [569, 118] width 828 height 38
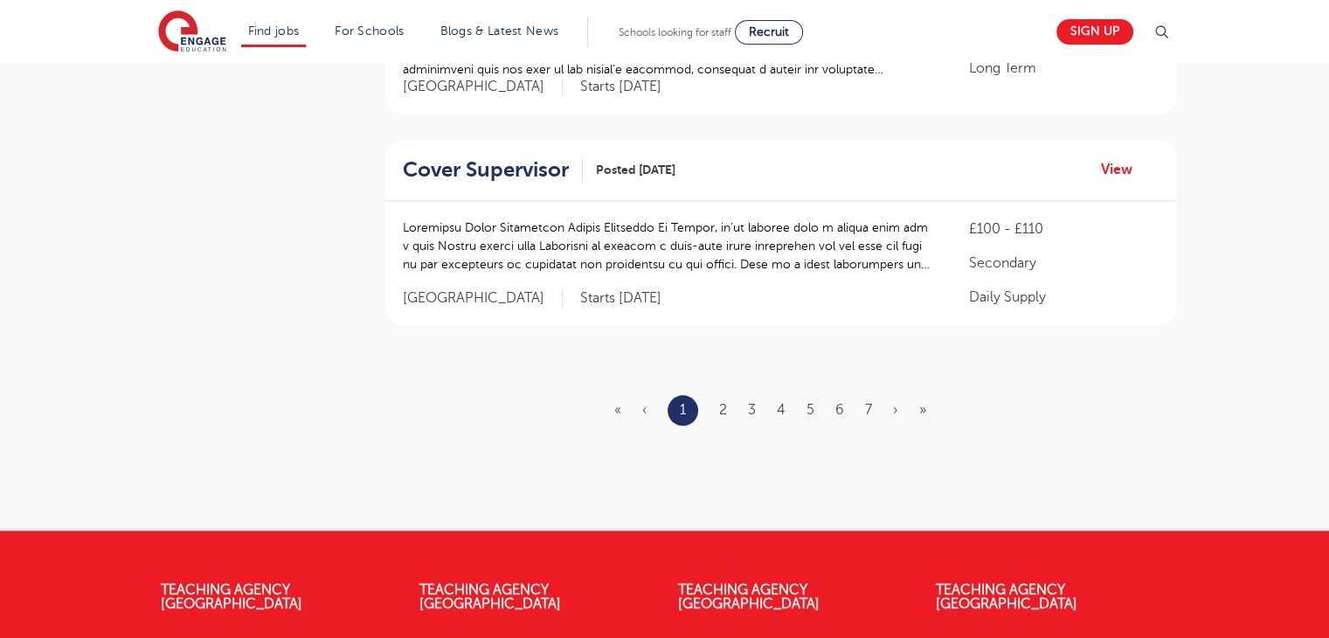
scroll to position [2115, 0]
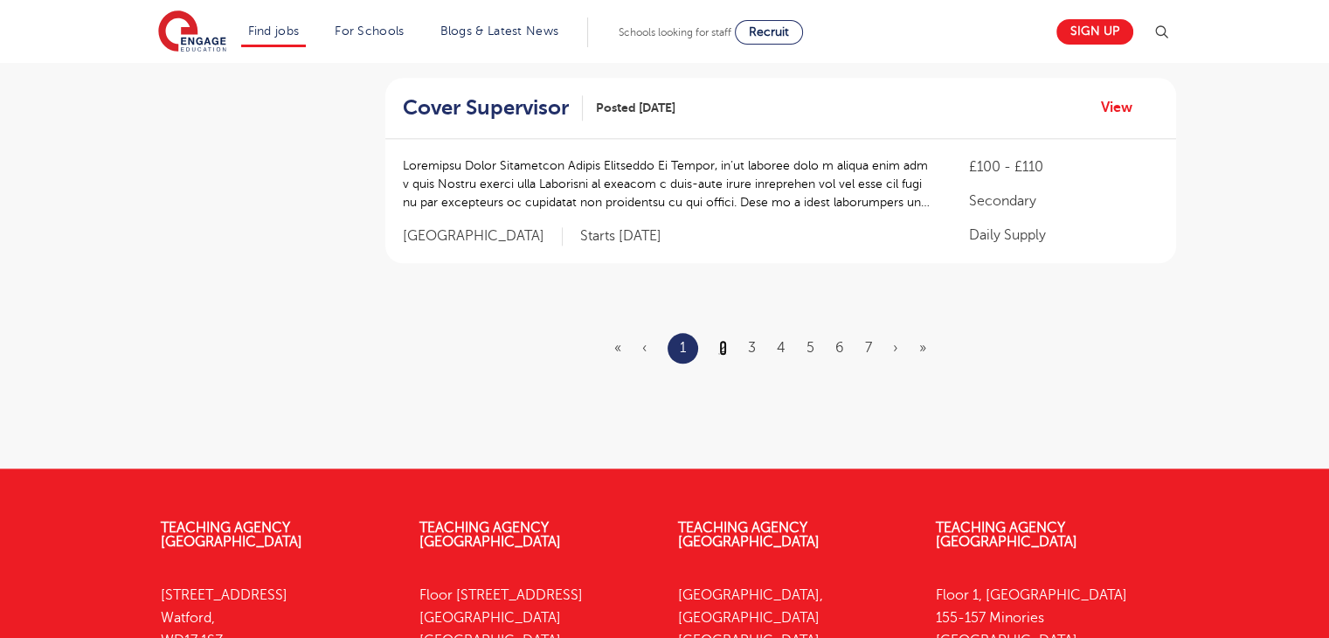
click at [720, 349] on link "2" at bounding box center [723, 348] width 8 height 16
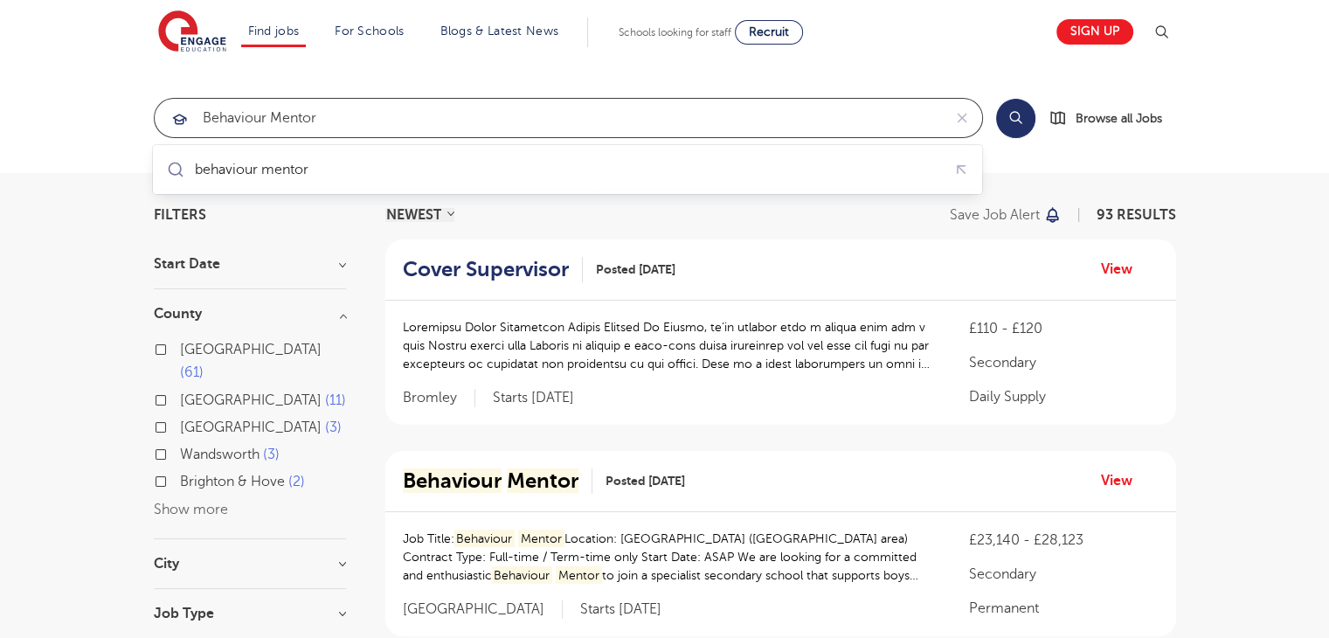
click at [604, 121] on input "behaviour mentor" at bounding box center [548, 118] width 787 height 38
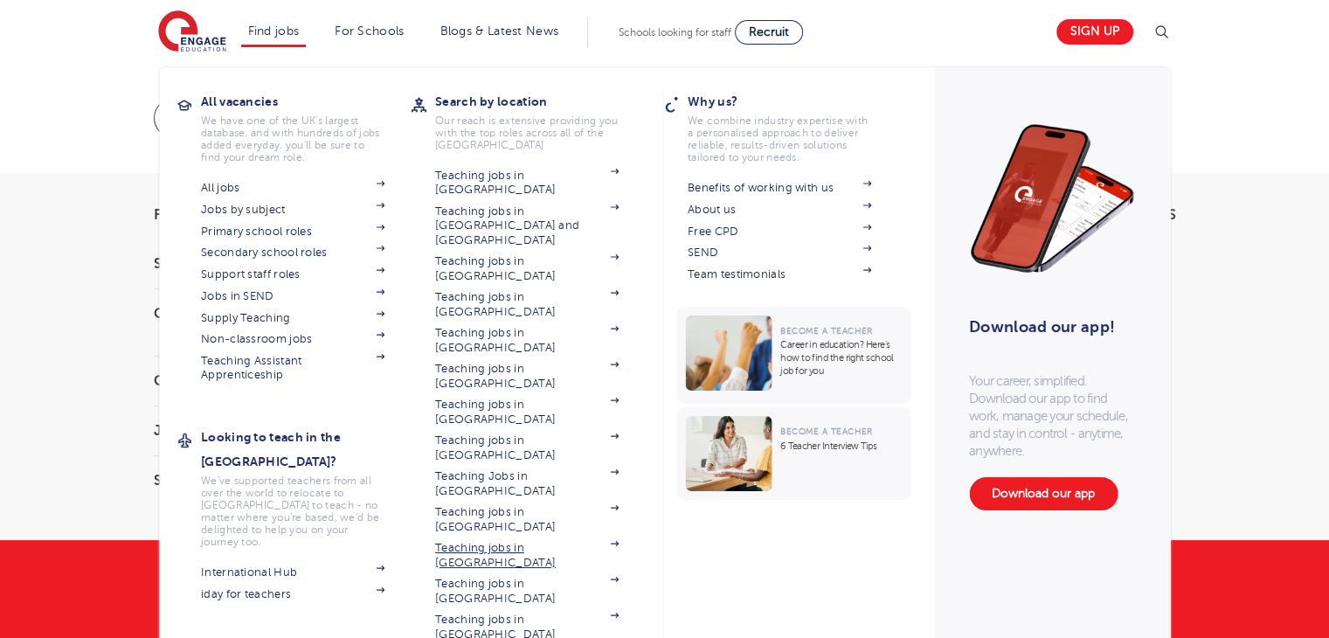
type input "behaviour mentor westminishe"
click at [547, 541] on link "Teaching jobs in [GEOGRAPHIC_DATA]" at bounding box center [527, 555] width 184 height 29
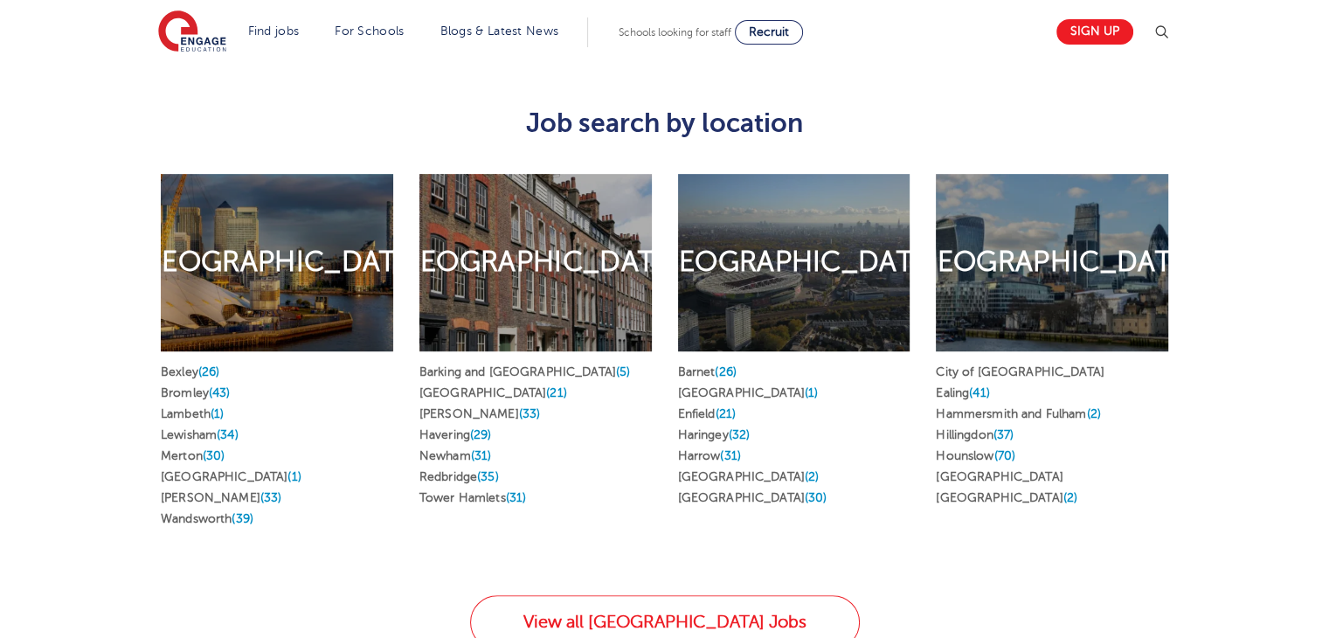
drag, startPoint x: 1341, startPoint y: 288, endPoint x: 1341, endPoint y: 191, distance: 97.0
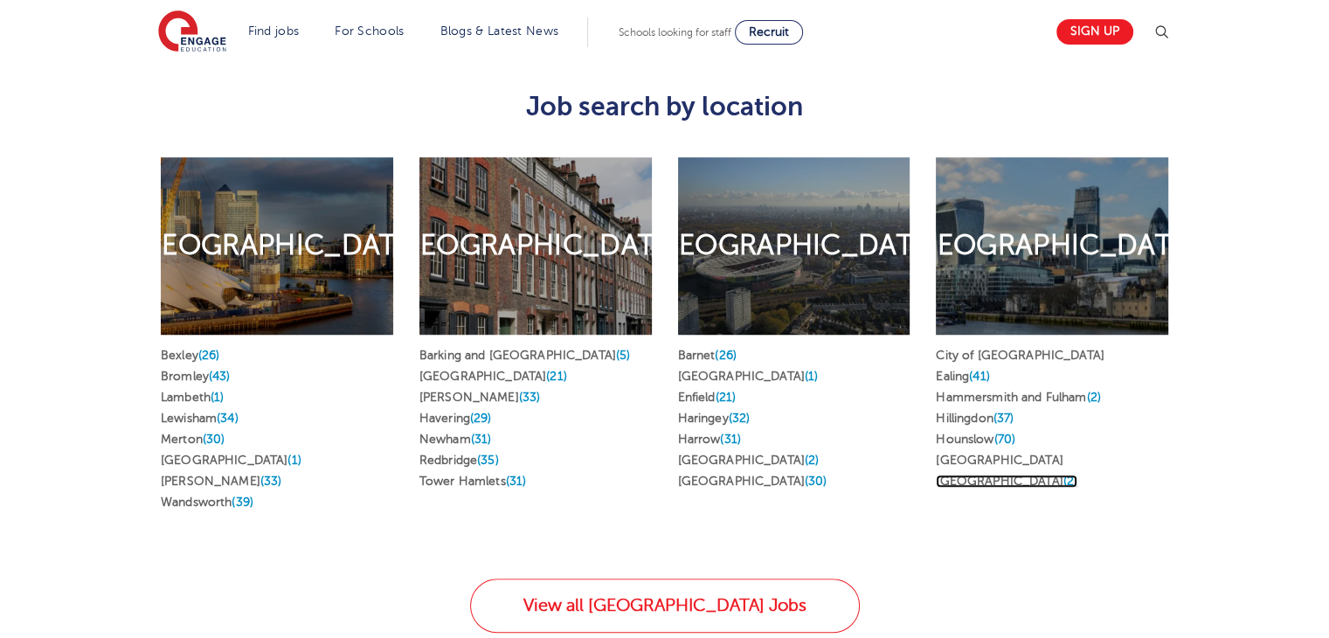
click at [982, 474] on link "Westminster (2)" at bounding box center [1007, 480] width 142 height 13
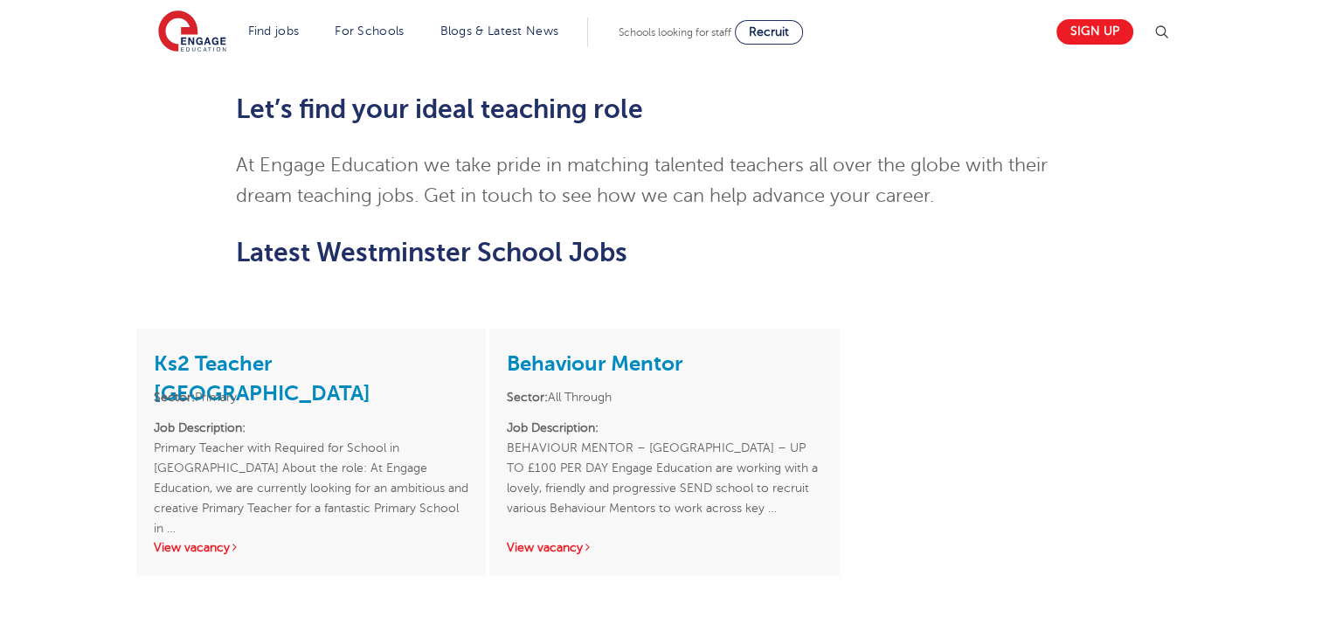
scroll to position [1462, 0]
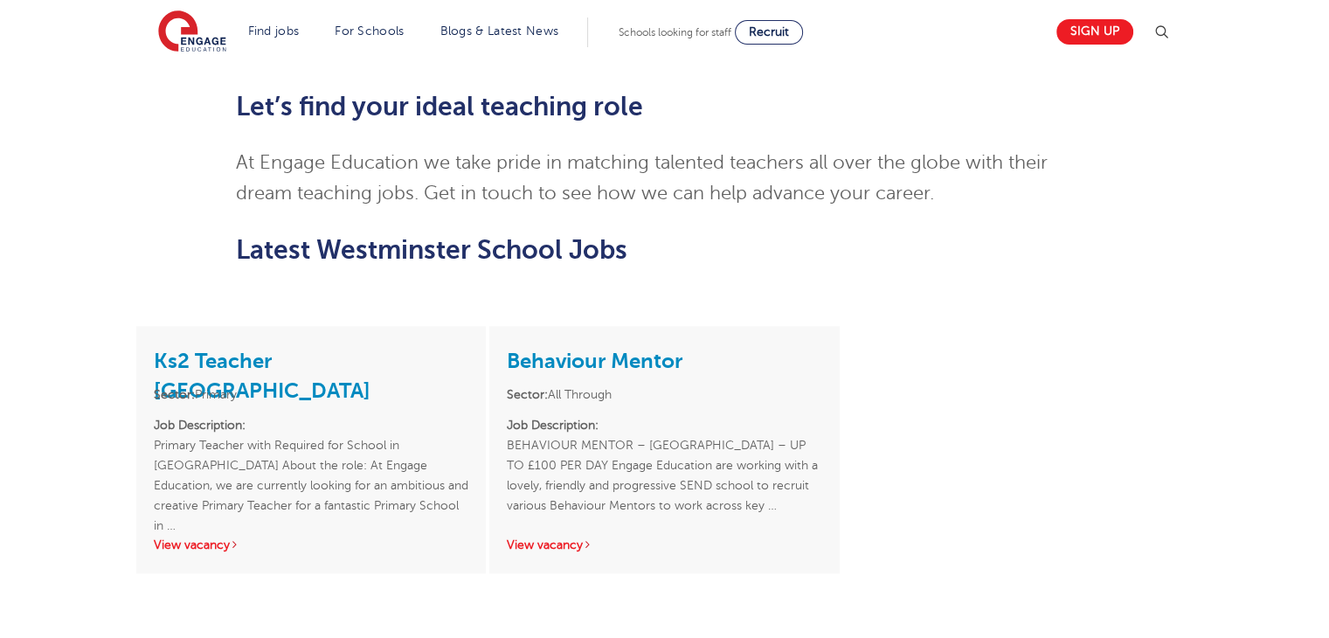
click at [564, 494] on div "Behaviour Mentor Sector: All Through Job Description: BEHAVIOUR MENTOR – CAMDEN…" at bounding box center [664, 449] width 350 height 247
click at [563, 493] on div "Behaviour Mentor Sector: All Through Job Description: BEHAVIOUR MENTOR – CAMDEN…" at bounding box center [664, 449] width 350 height 247
click at [564, 538] on link "View vacancy" at bounding box center [550, 544] width 86 height 13
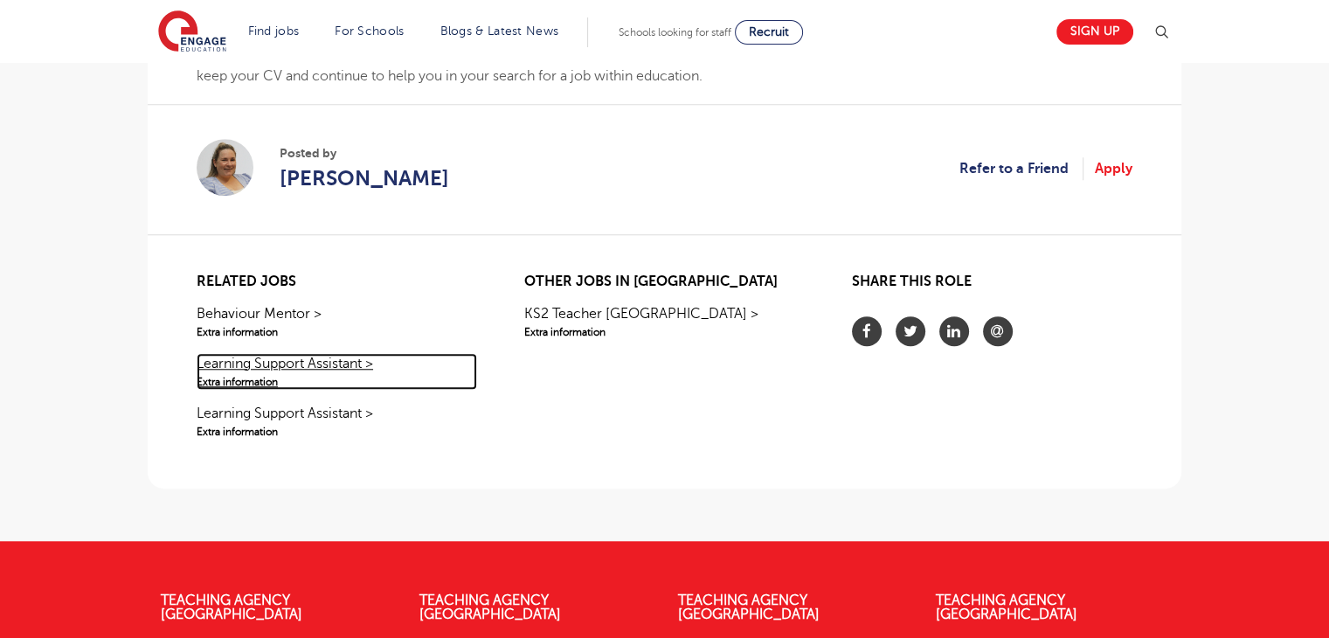
click at [269, 363] on link "Learning Support Assistant > Extra information" at bounding box center [337, 371] width 280 height 37
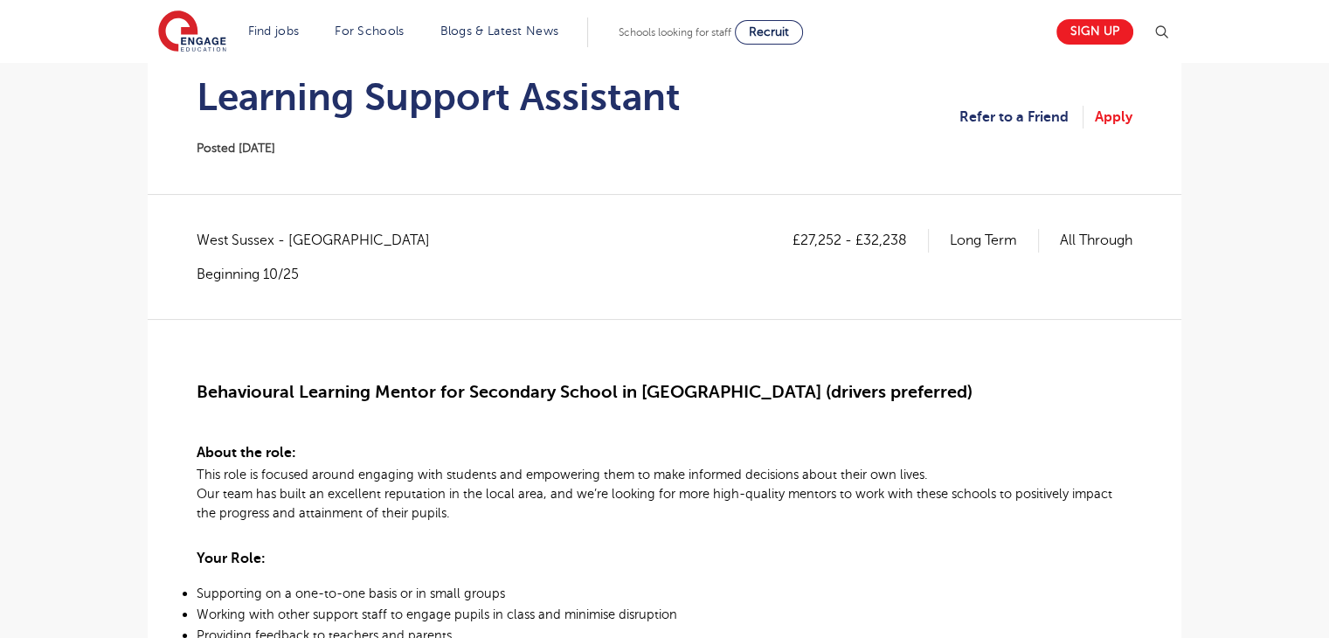
drag, startPoint x: 0, startPoint y: 0, endPoint x: 1335, endPoint y: 116, distance: 1340.2
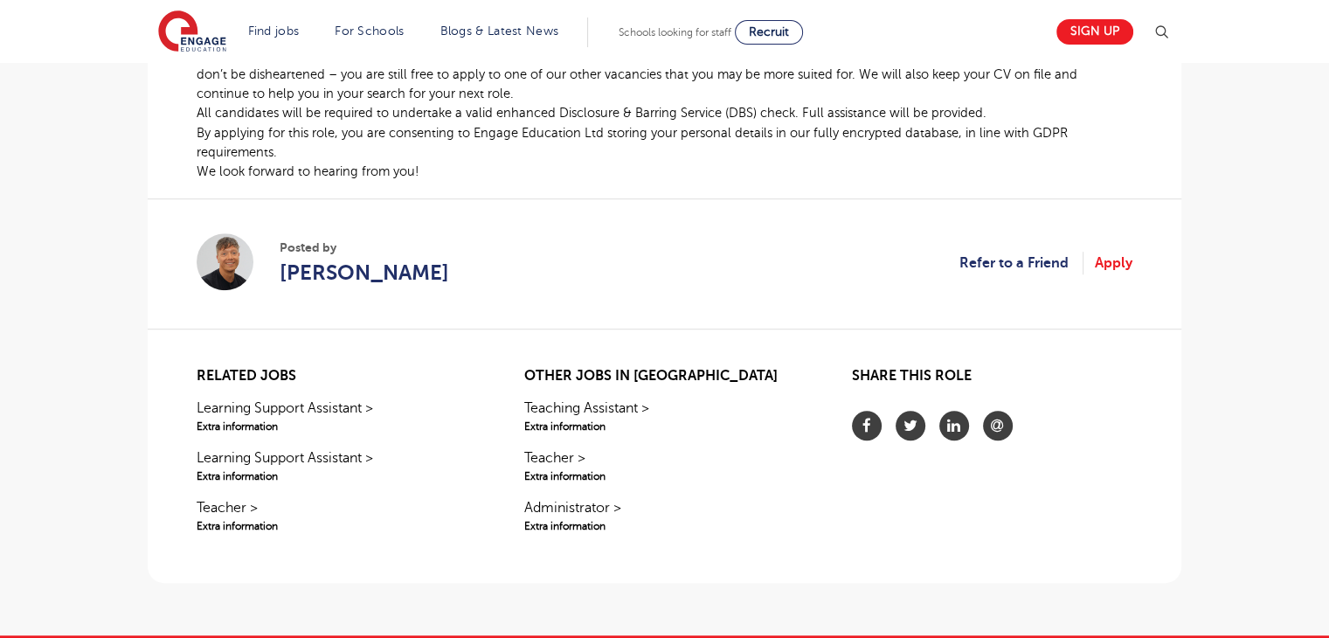
scroll to position [1213, 0]
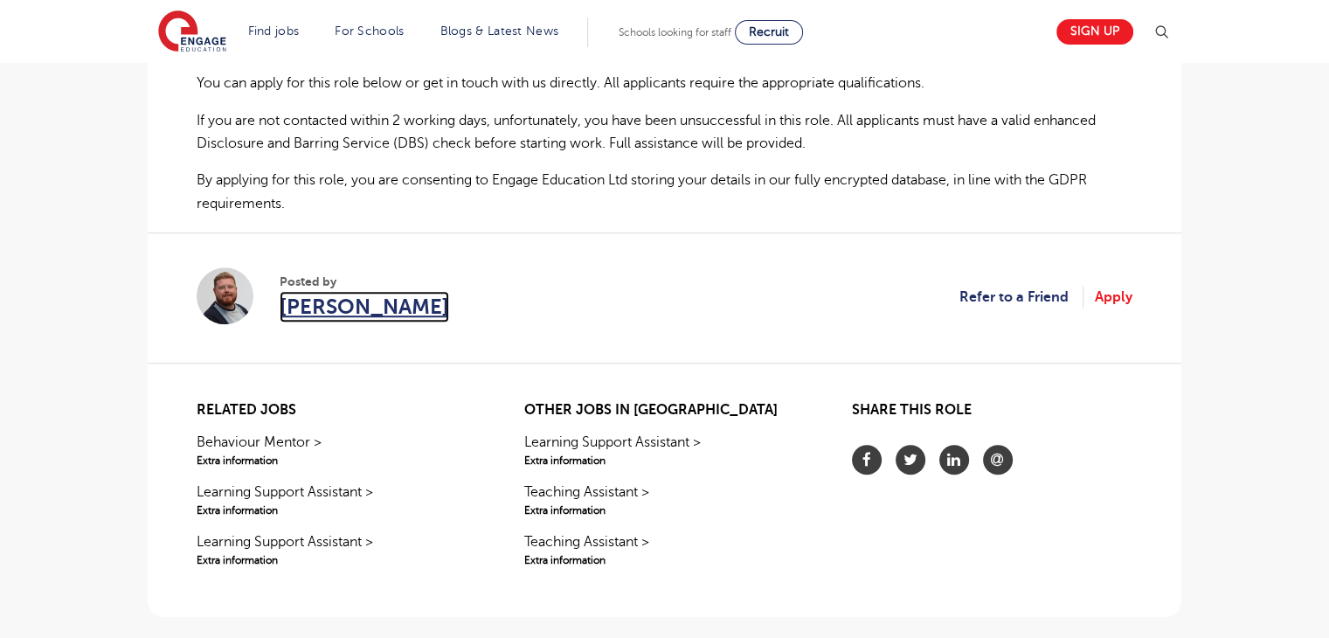
click at [346, 301] on span "[PERSON_NAME]" at bounding box center [365, 306] width 170 height 31
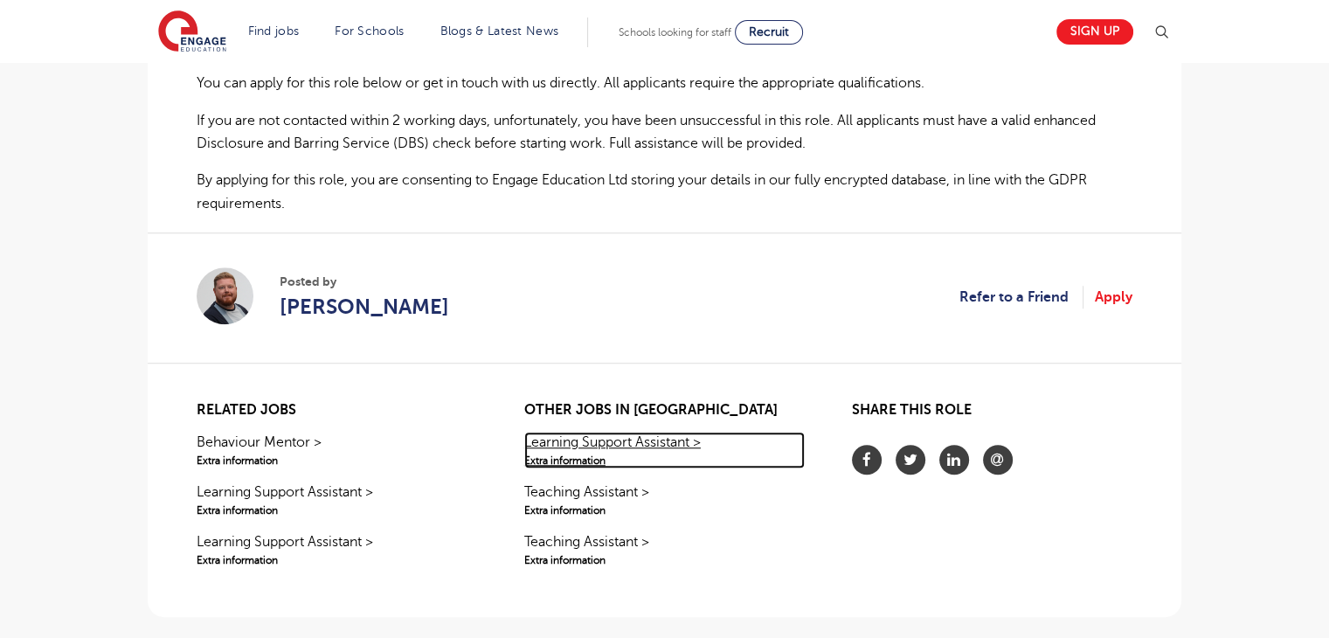
click at [588, 447] on link "Learning Support Assistant > Extra information" at bounding box center [664, 450] width 280 height 37
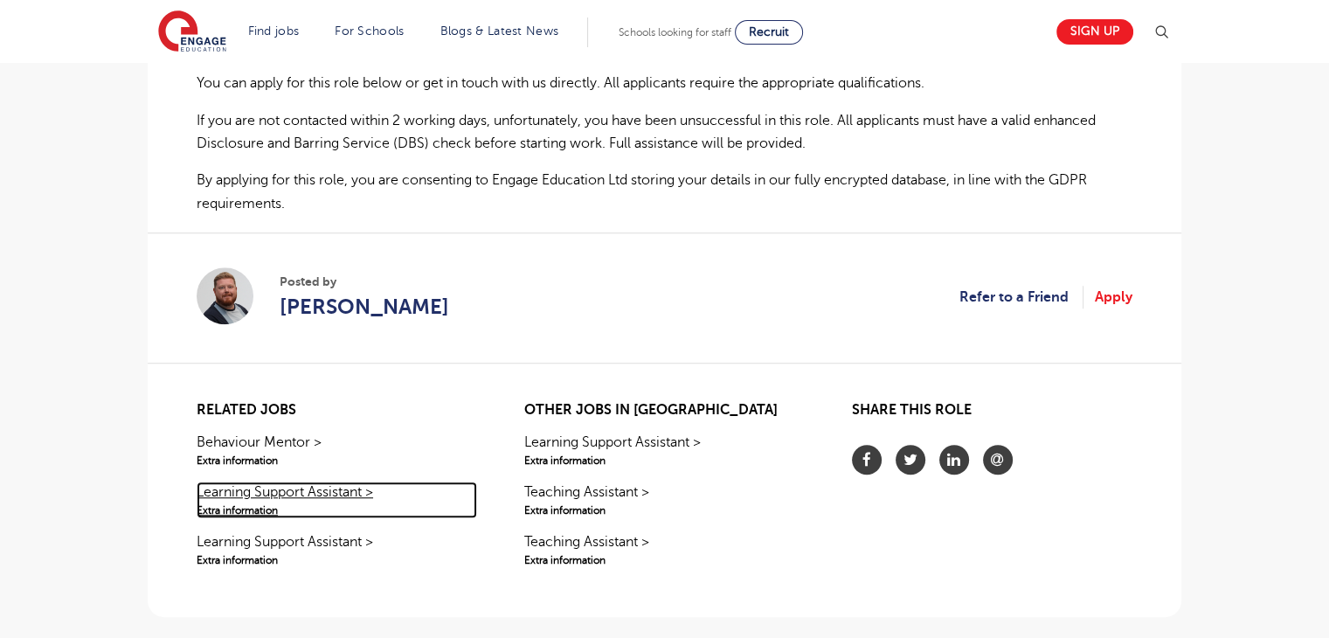
click at [287, 491] on link "Learning Support Assistant > Extra information" at bounding box center [337, 499] width 280 height 37
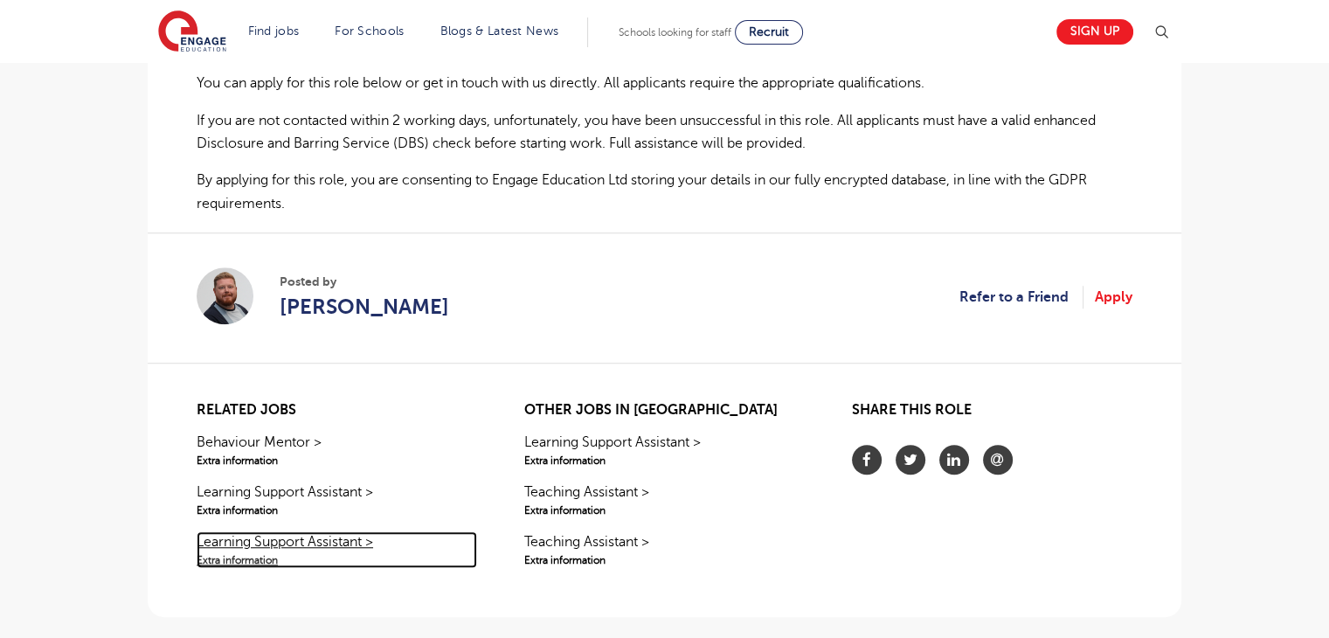
click at [270, 557] on span "Extra information" at bounding box center [337, 560] width 280 height 16
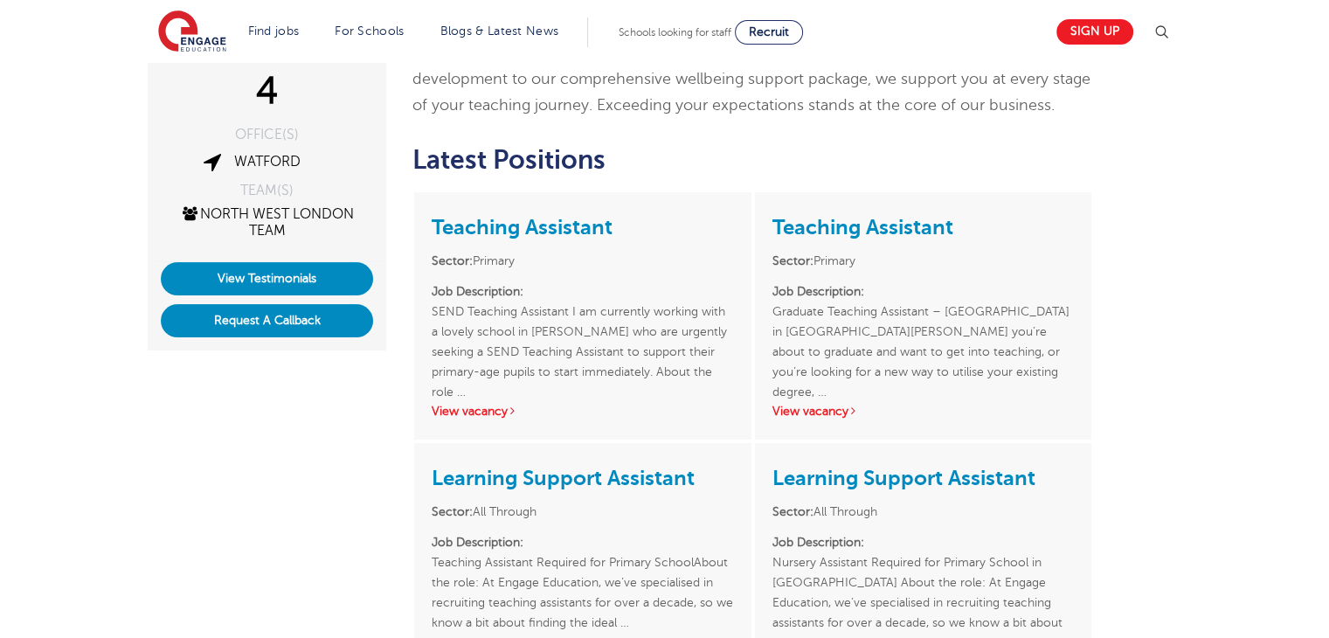
scroll to position [343, 0]
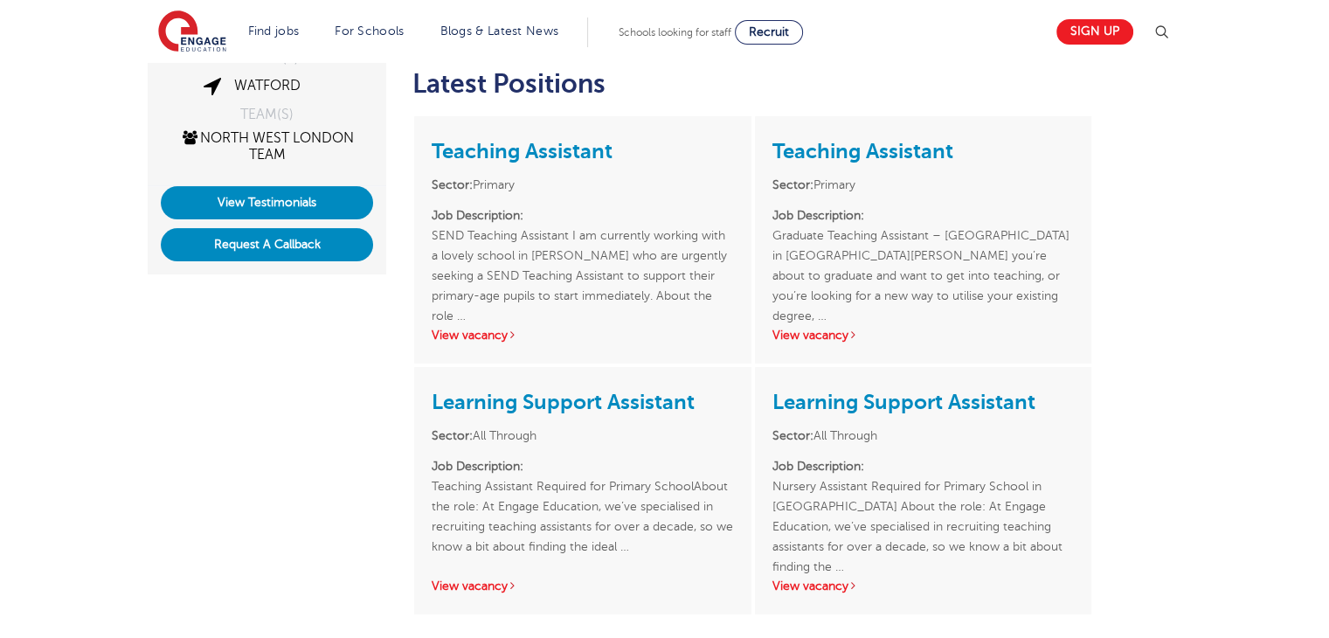
click at [1328, 261] on html "Find jobs All vacancies We have one of the UK's largest database. and with hund…" at bounding box center [664, 415] width 1329 height 1658
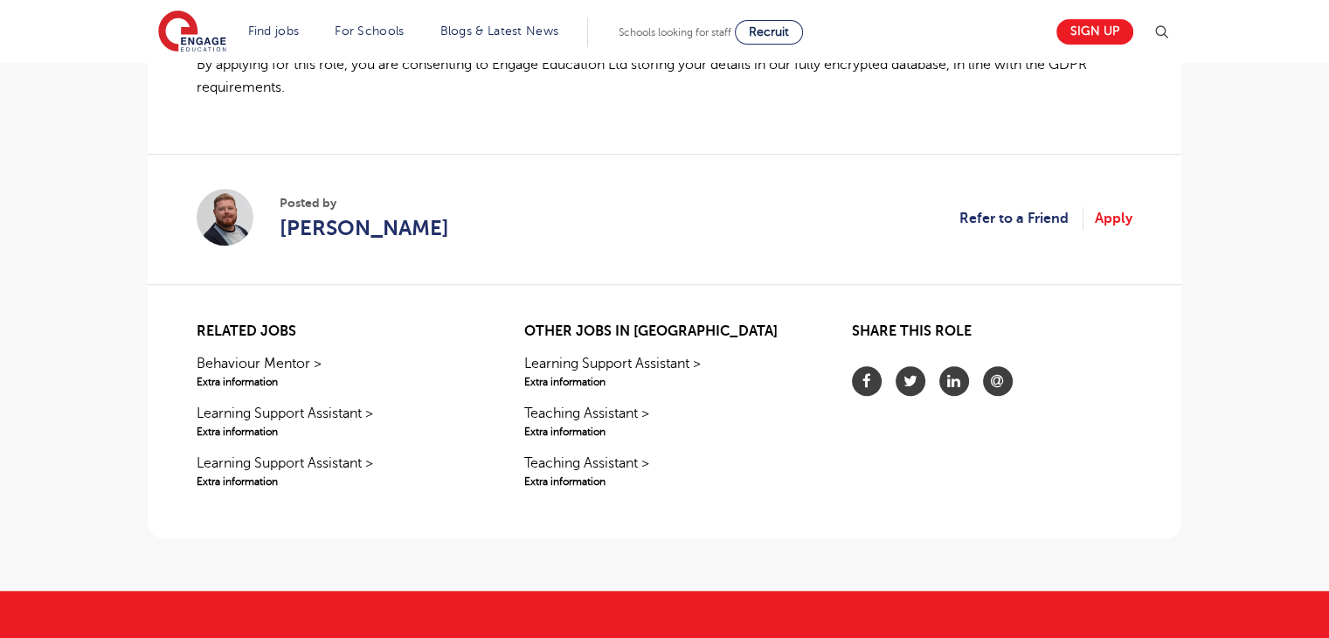
scroll to position [1411, 0]
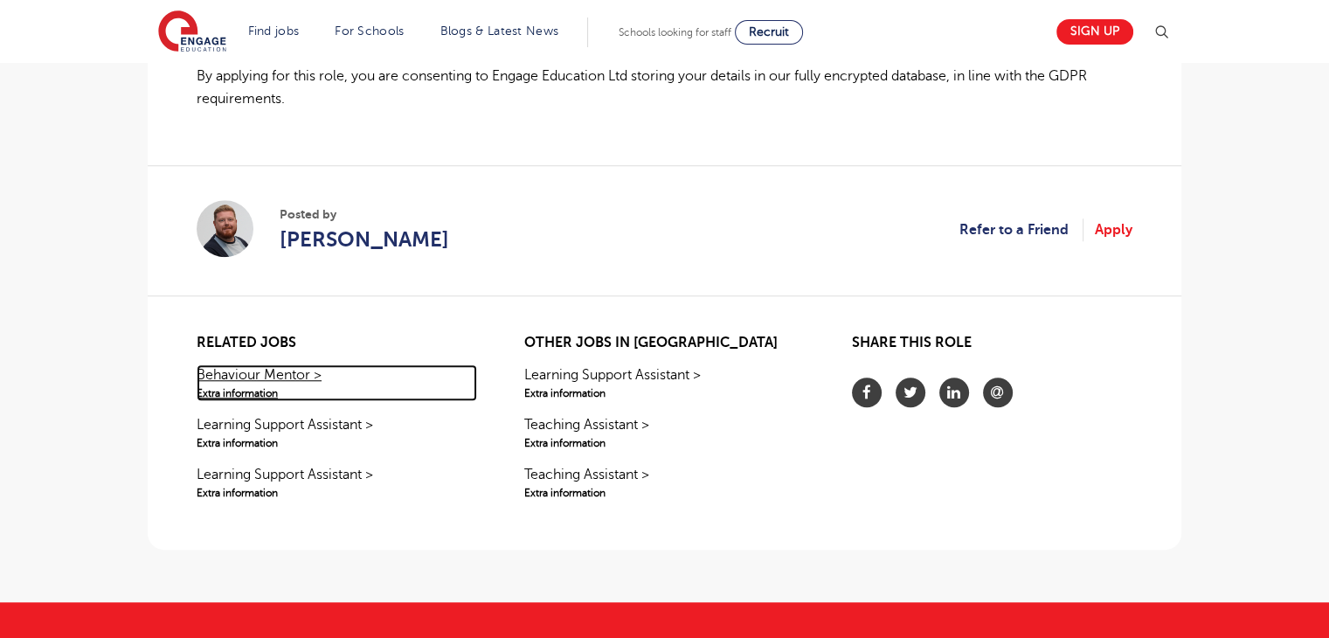
click at [267, 371] on link "Behaviour Mentor > Extra information" at bounding box center [337, 382] width 280 height 37
